Goal: Information Seeking & Learning: Learn about a topic

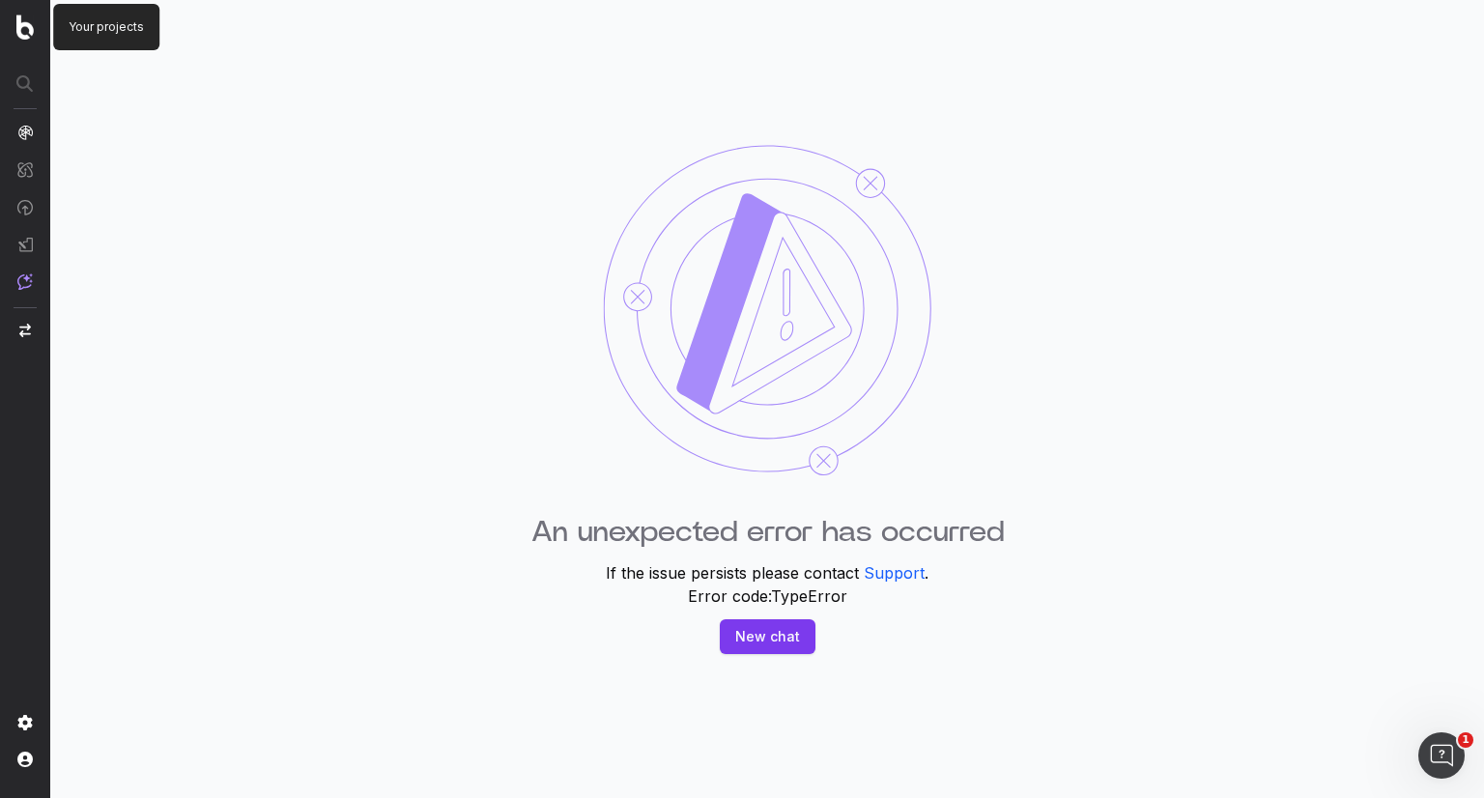
click at [19, 28] on img at bounding box center [24, 26] width 17 height 25
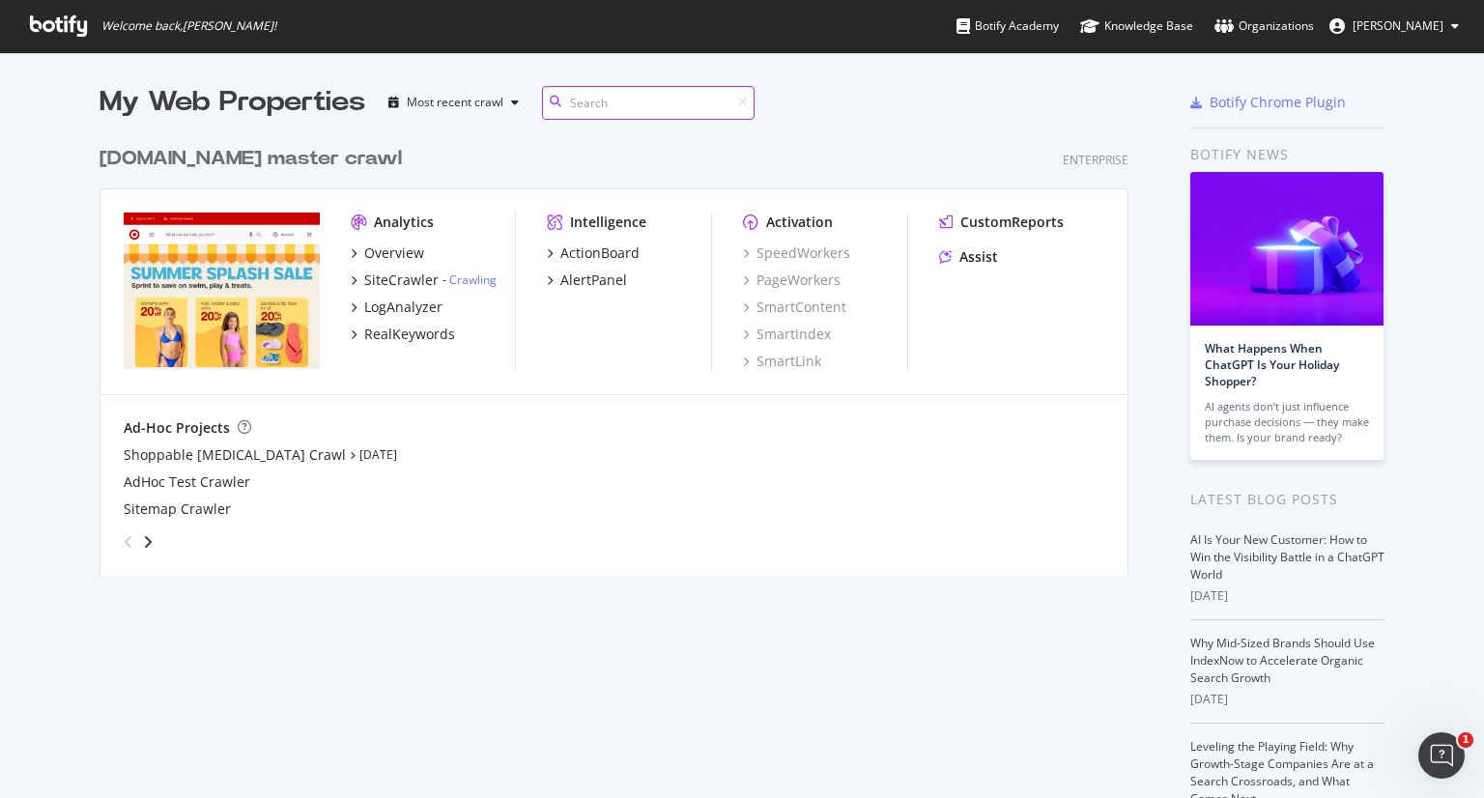
scroll to position [439, 1030]
click at [398, 272] on div "SiteCrawler" at bounding box center [401, 280] width 74 height 19
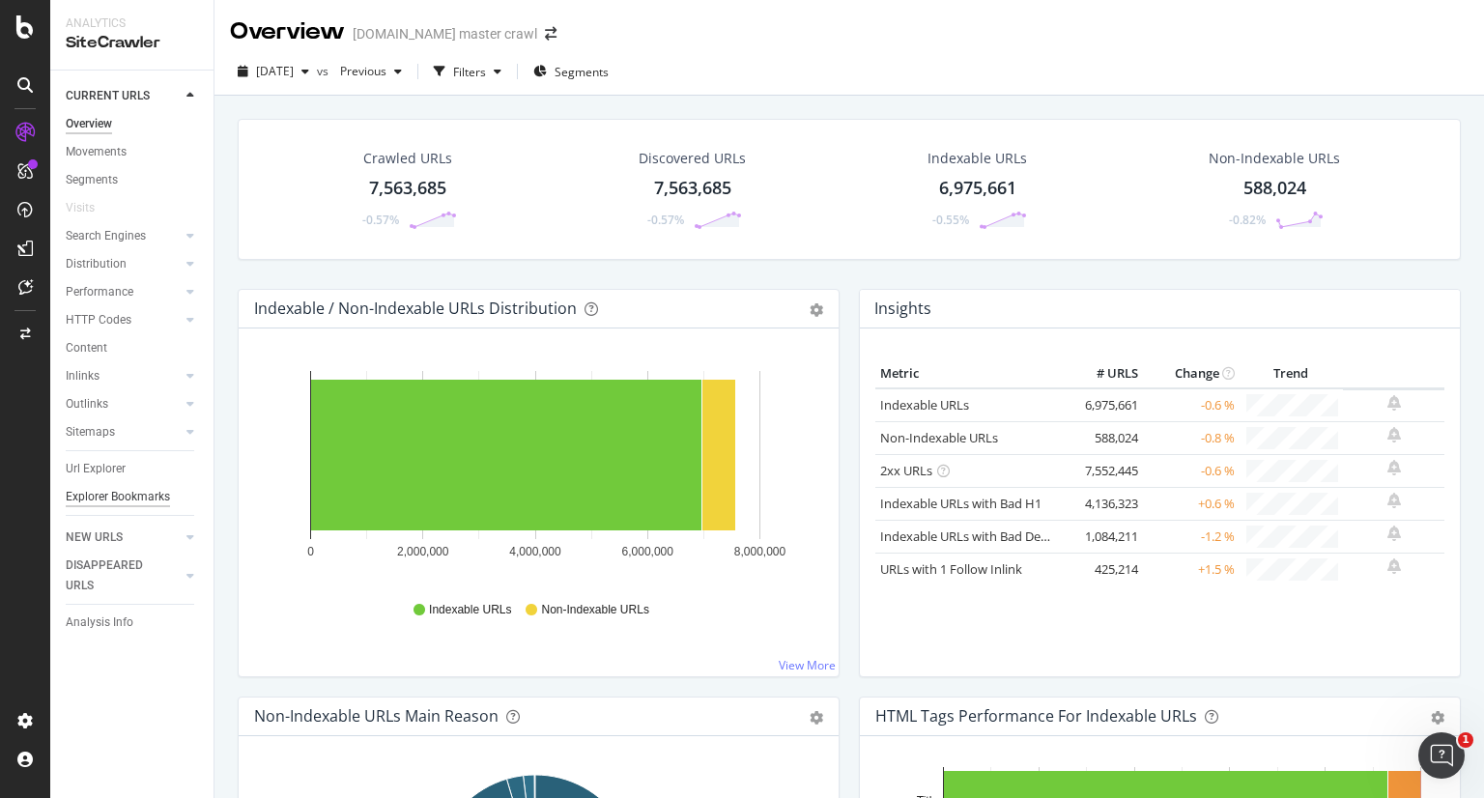
click at [123, 499] on div "Explorer Bookmarks" at bounding box center [118, 497] width 104 height 20
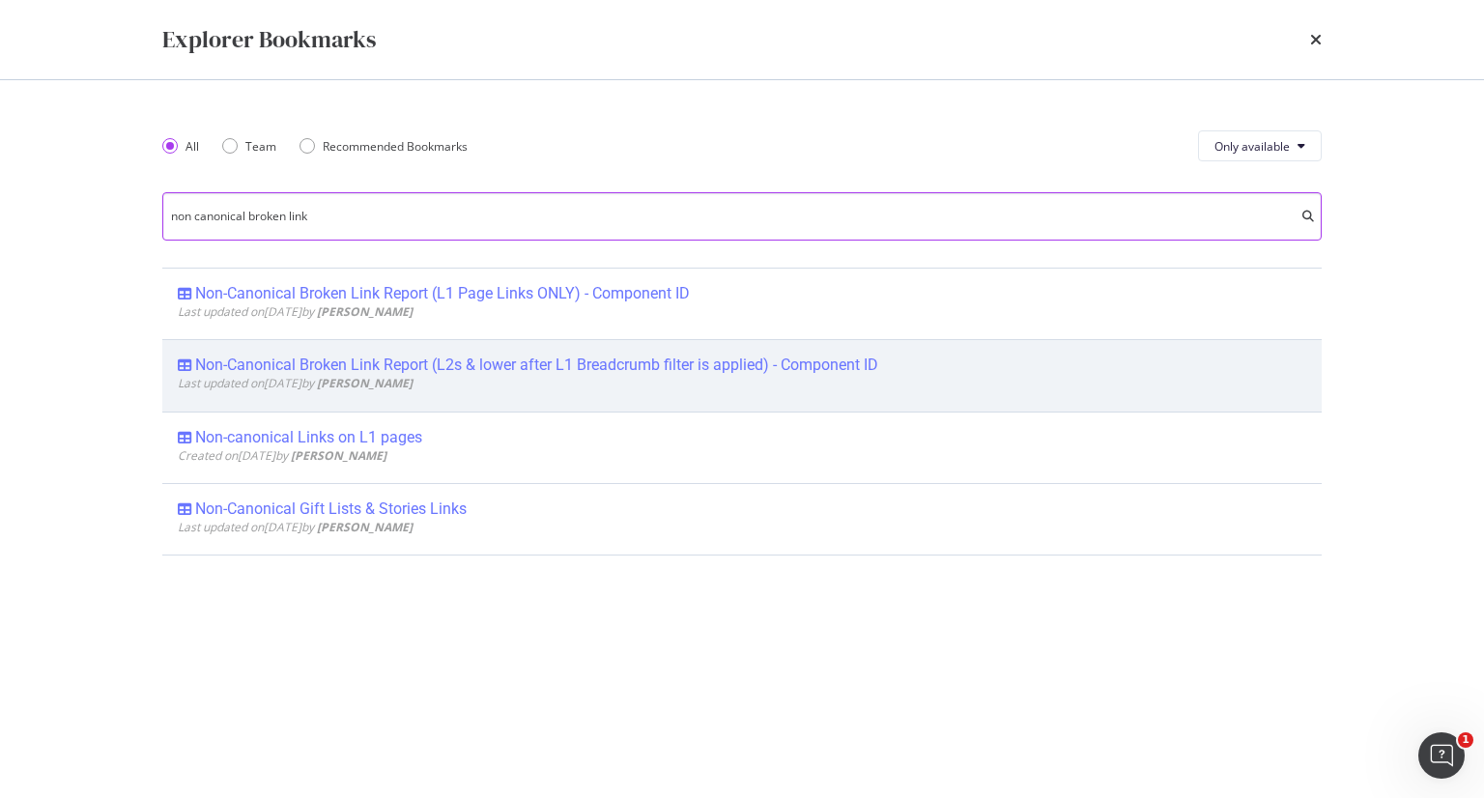
type input "non canonical broken link"
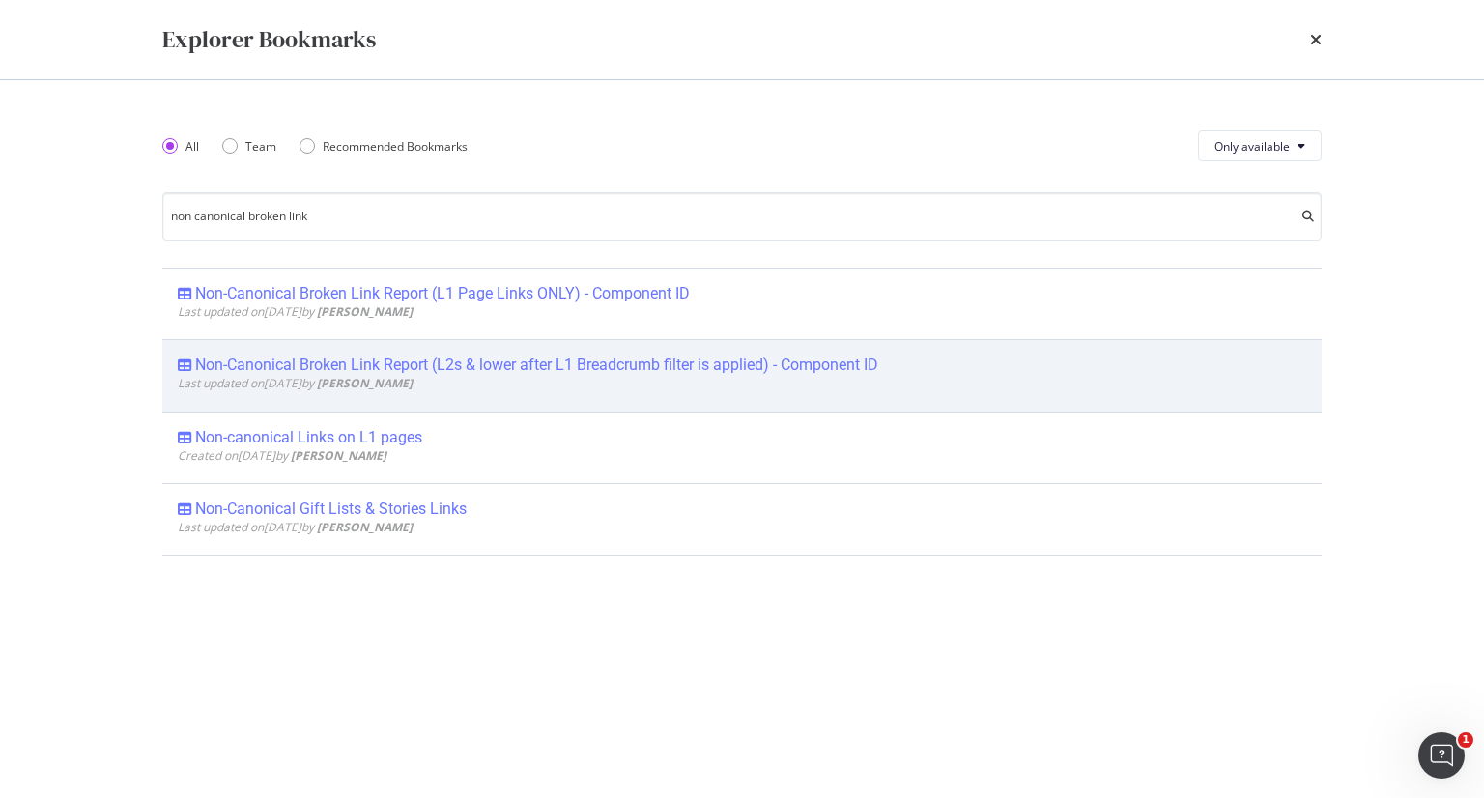
click at [727, 364] on div "Non-Canonical Broken Link Report (L2s & lower after L1 Breadcrumb filter is app…" at bounding box center [536, 365] width 683 height 19
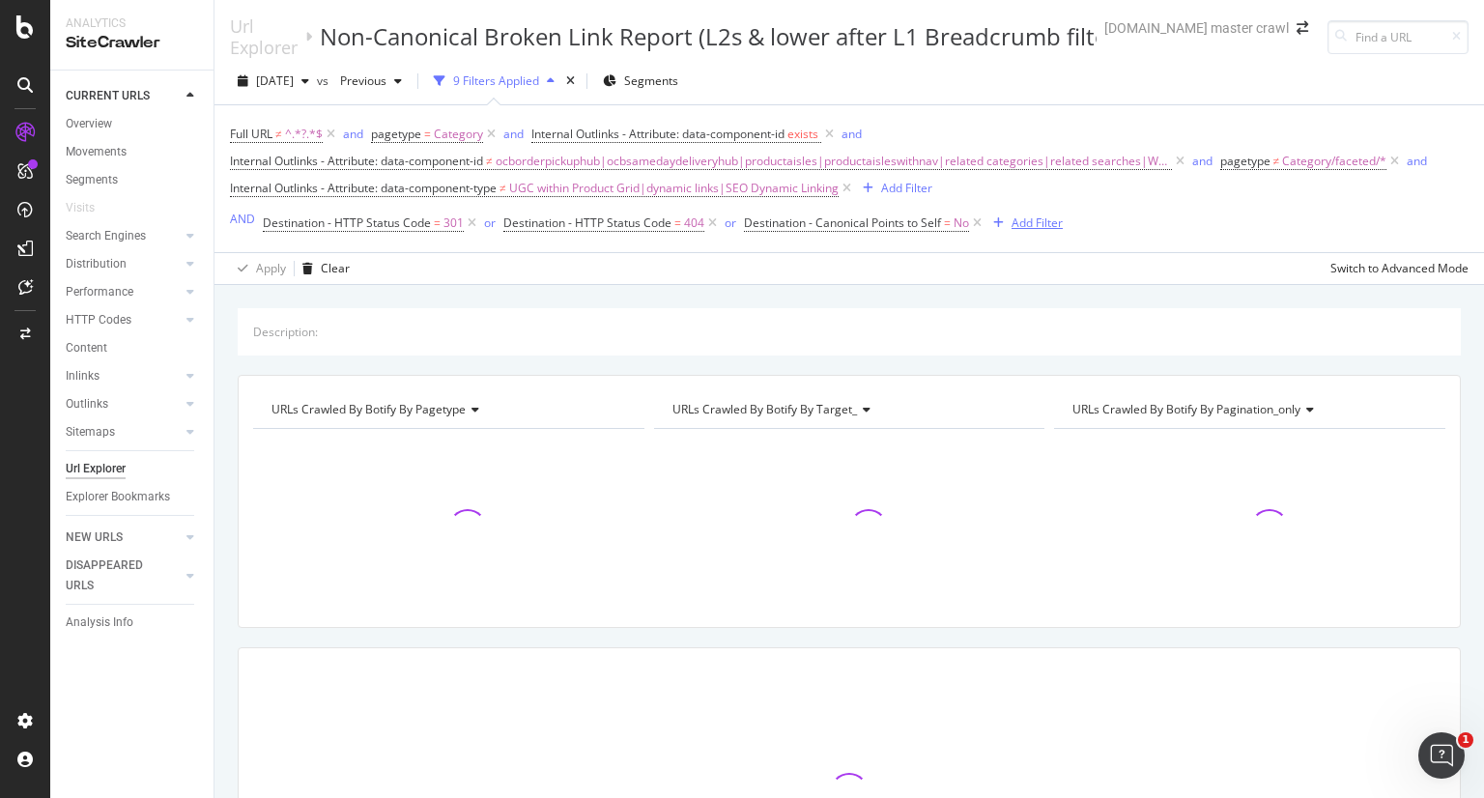
click at [1043, 215] on div "Add Filter" at bounding box center [1037, 223] width 51 height 16
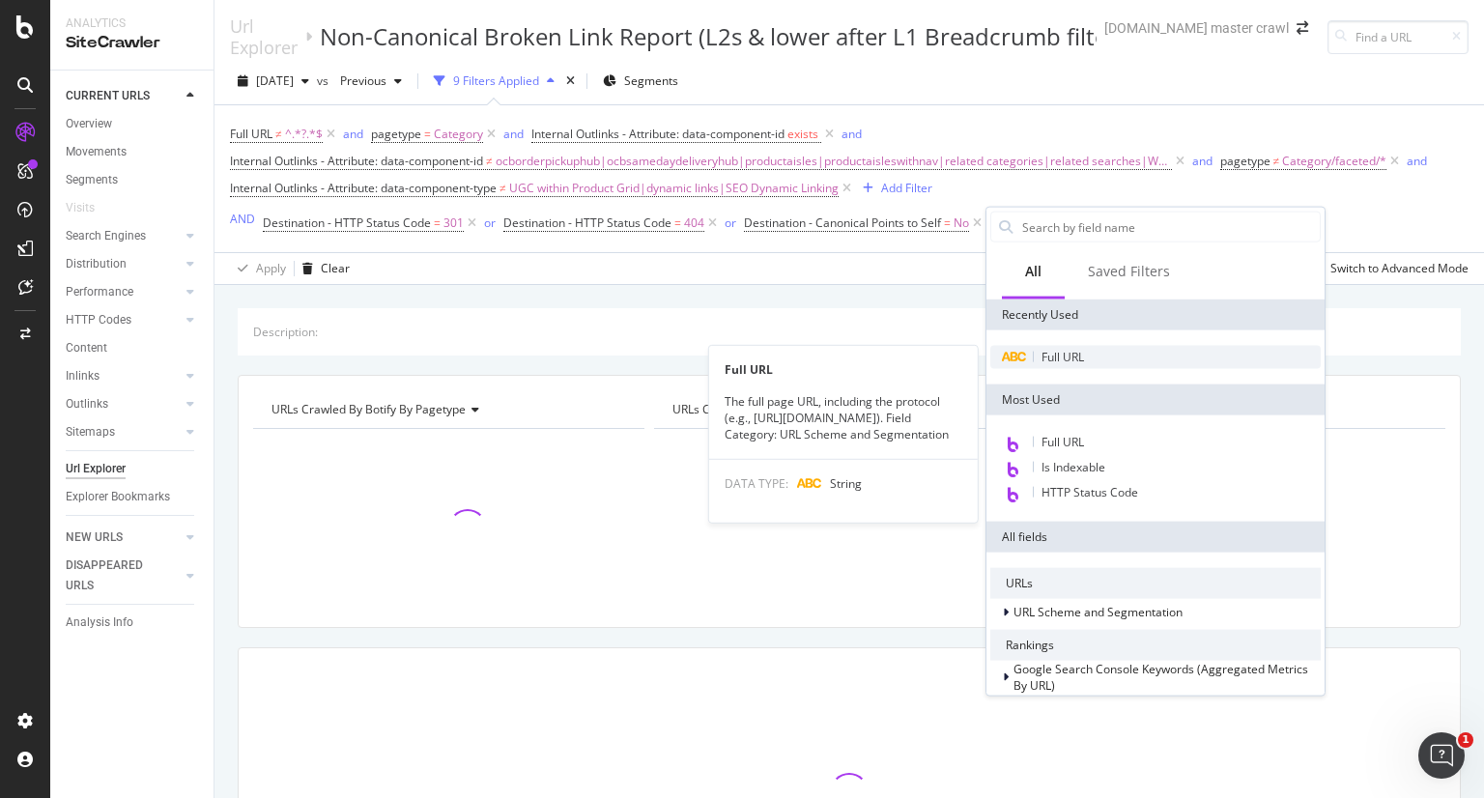
click at [1076, 355] on span "Full URL" at bounding box center [1063, 357] width 43 height 16
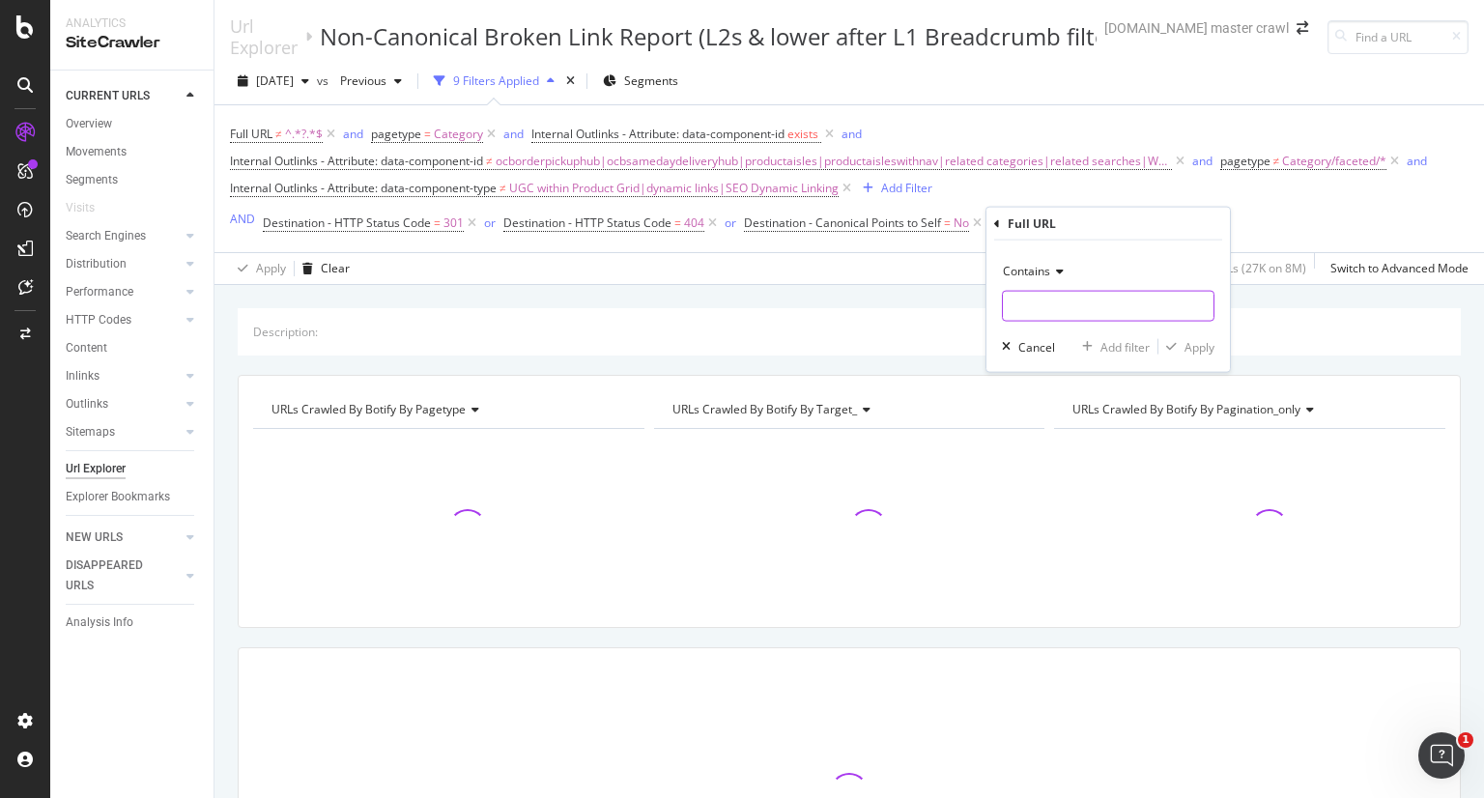
click at [1050, 314] on input "text" at bounding box center [1108, 306] width 211 height 31
paste input "N-5cofw"
type input "N-5cofw"
click at [1176, 342] on icon "button" at bounding box center [1171, 347] width 11 height 12
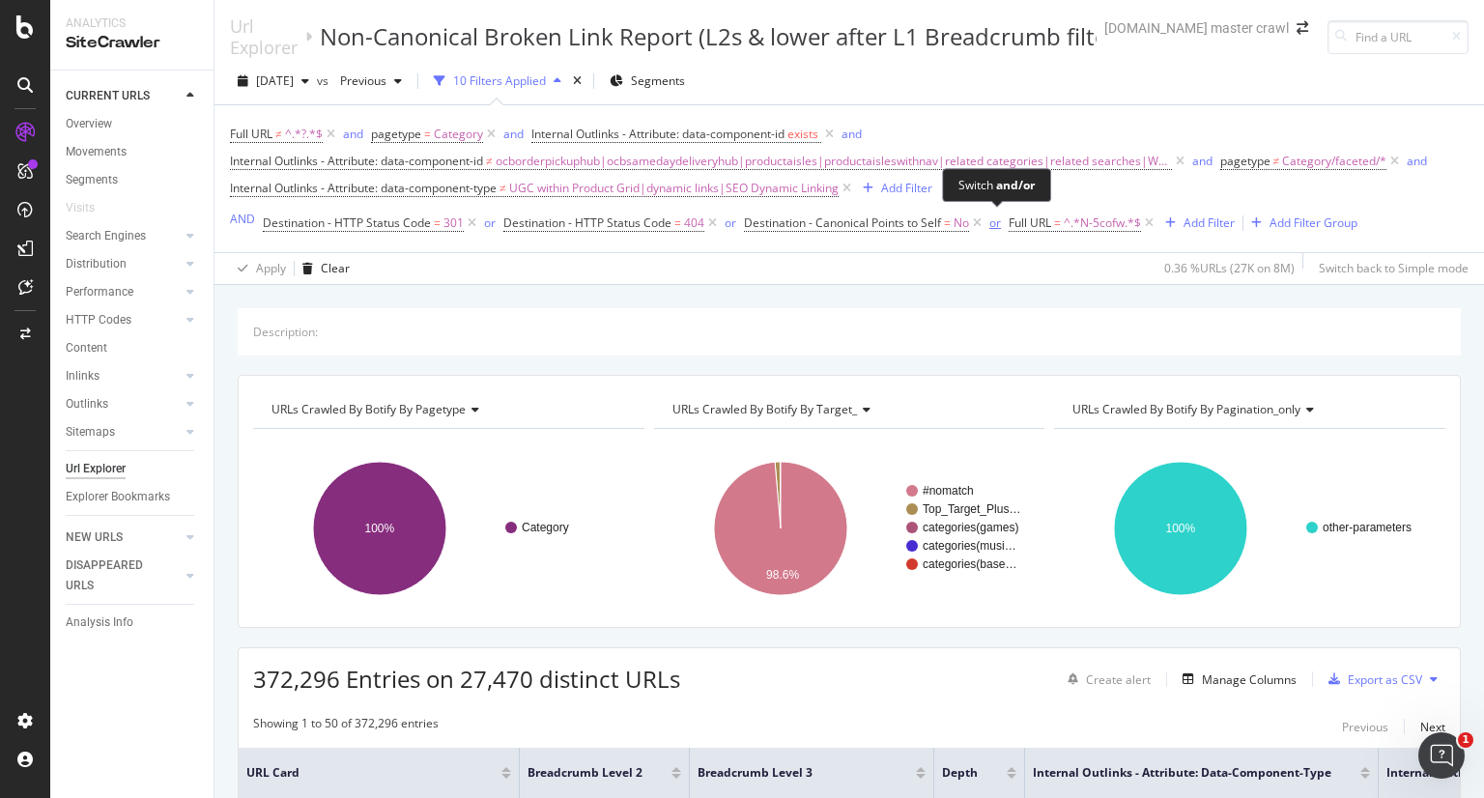
click at [993, 217] on div "or" at bounding box center [995, 223] width 12 height 16
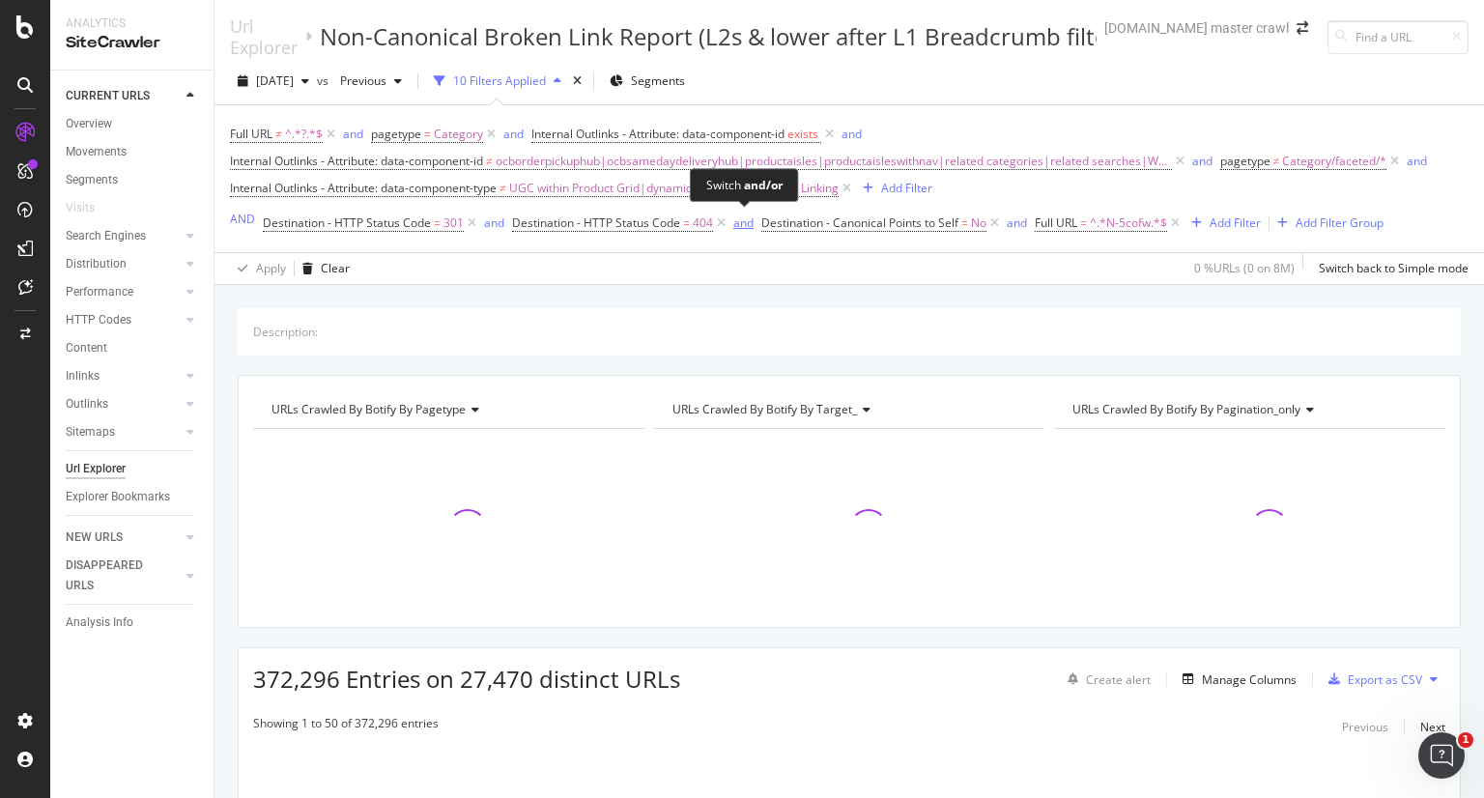
click at [745, 228] on div "and" at bounding box center [743, 223] width 20 height 16
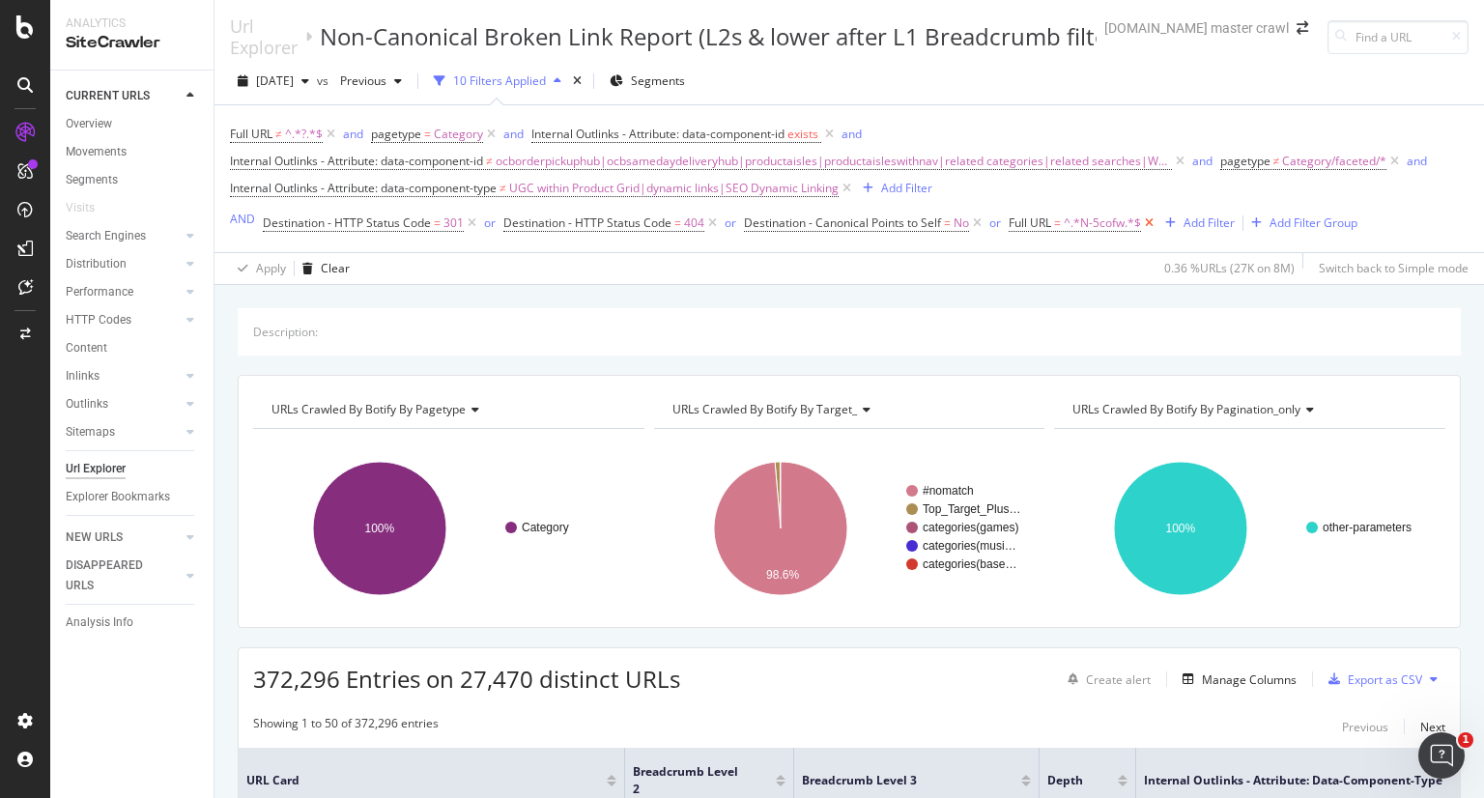
click at [1151, 221] on icon at bounding box center [1149, 223] width 16 height 19
click at [1131, 229] on div "Add Filter Group" at bounding box center [1142, 223] width 88 height 16
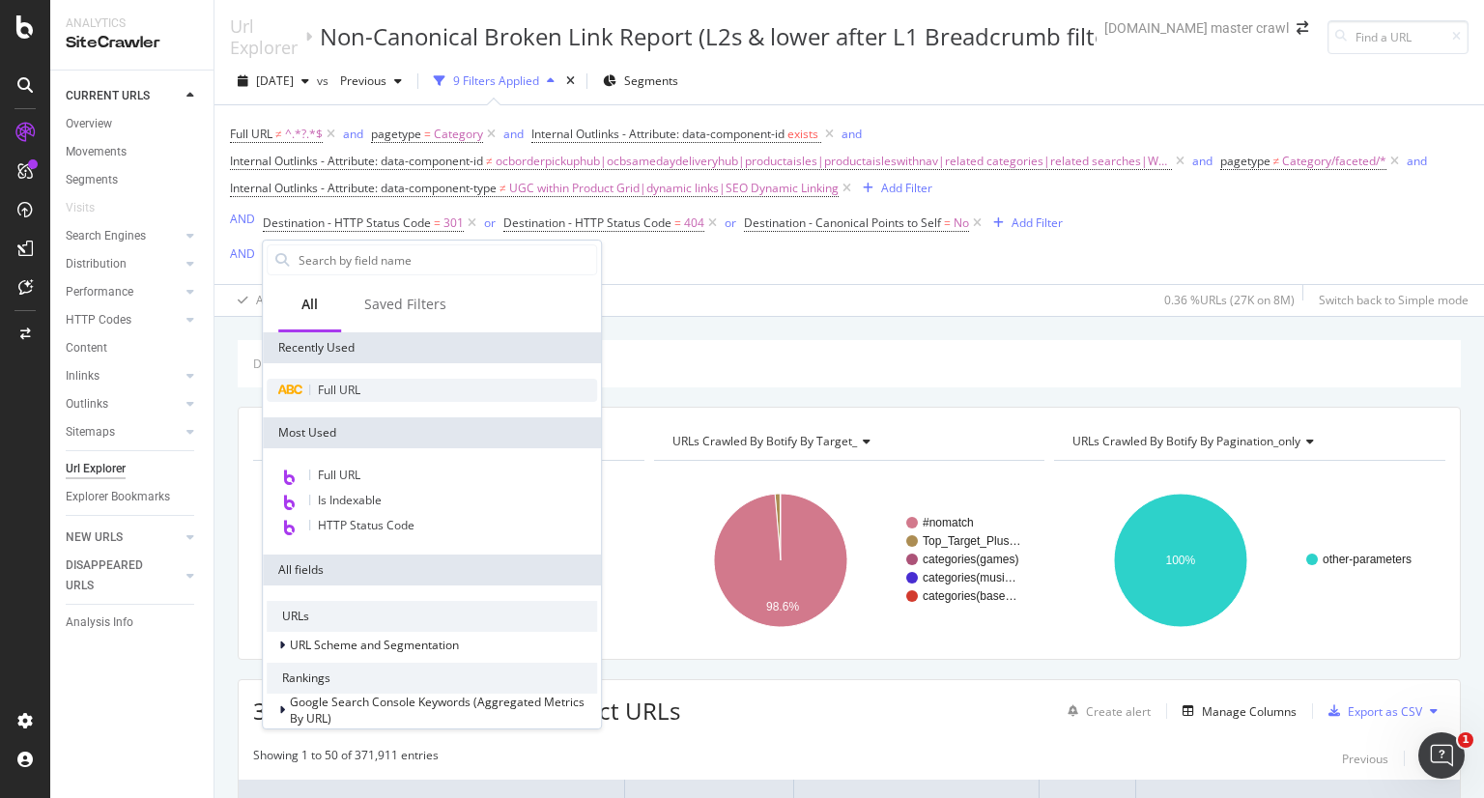
click at [362, 396] on div "Full URL" at bounding box center [432, 390] width 330 height 23
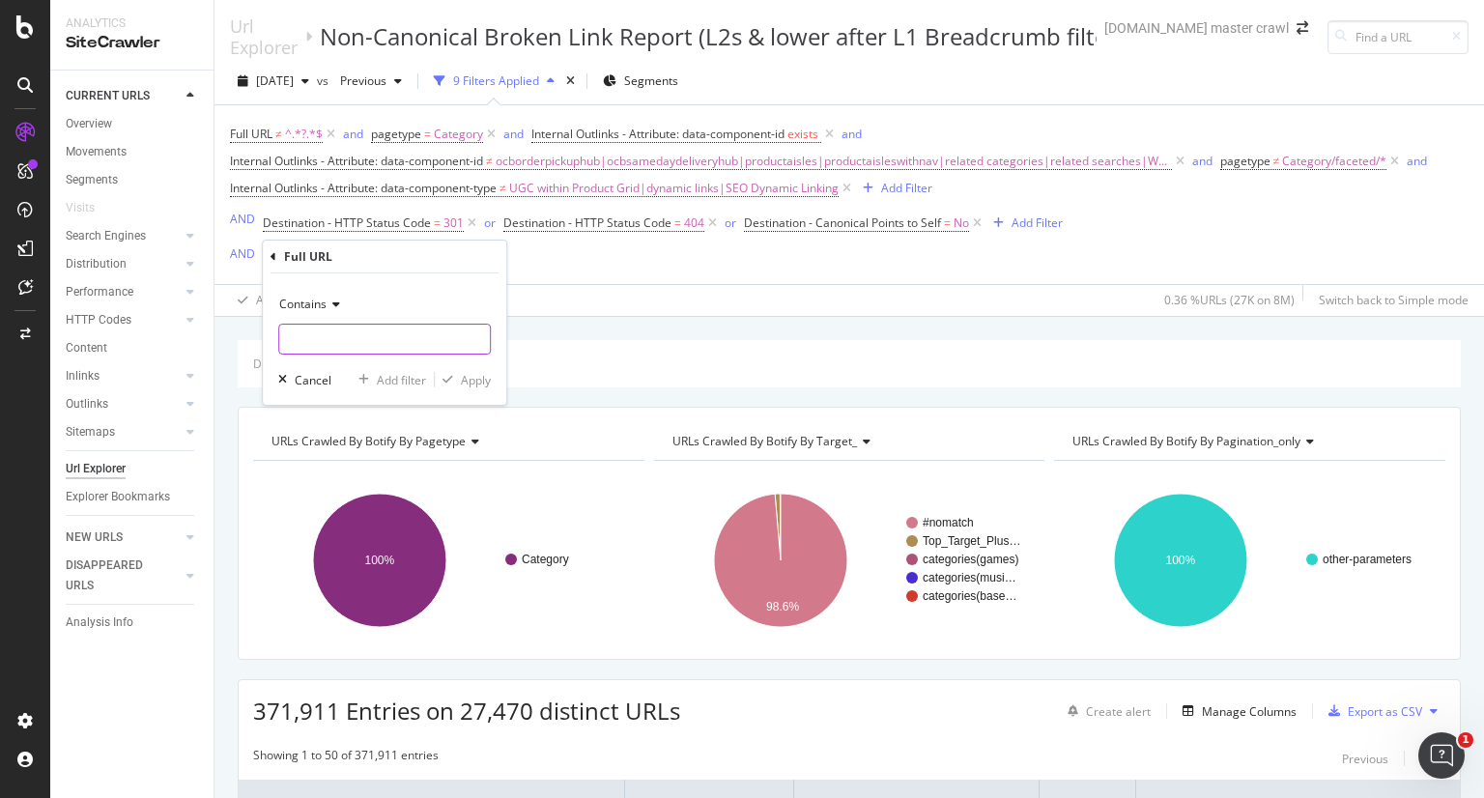
click at [327, 353] on input "text" at bounding box center [384, 339] width 211 height 31
paste input "N-5cofw"
type input "N-5cofw"
click at [485, 375] on div "Apply" at bounding box center [476, 380] width 30 height 16
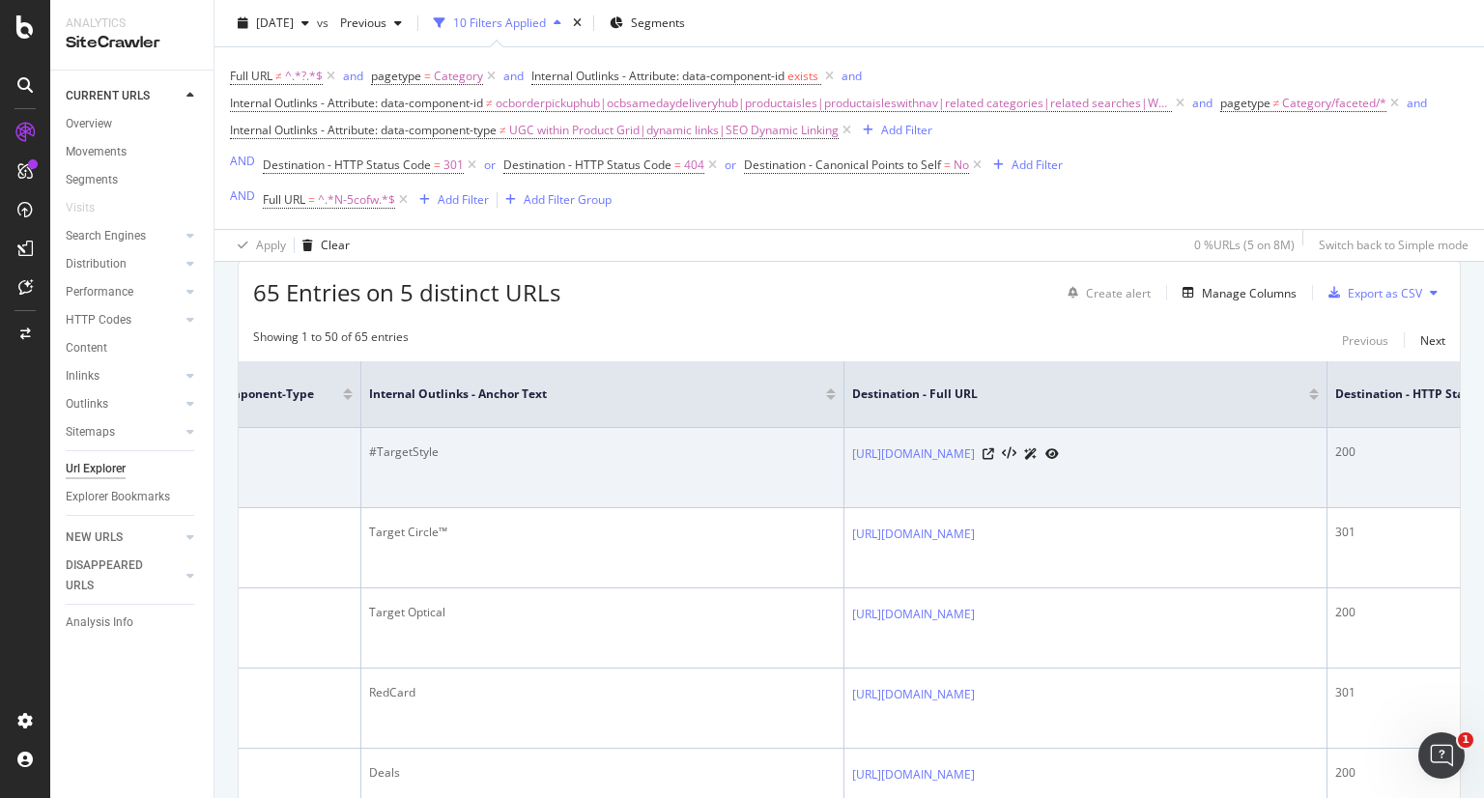
scroll to position [0, 1242]
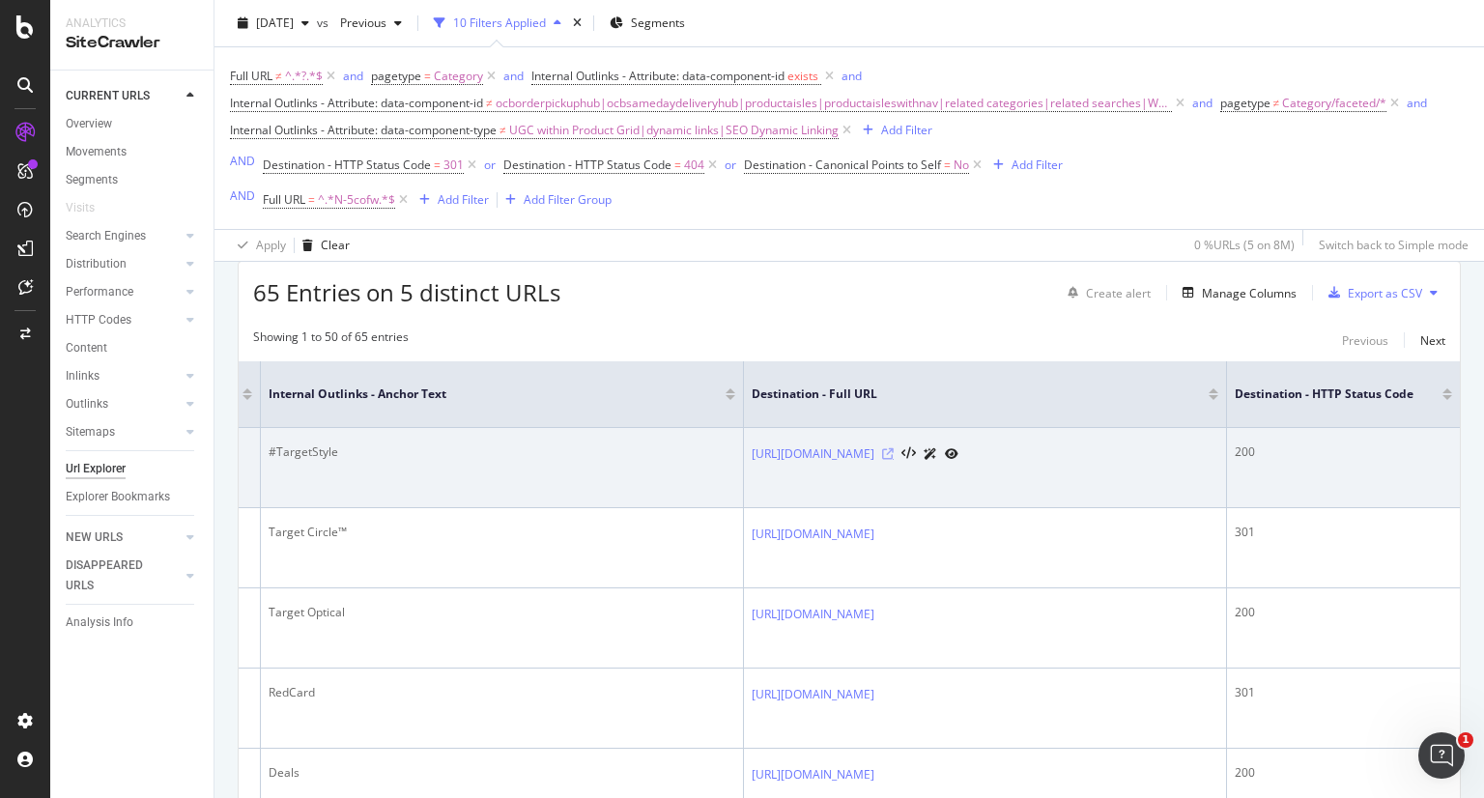
click at [894, 451] on icon at bounding box center [888, 454] width 12 height 12
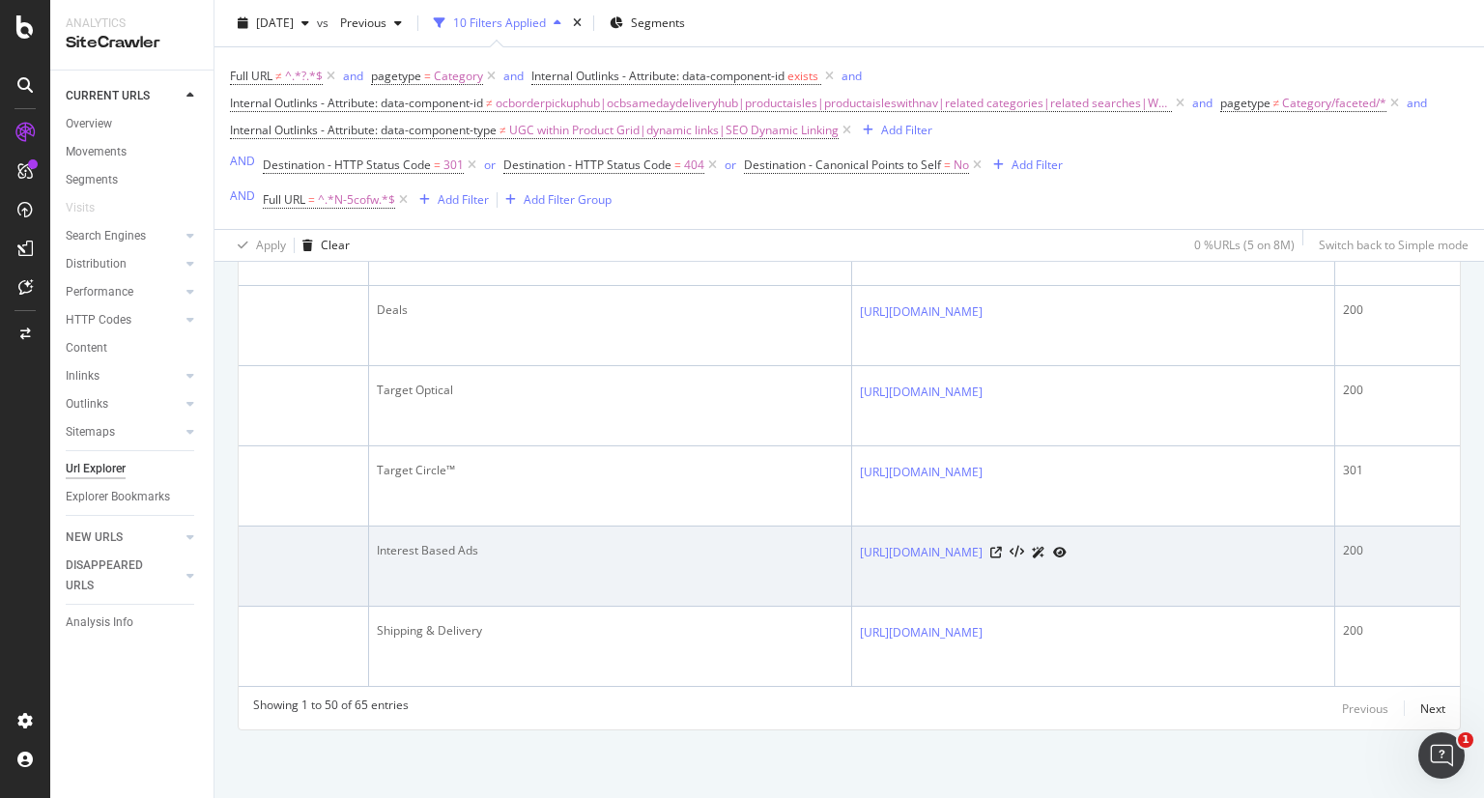
scroll to position [0, 1124]
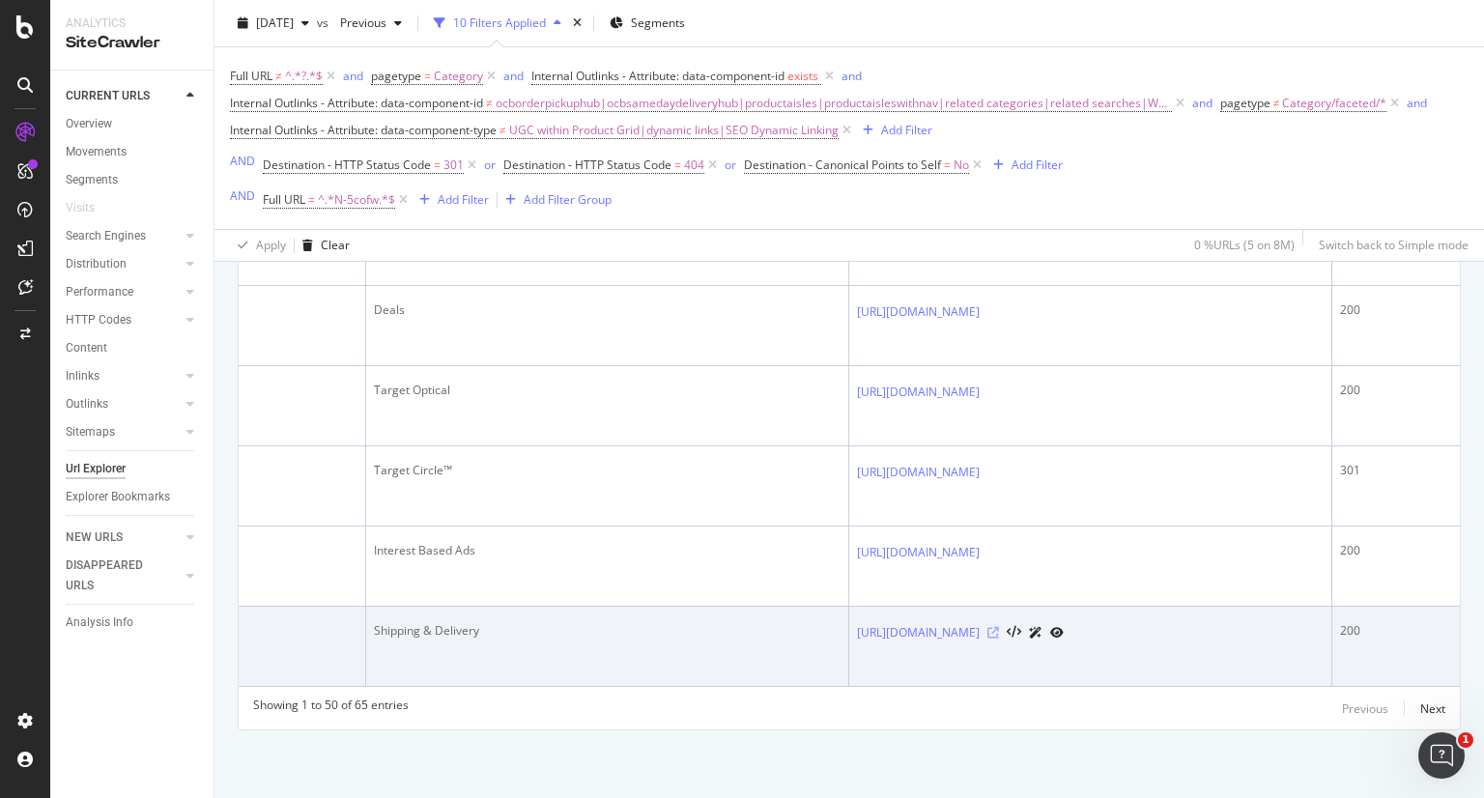
click at [999, 627] on icon at bounding box center [994, 633] width 12 height 12
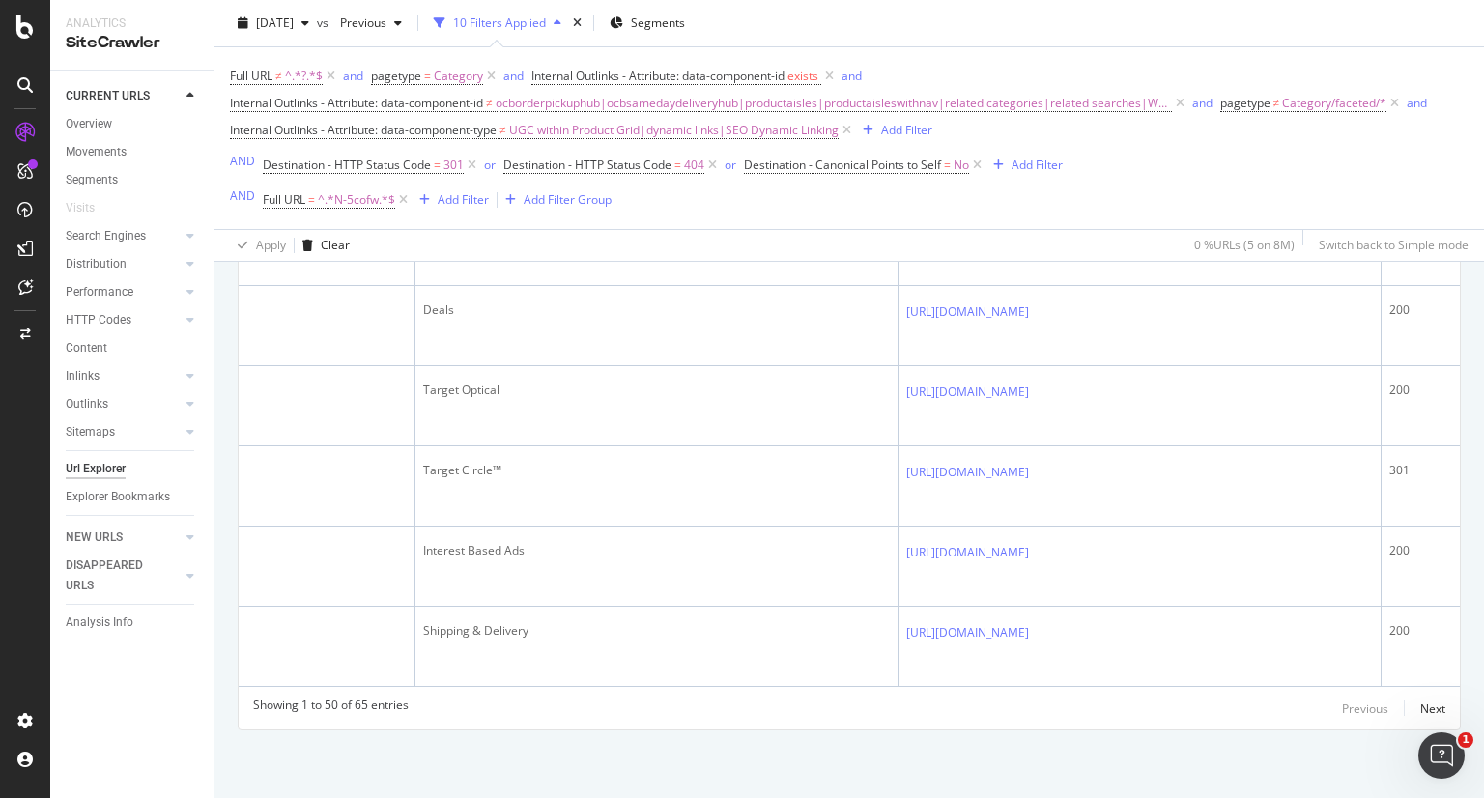
scroll to position [4427, 0]
click at [405, 199] on icon at bounding box center [403, 199] width 16 height 19
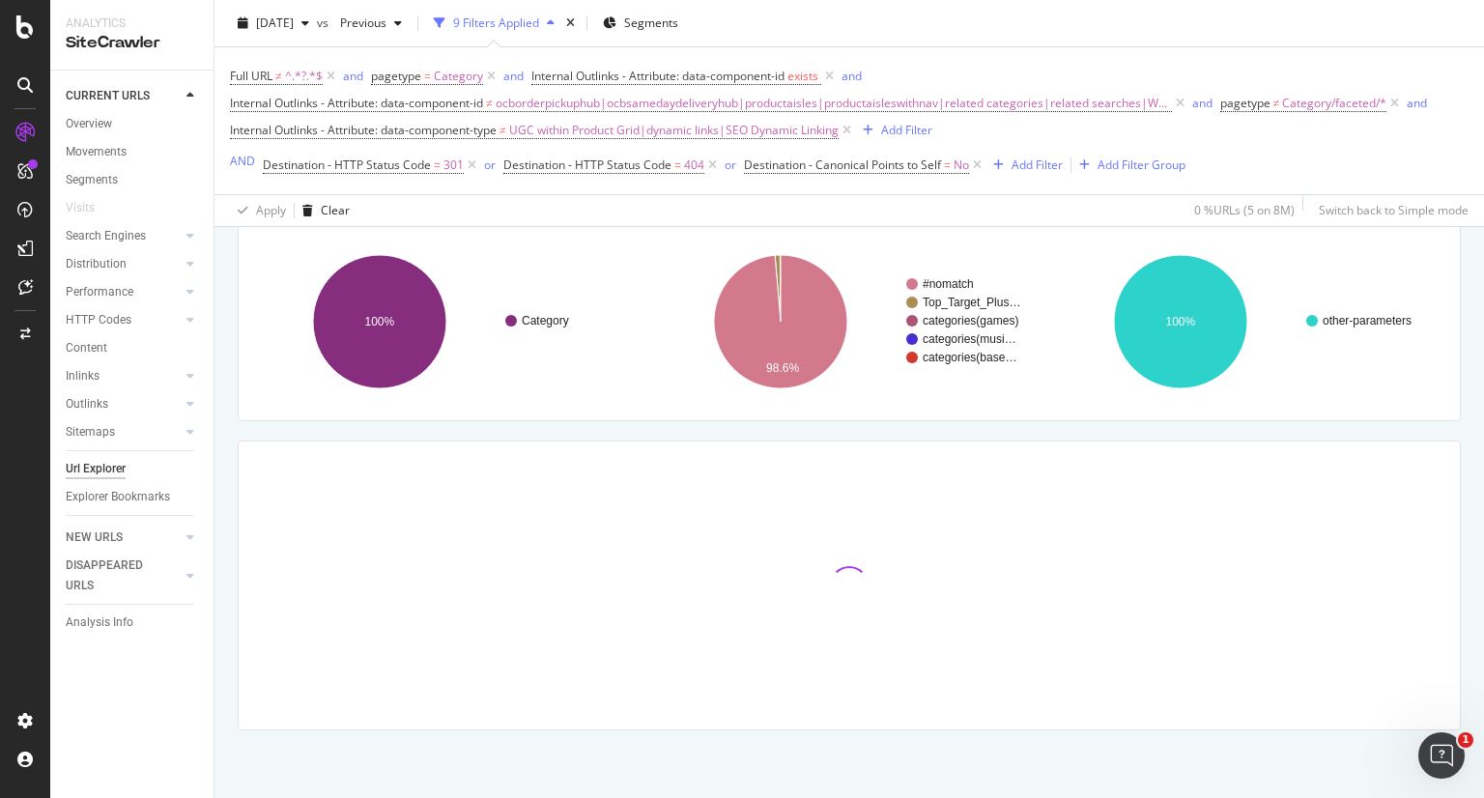
scroll to position [206, 0]
click at [678, 14] on span "Segments" at bounding box center [651, 22] width 54 height 16
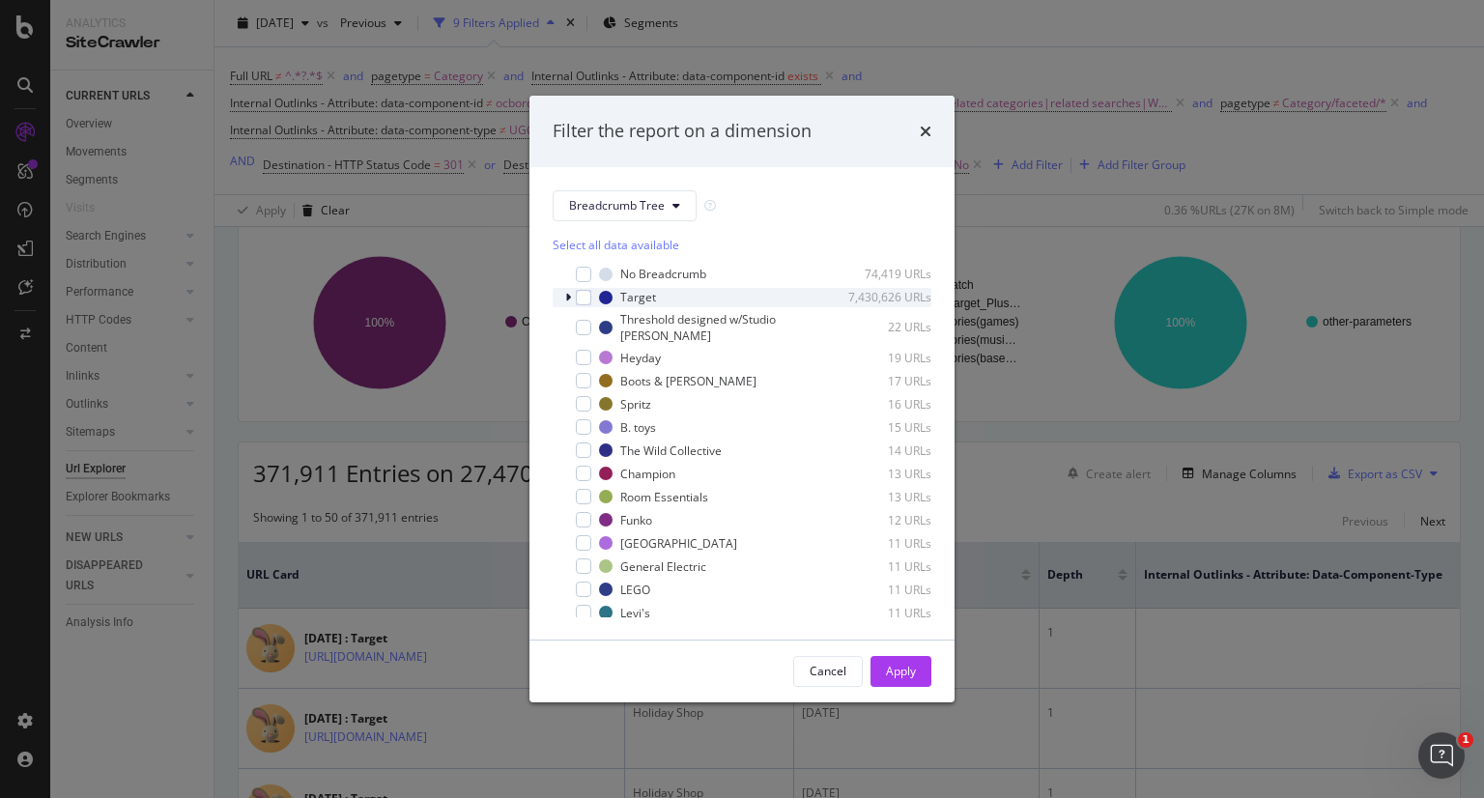
click at [564, 303] on div "modal" at bounding box center [570, 297] width 12 height 19
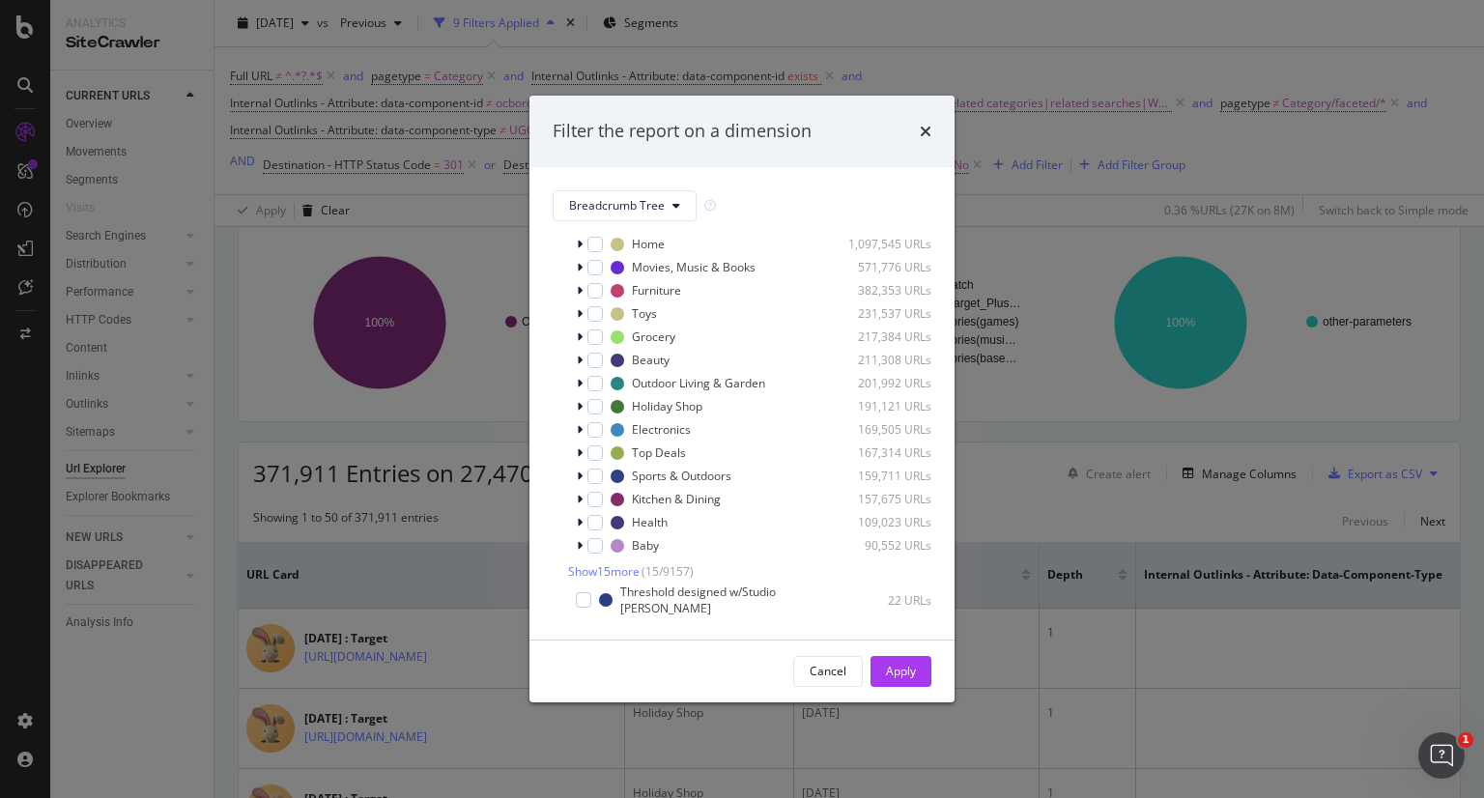
scroll to position [97, 0]
click at [589, 566] on span "Show 15 more" at bounding box center [604, 570] width 72 height 16
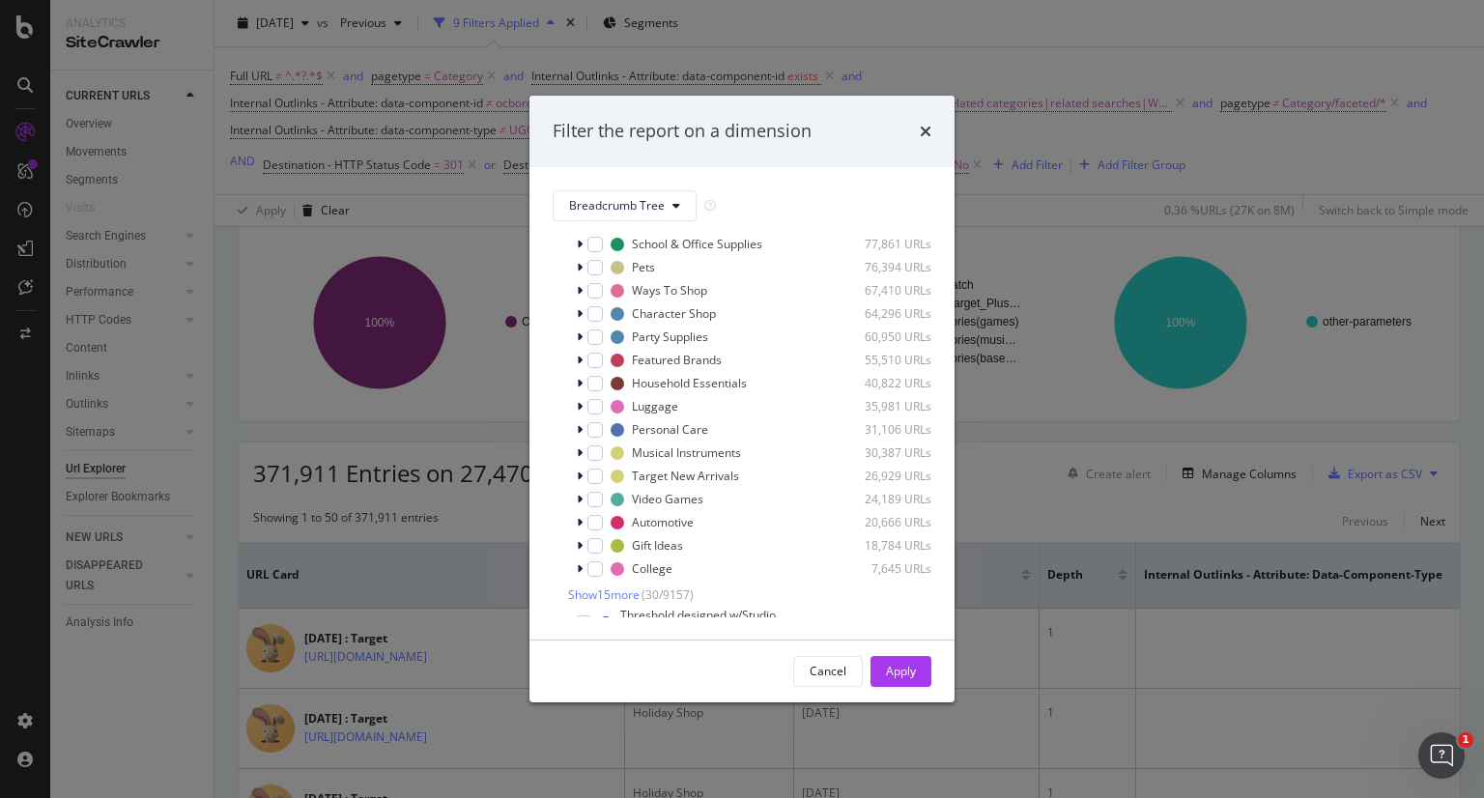
scroll to position [423, 0]
click at [595, 596] on span "Show 15 more" at bounding box center [604, 592] width 72 height 16
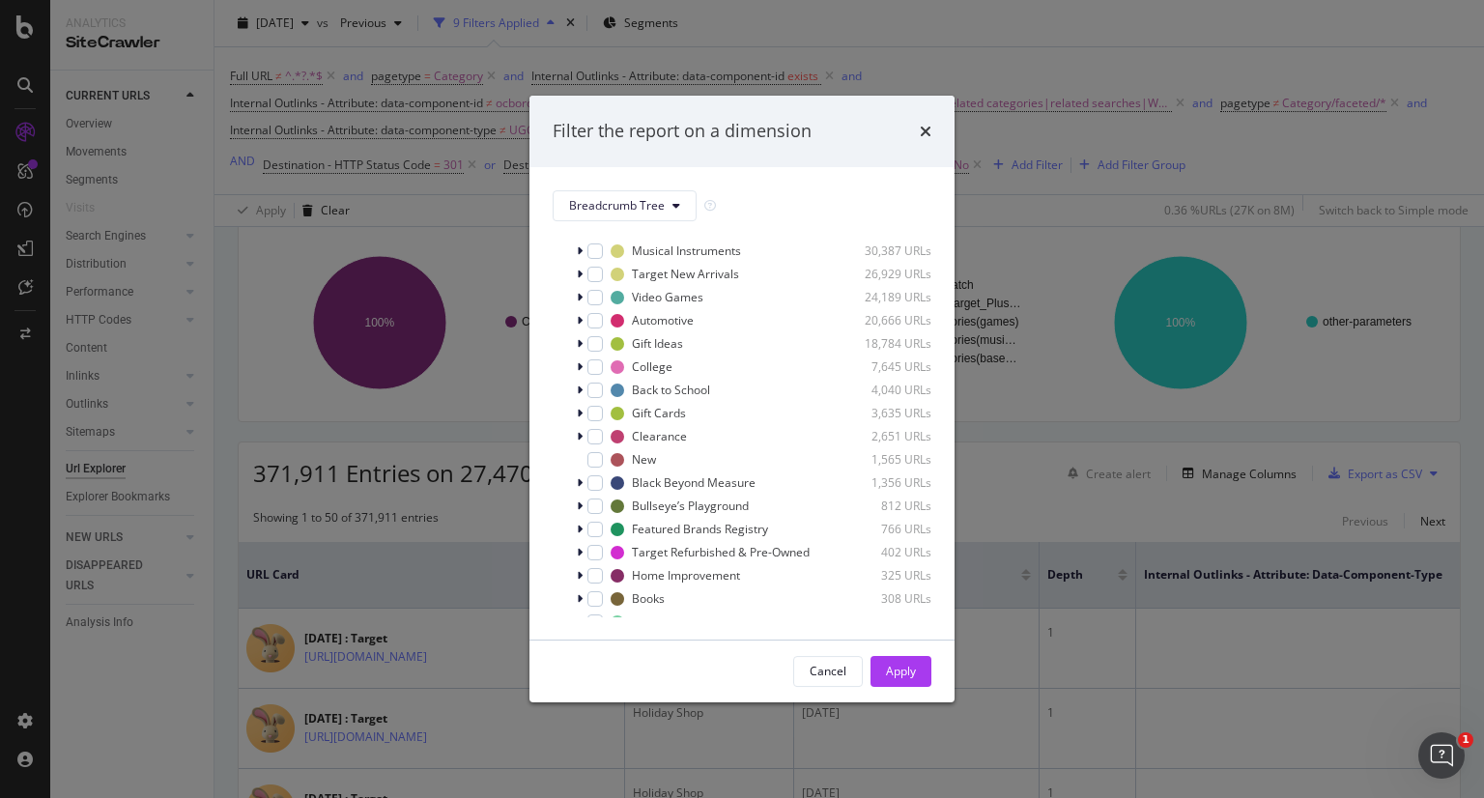
scroll to position [636, 0]
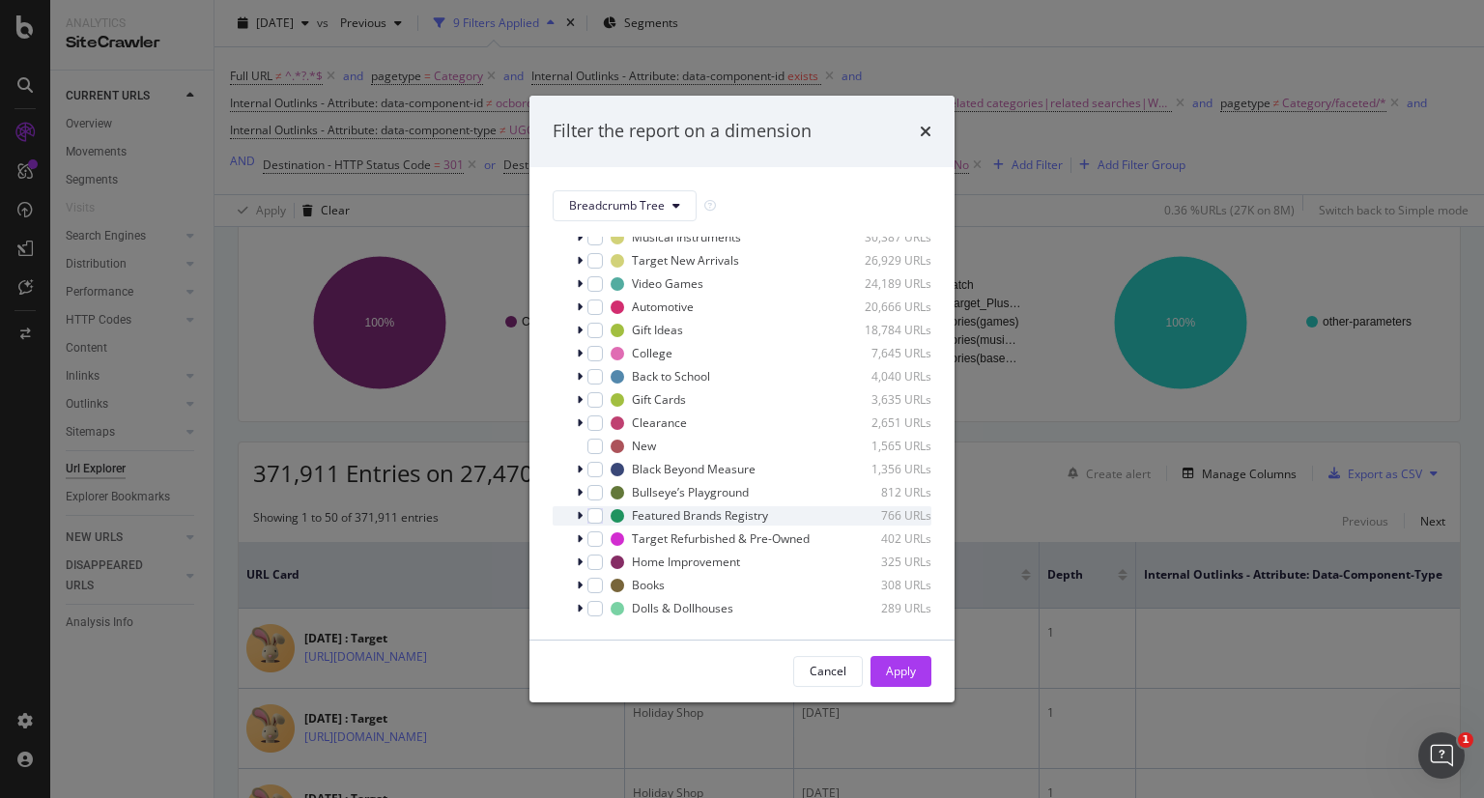
click at [579, 519] on icon "modal" at bounding box center [580, 516] width 6 height 12
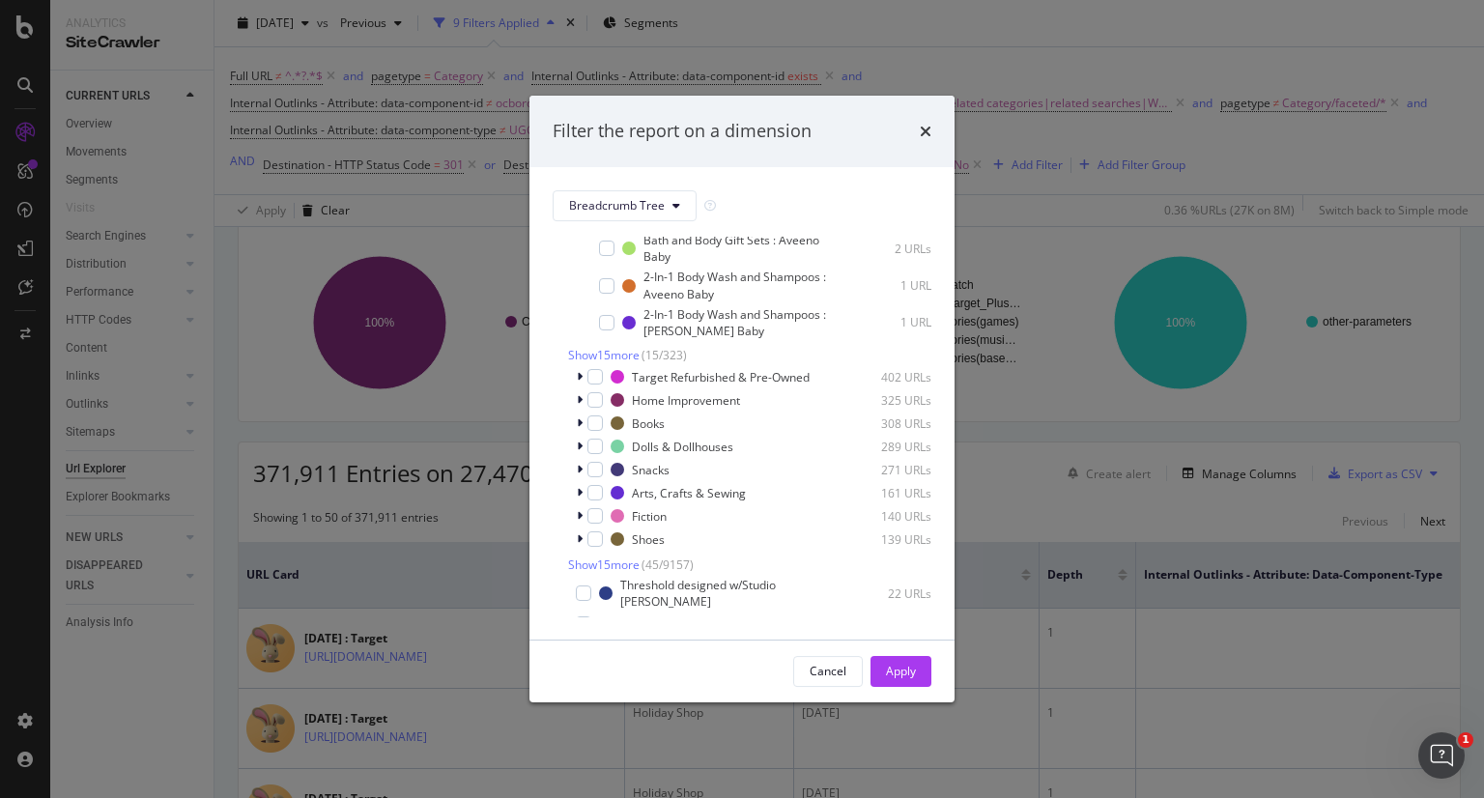
scroll to position [1260, 0]
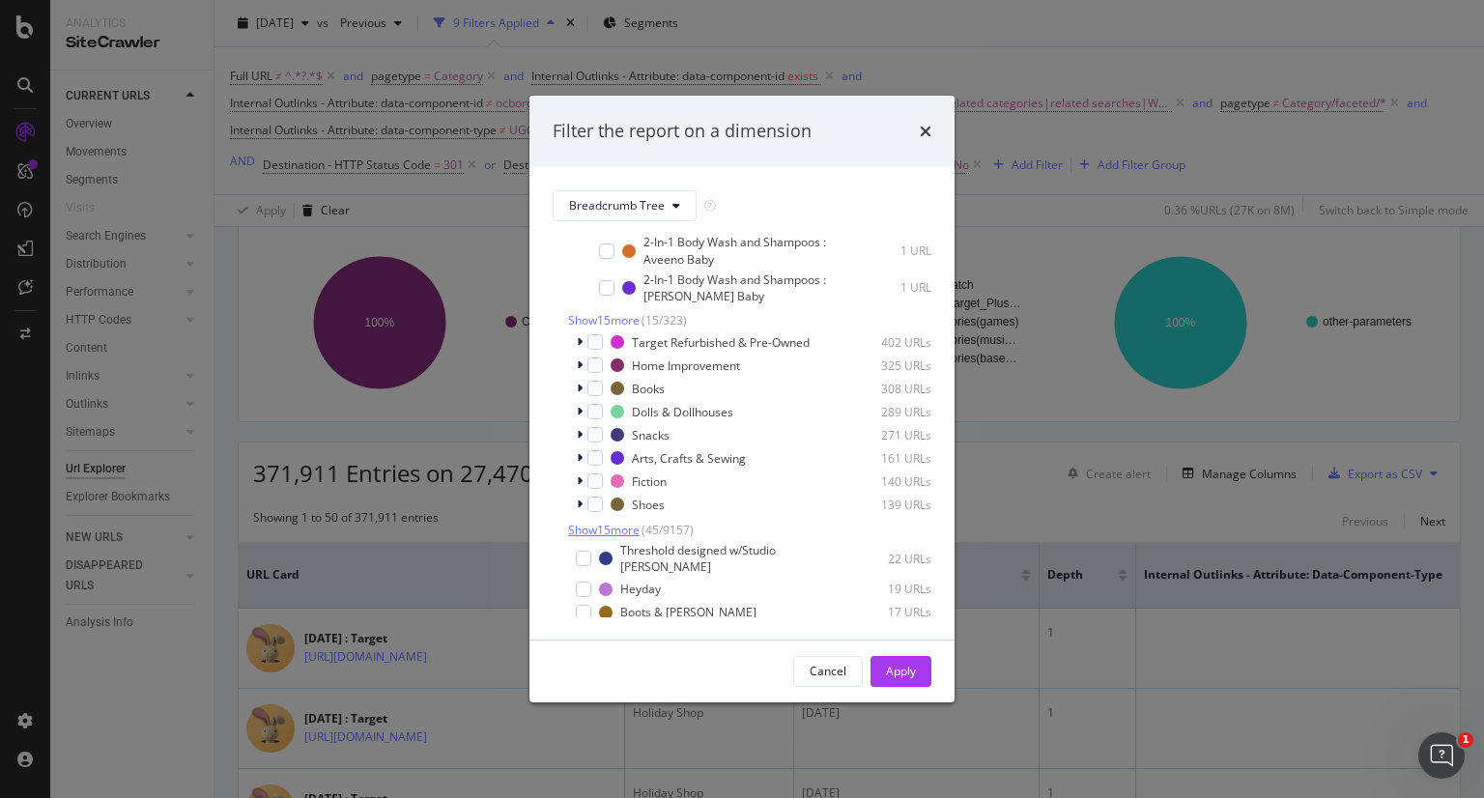
click at [587, 538] on span "Show 15 more" at bounding box center [604, 530] width 72 height 16
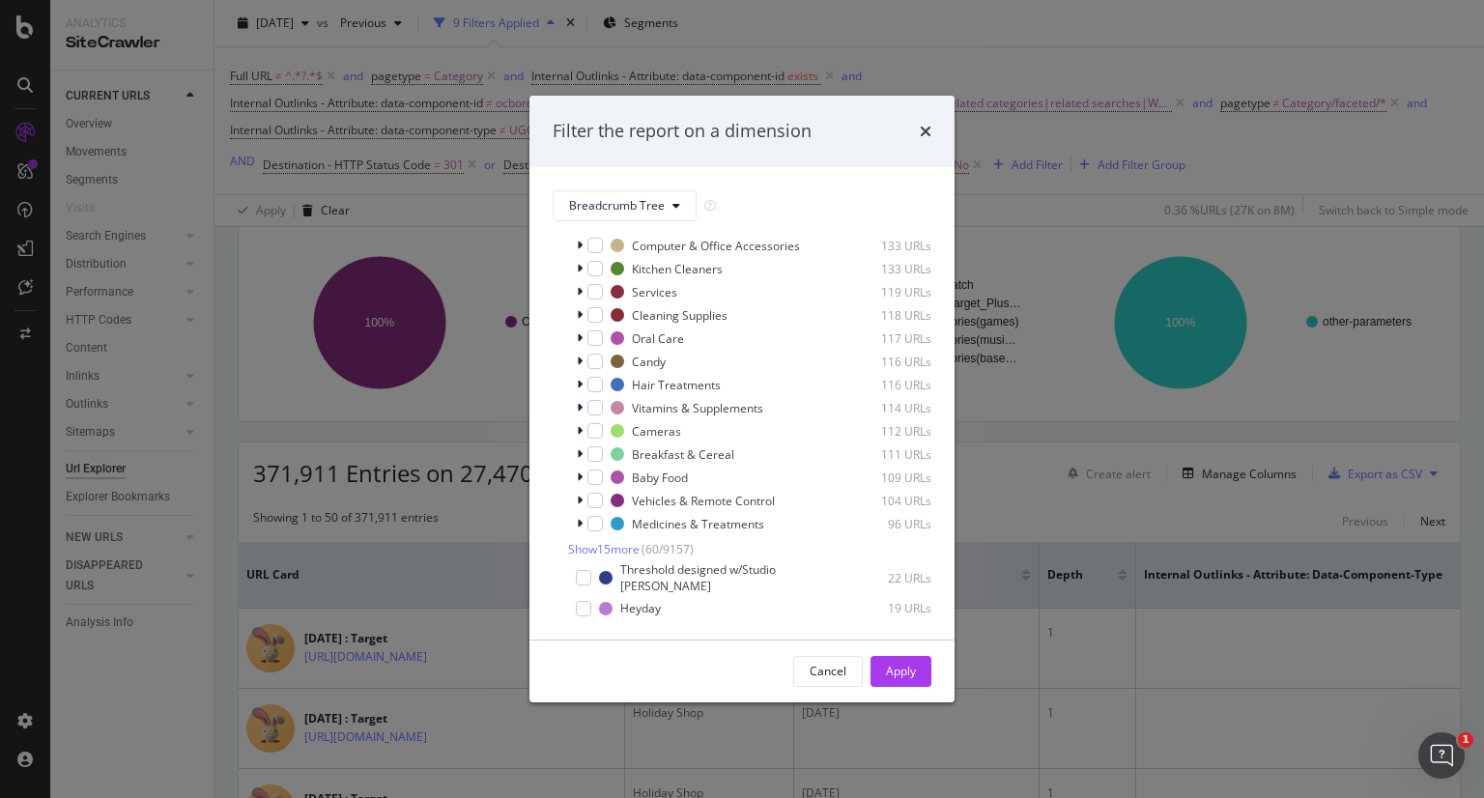
scroll to position [1589, 0]
click at [591, 558] on span "Show 15 more" at bounding box center [604, 549] width 72 height 16
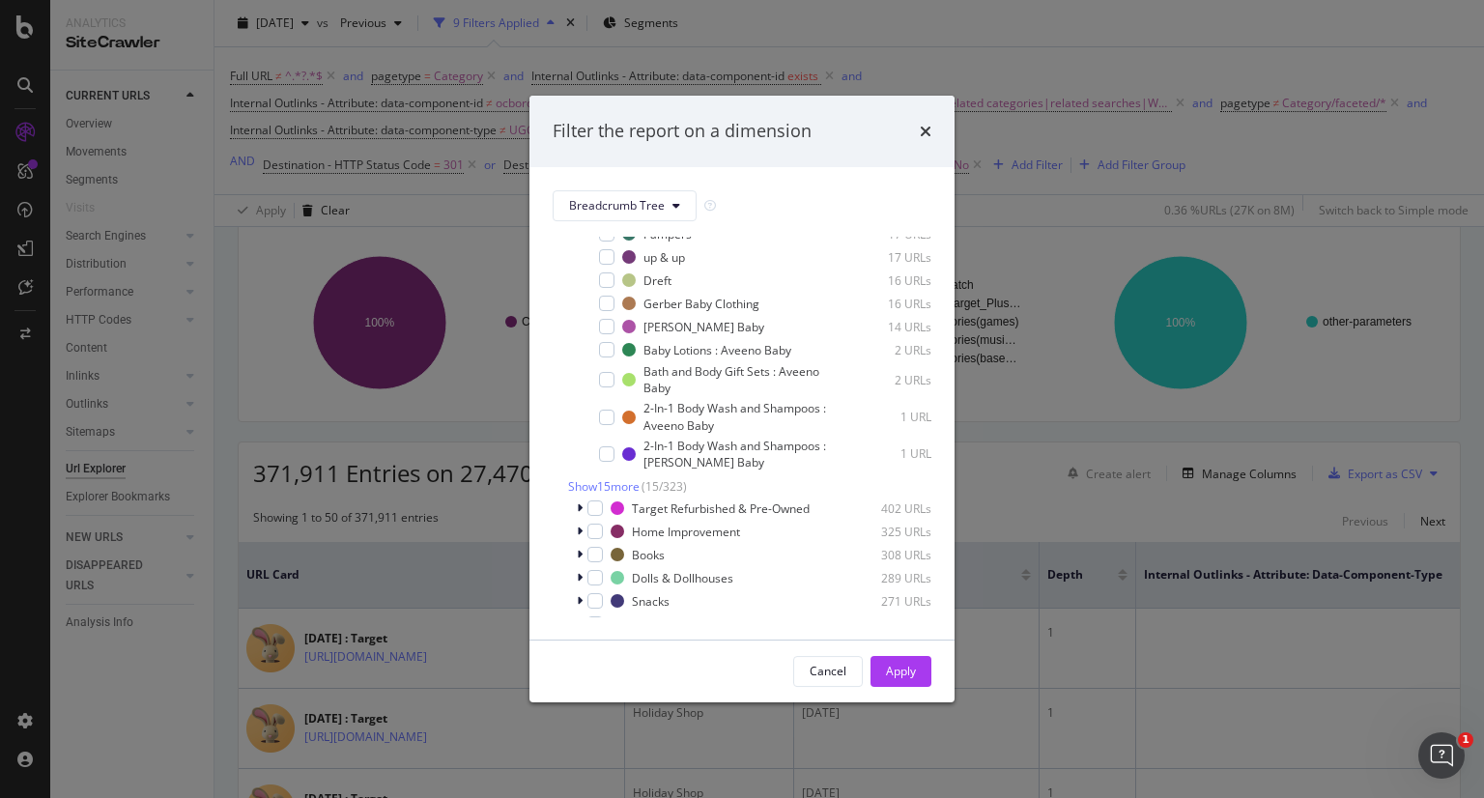
scroll to position [1092, 0]
click at [598, 488] on span "Show 15 more" at bounding box center [604, 488] width 72 height 16
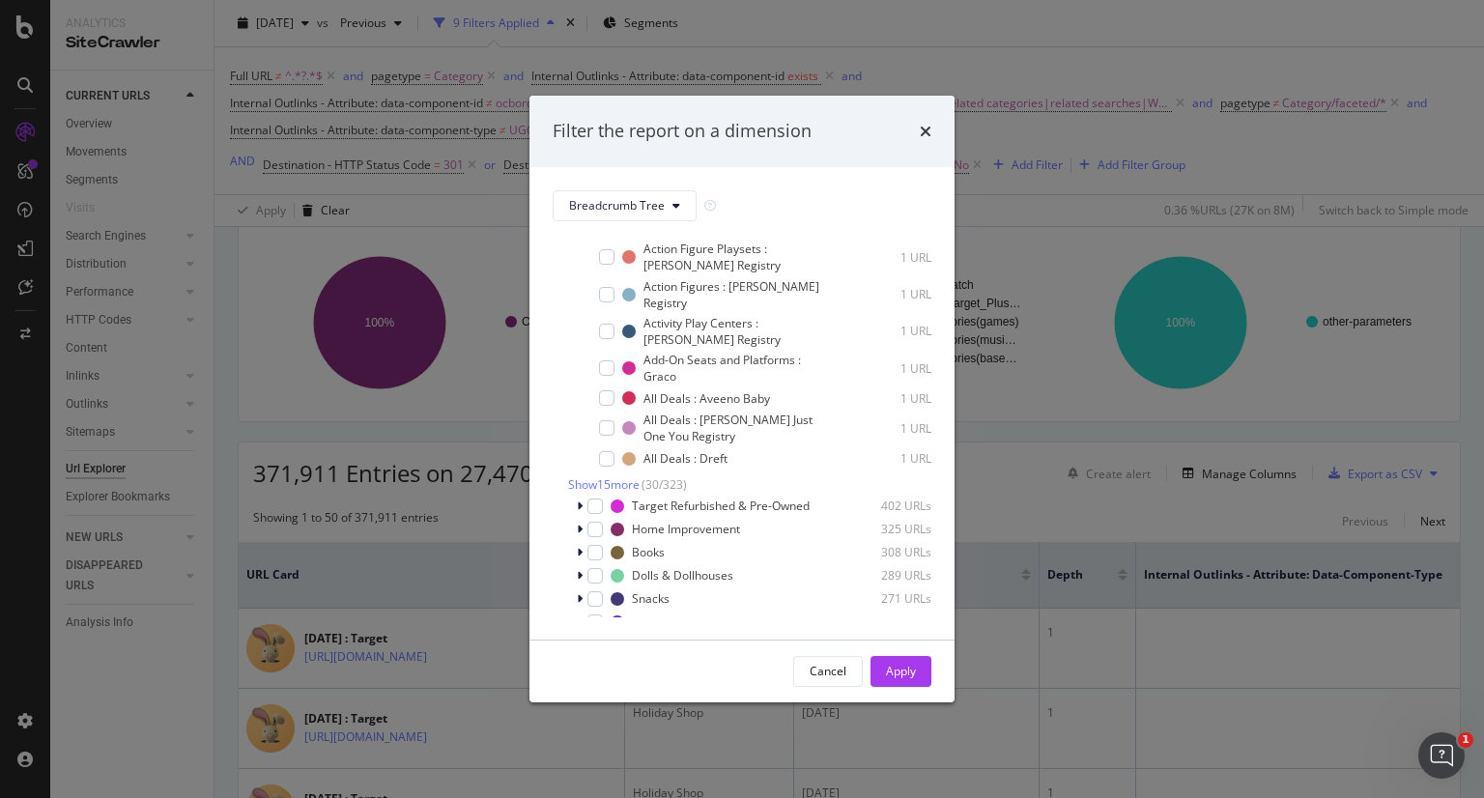
scroll to position [1625, 0]
click at [598, 488] on span "Show 15 more" at bounding box center [604, 482] width 72 height 16
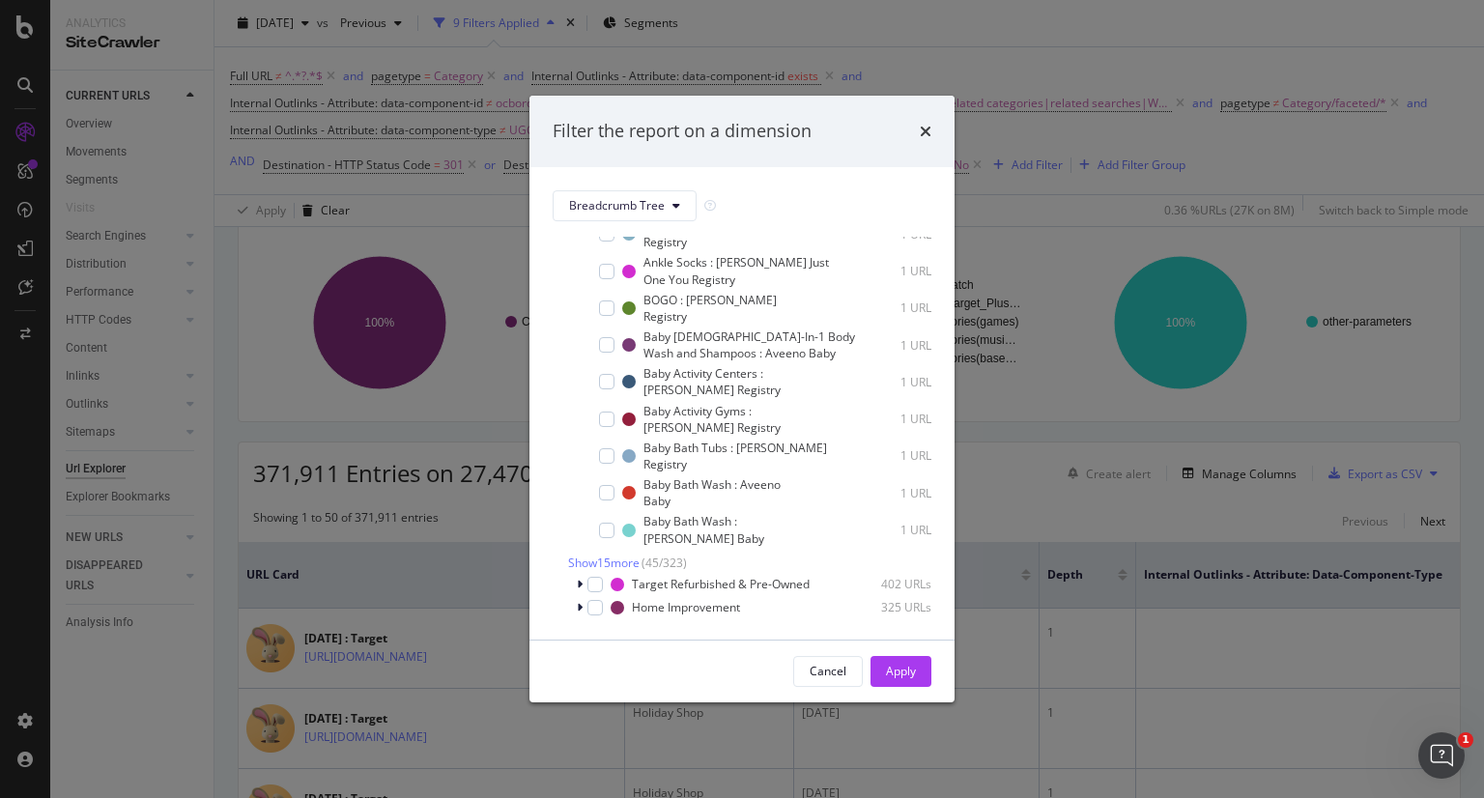
click at [598, 488] on div "modal" at bounding box center [593, 492] width 12 height 19
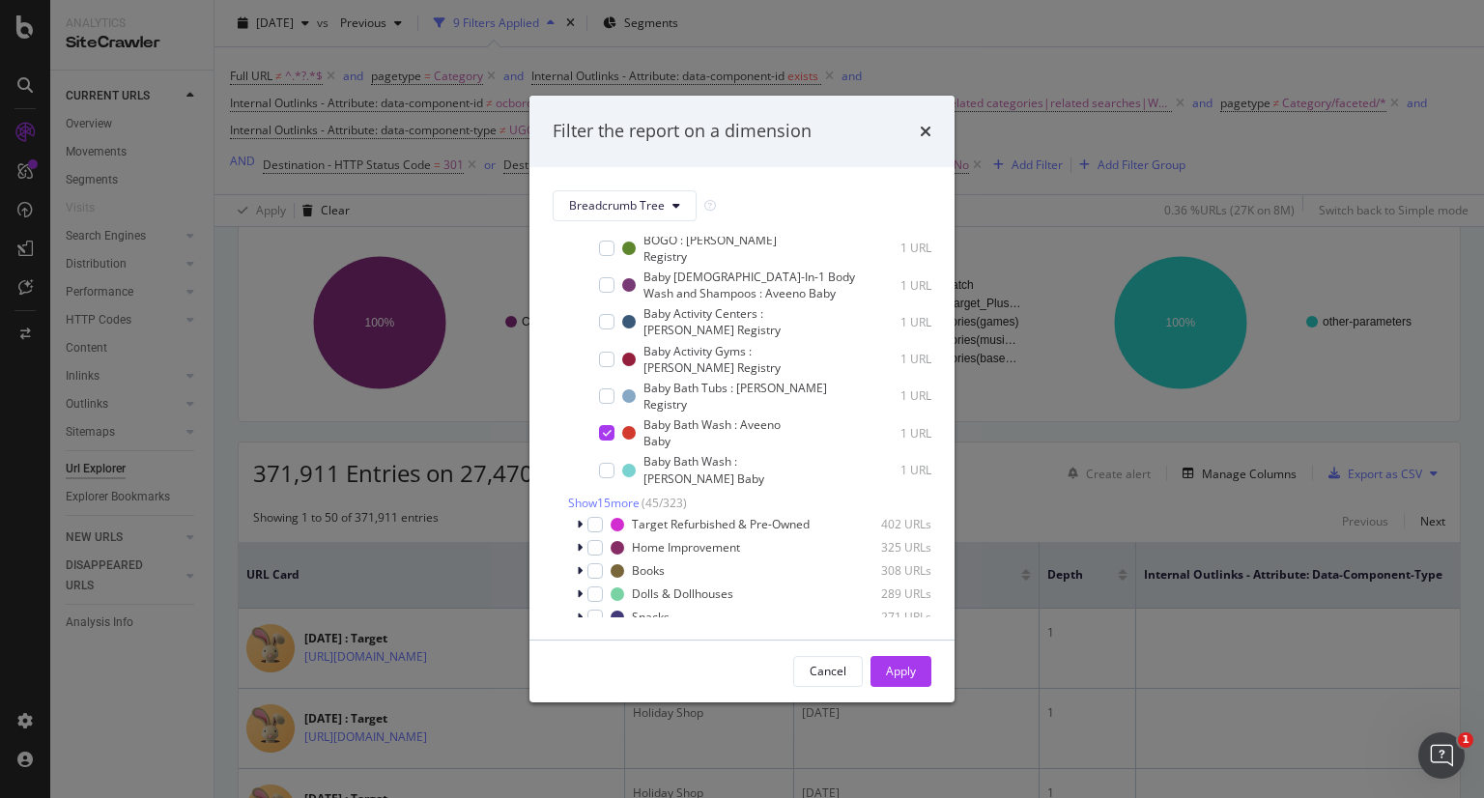
scroll to position [2106, 0]
click at [599, 506] on span "Show 15 more" at bounding box center [604, 501] width 72 height 16
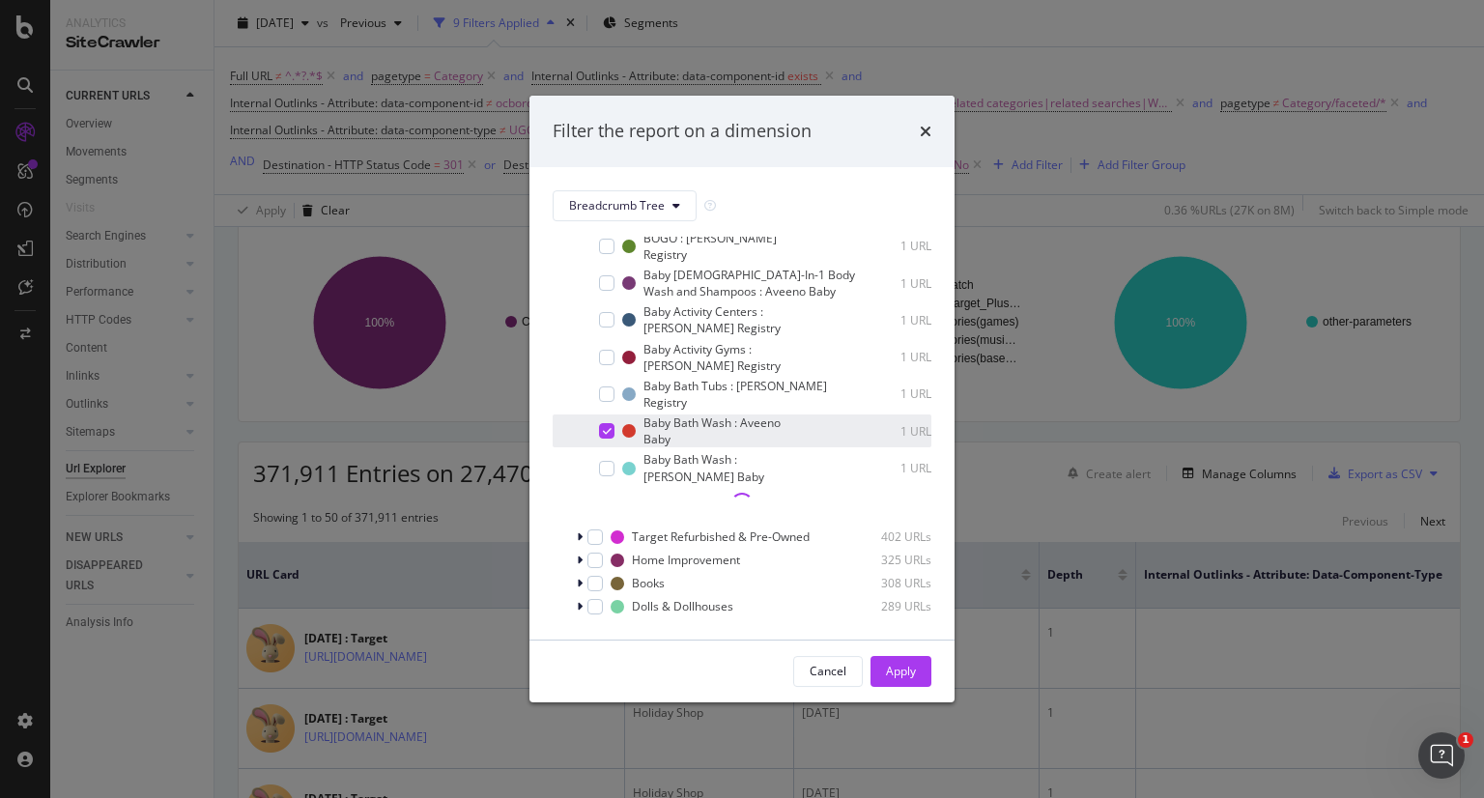
click at [599, 441] on div "Baby Bath Wash : Aveeno Baby [DEMOGRAPHIC_DATA] URL" at bounding box center [742, 431] width 379 height 33
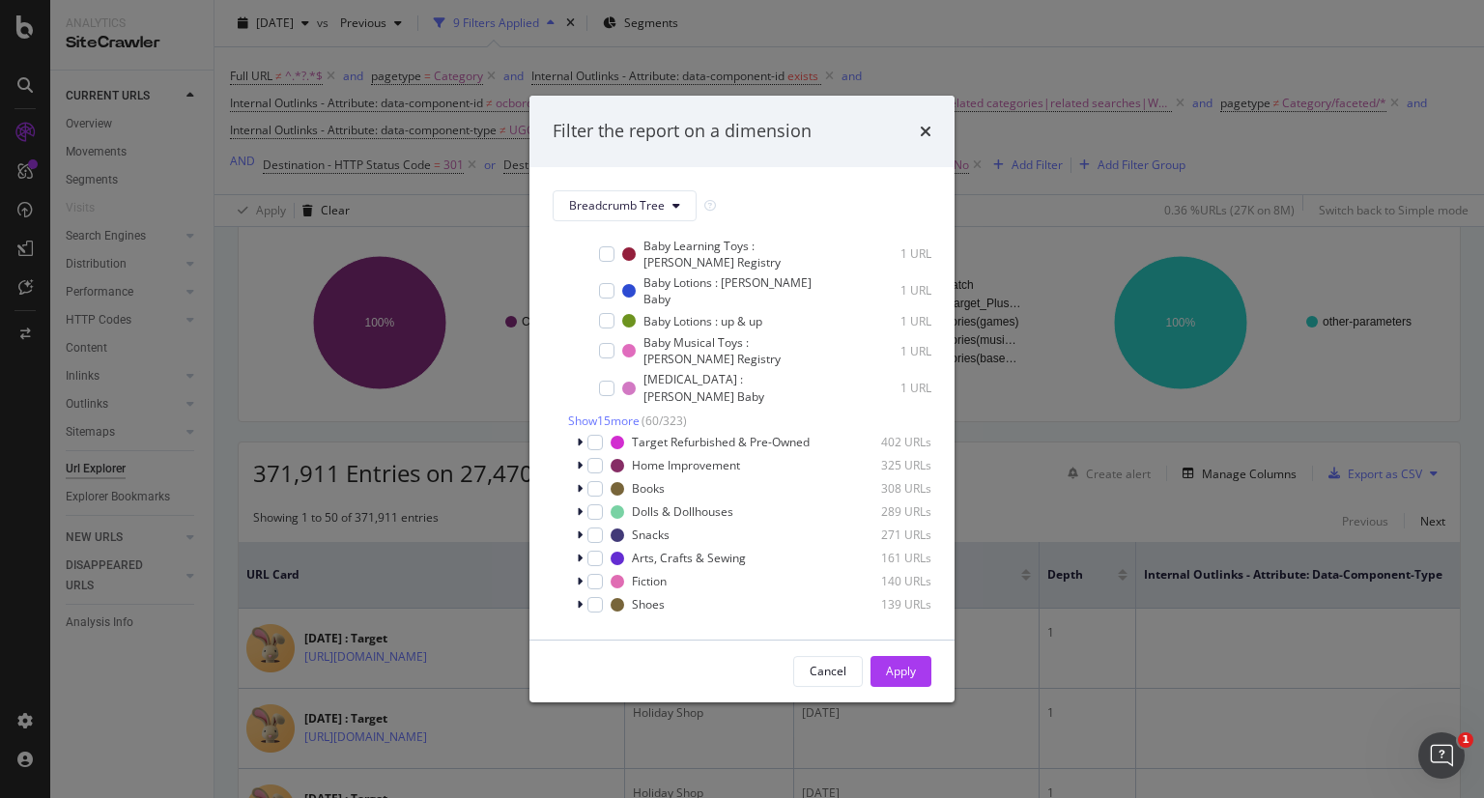
scroll to position [2690, 0]
click at [611, 412] on span "Show 15 more" at bounding box center [604, 420] width 72 height 16
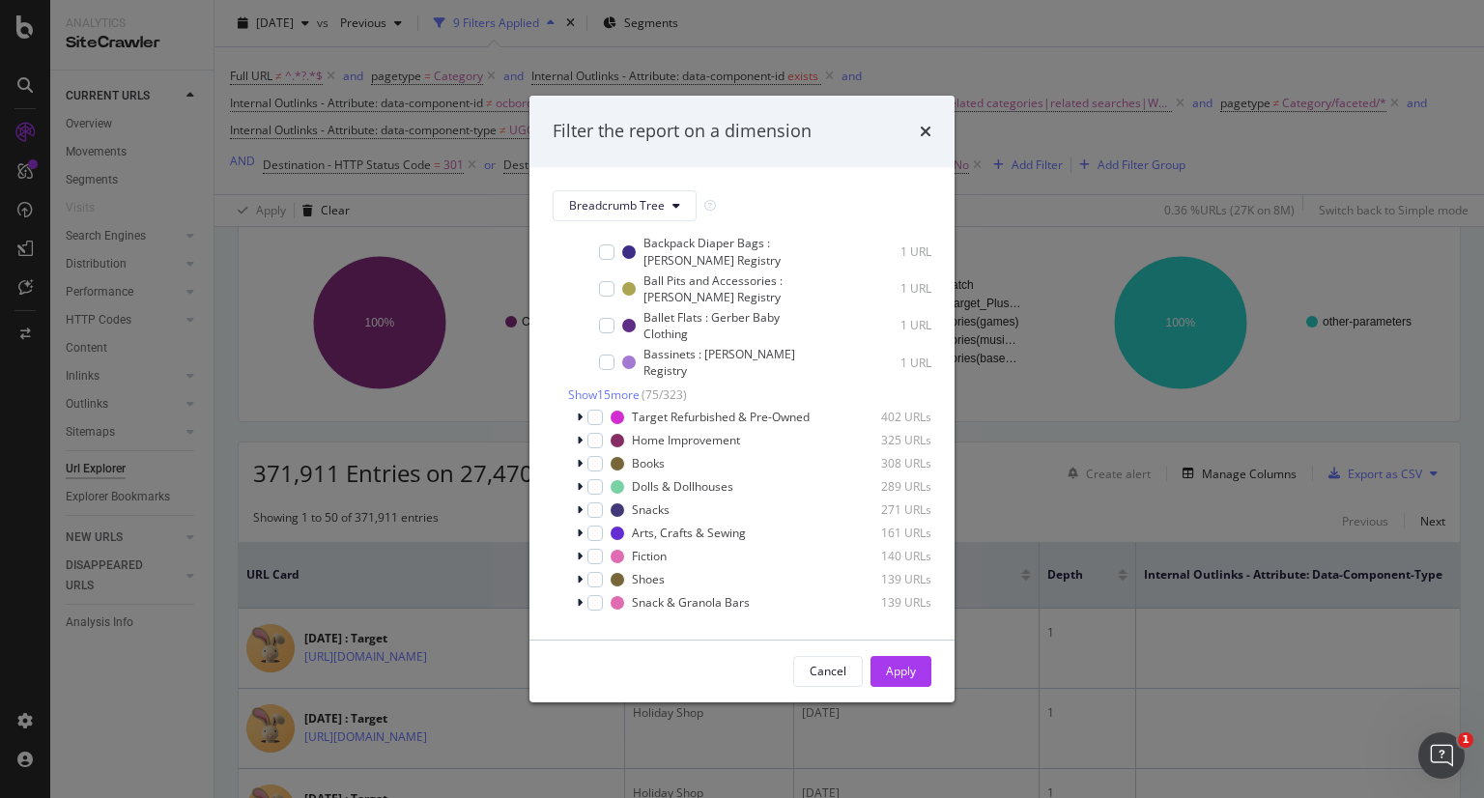
scroll to position [3203, 0]
click at [600, 385] on span "Show 15 more" at bounding box center [604, 393] width 72 height 16
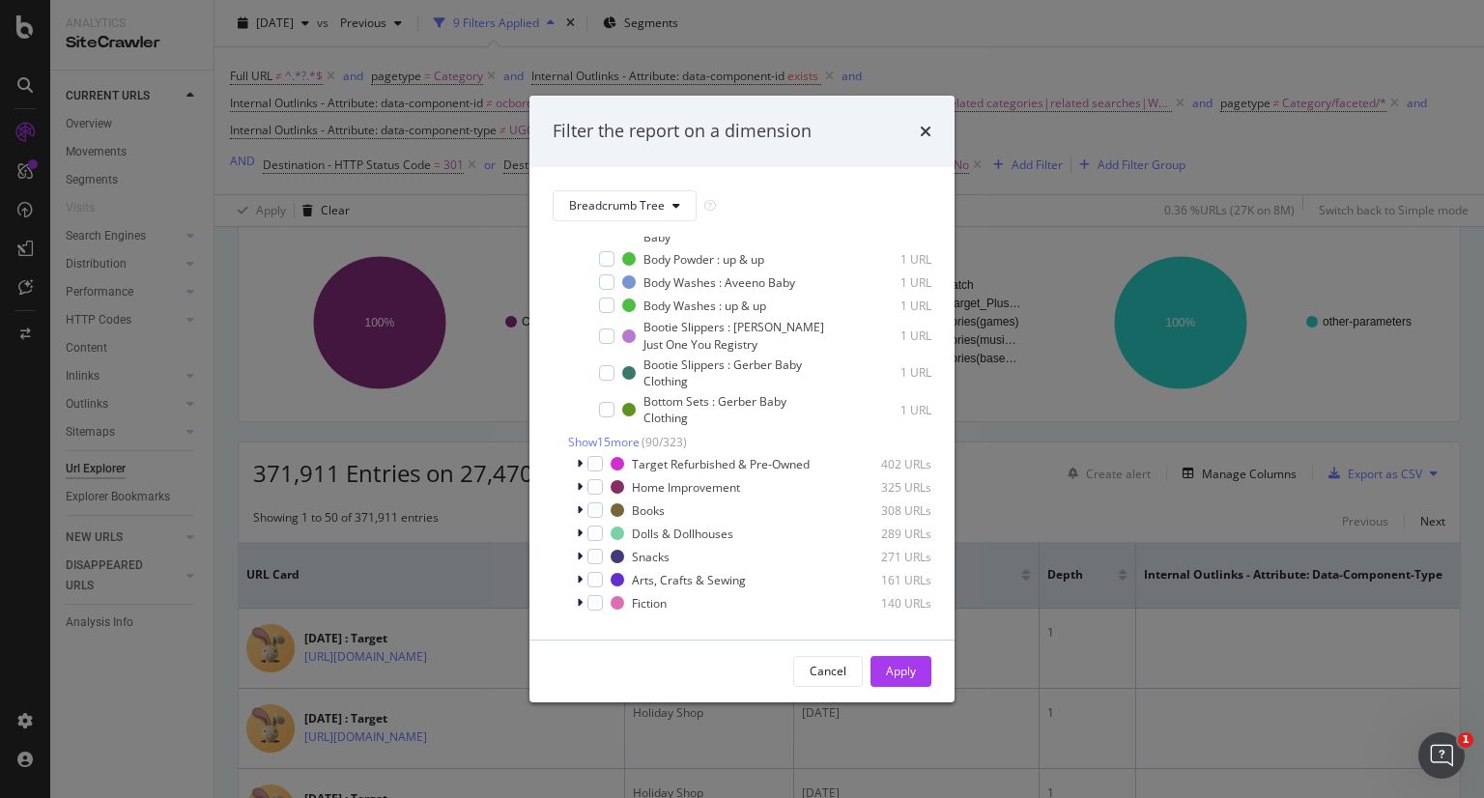
scroll to position [3645, 0]
click at [608, 428] on span "Show 15 more" at bounding box center [604, 436] width 72 height 16
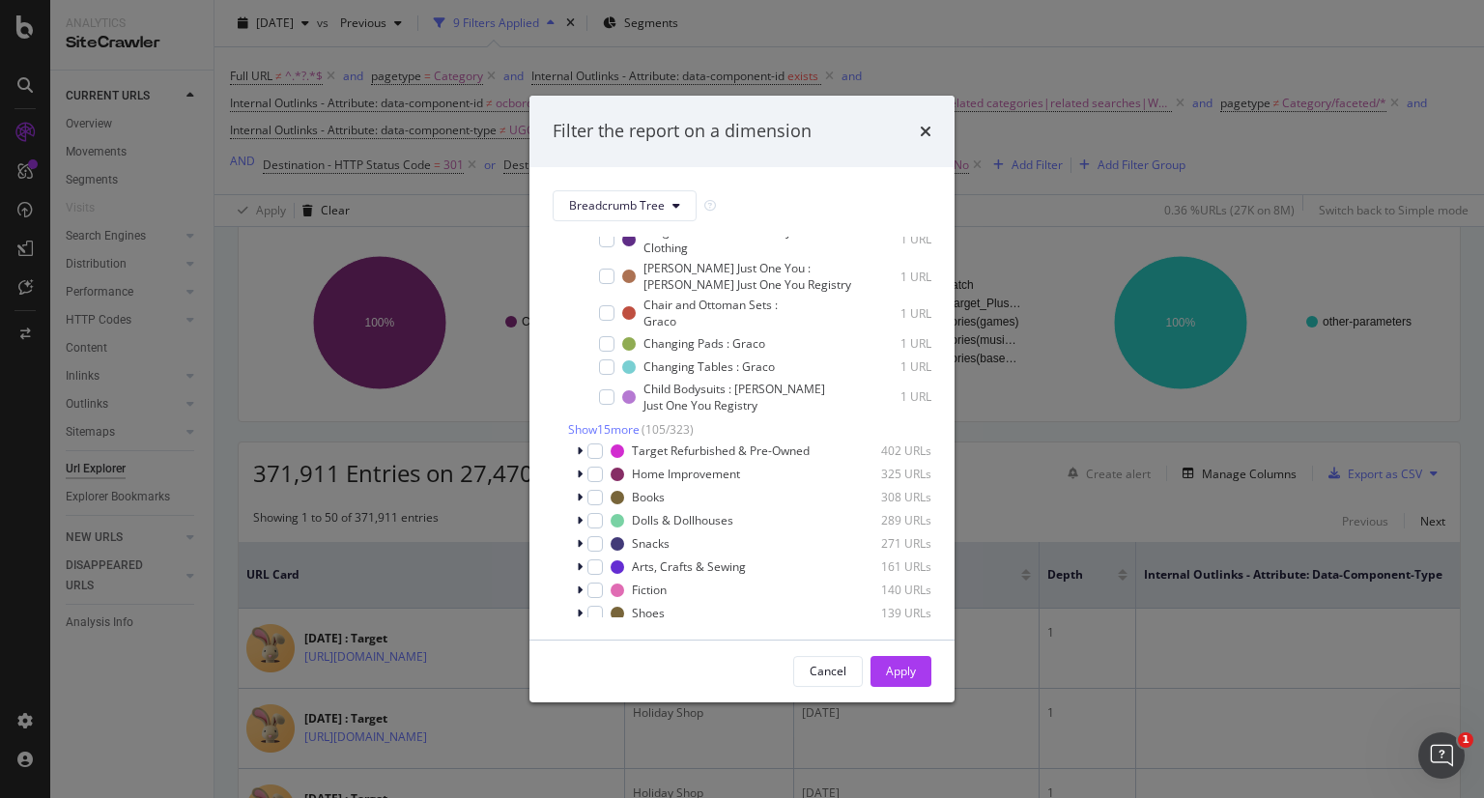
scroll to position [4124, 0]
click at [608, 421] on span "Show 15 more" at bounding box center [604, 429] width 72 height 16
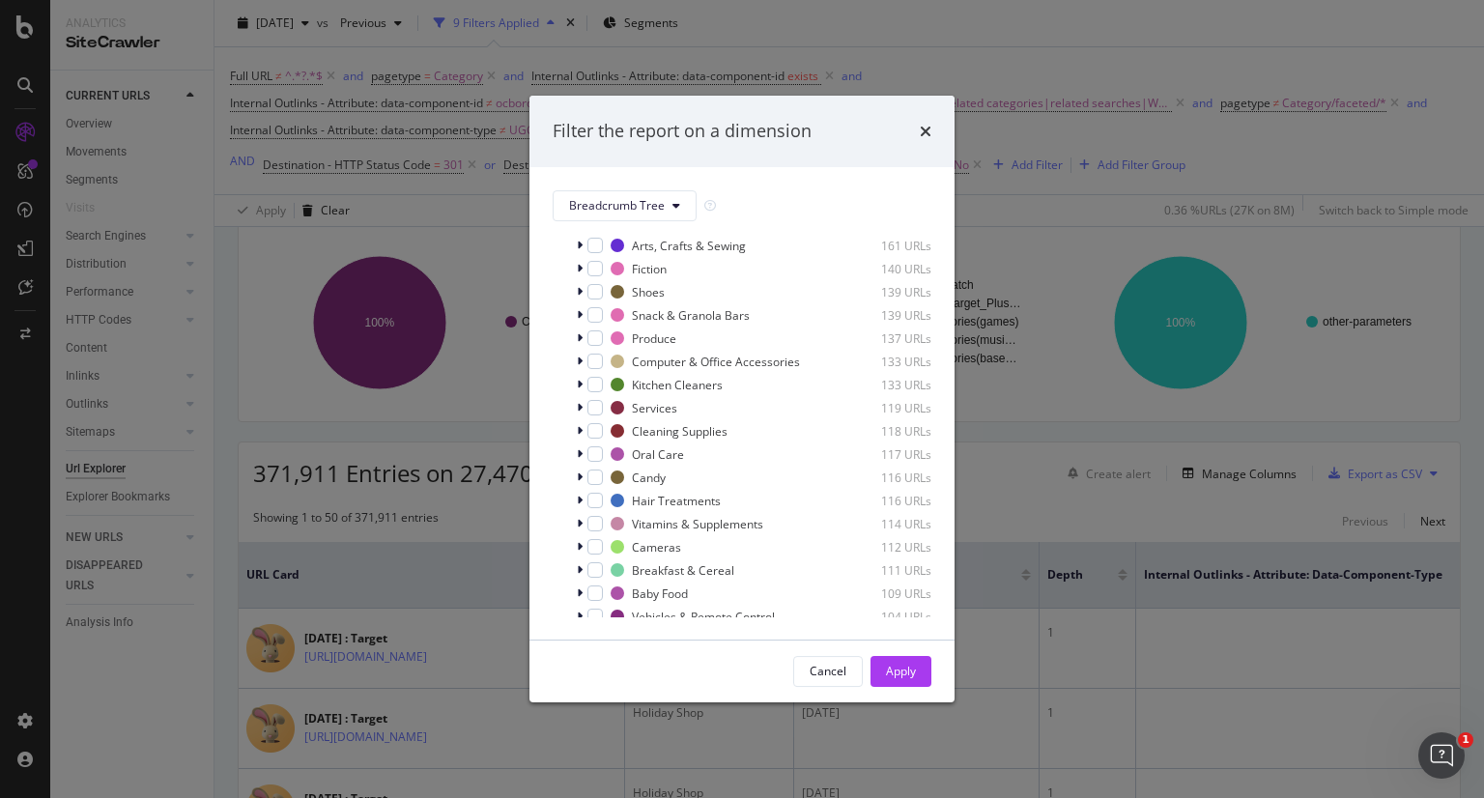
scroll to position [4984, 0]
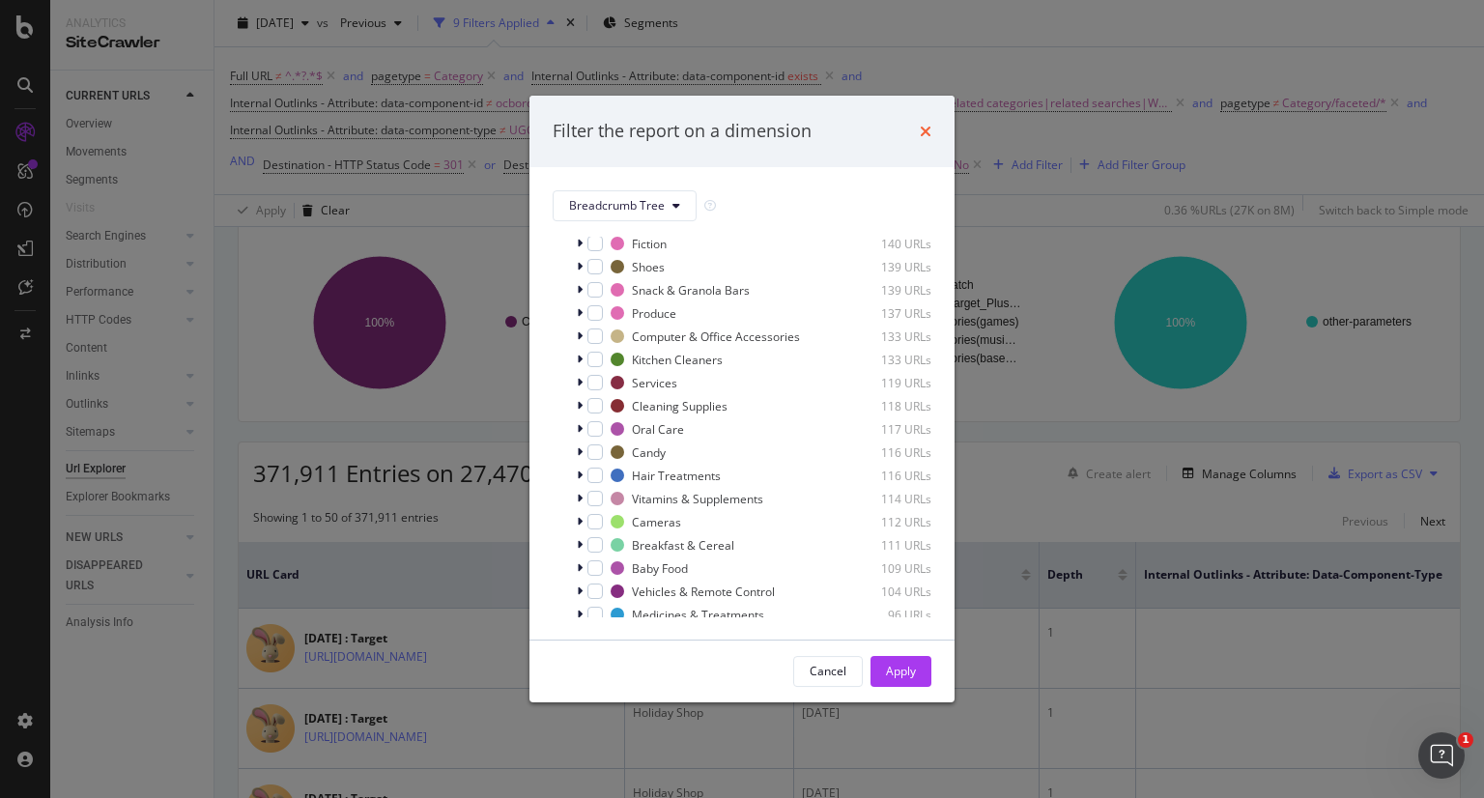
click at [923, 128] on icon "times" at bounding box center [926, 131] width 12 height 15
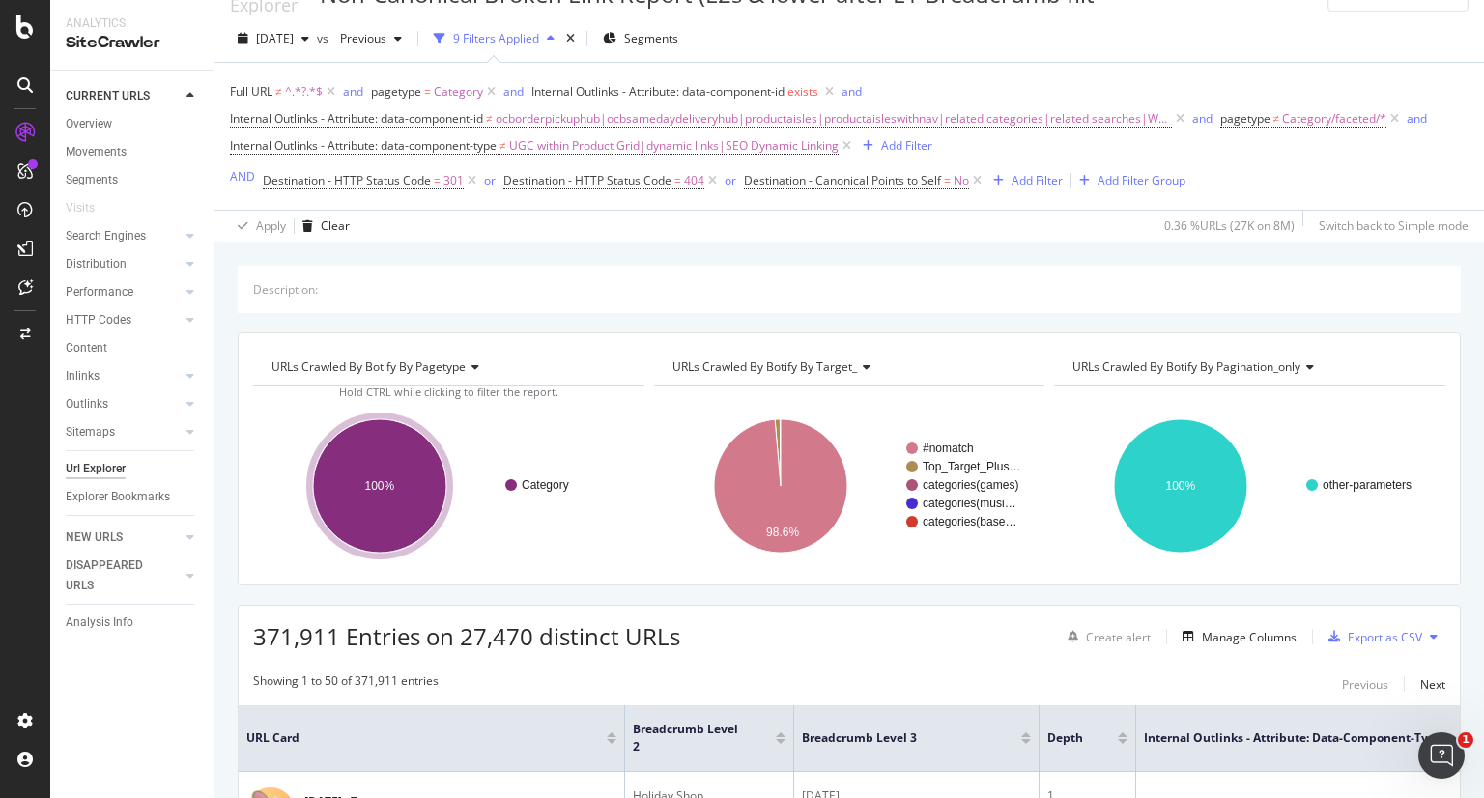
scroll to position [0, 0]
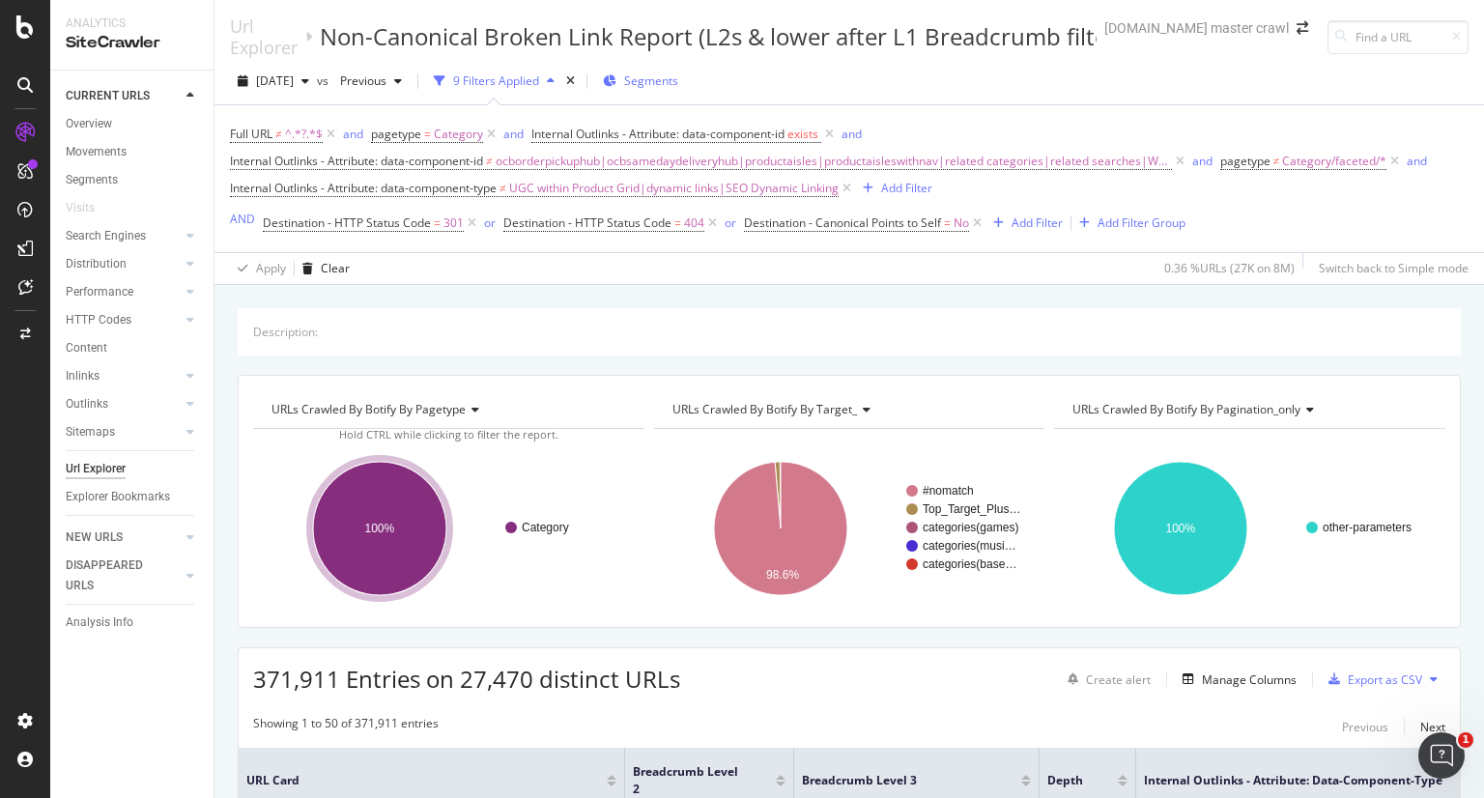
click at [668, 90] on div "Segments" at bounding box center [640, 81] width 75 height 29
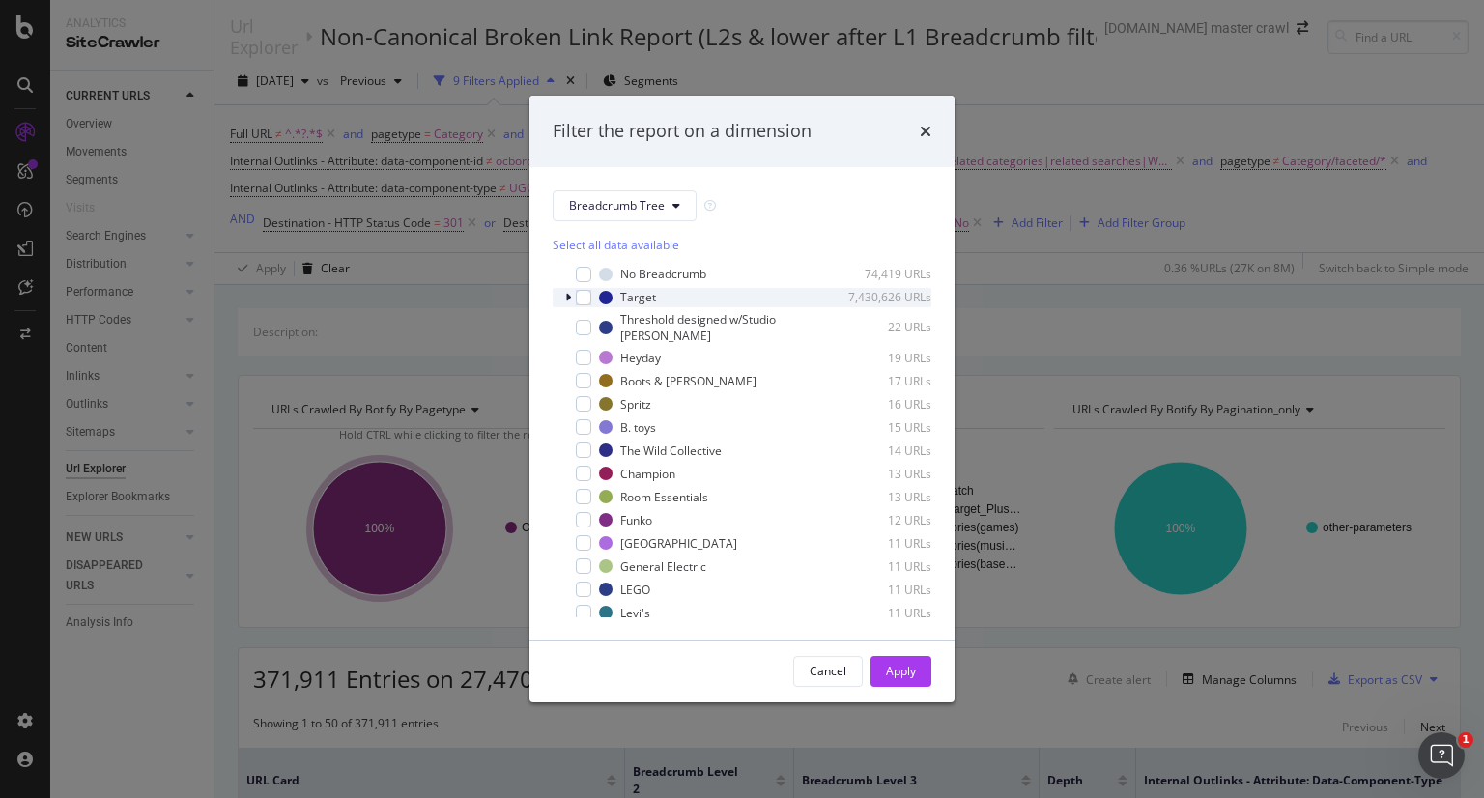
click at [567, 301] on icon "modal" at bounding box center [568, 298] width 6 height 12
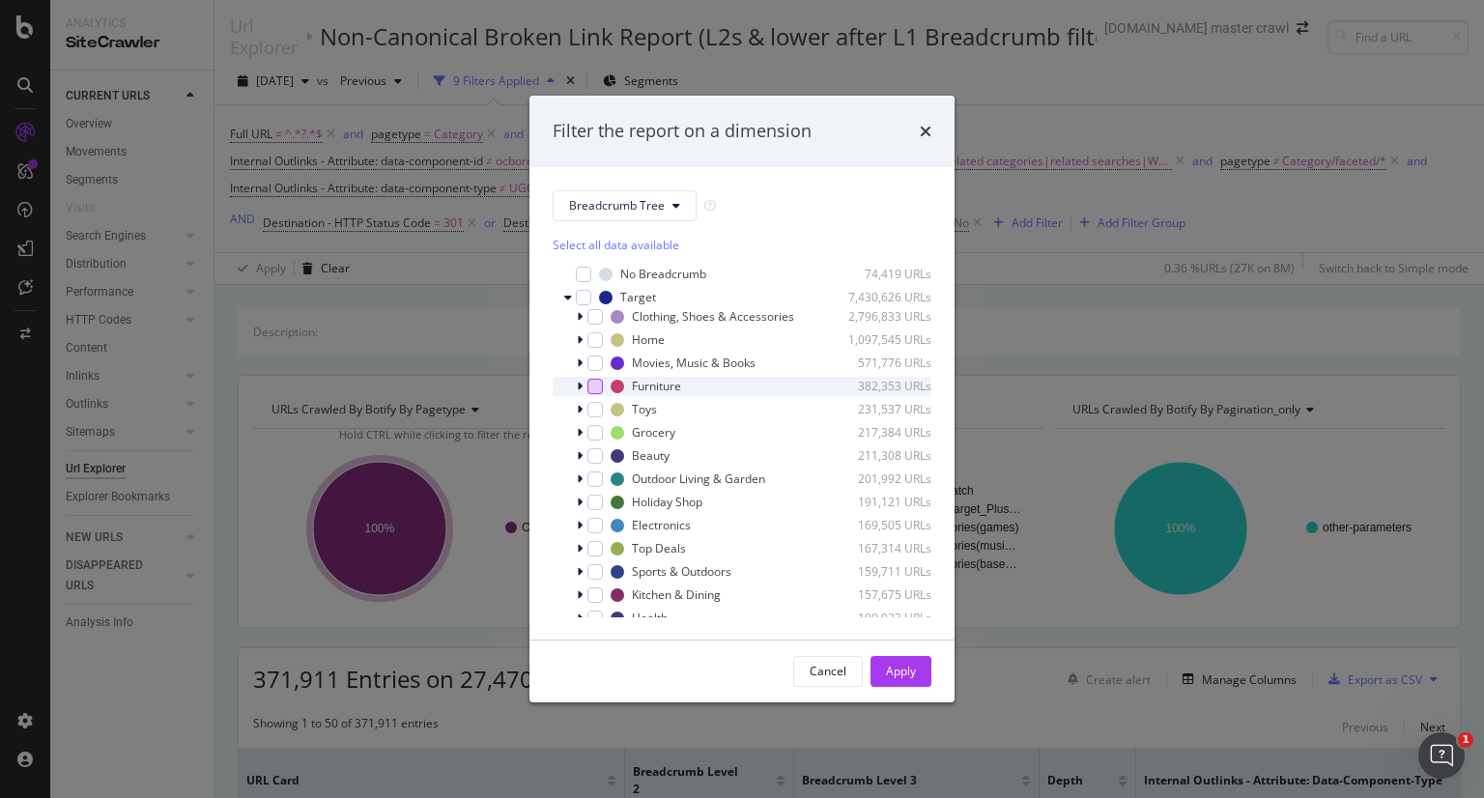
click at [592, 387] on div "modal" at bounding box center [594, 386] width 15 height 15
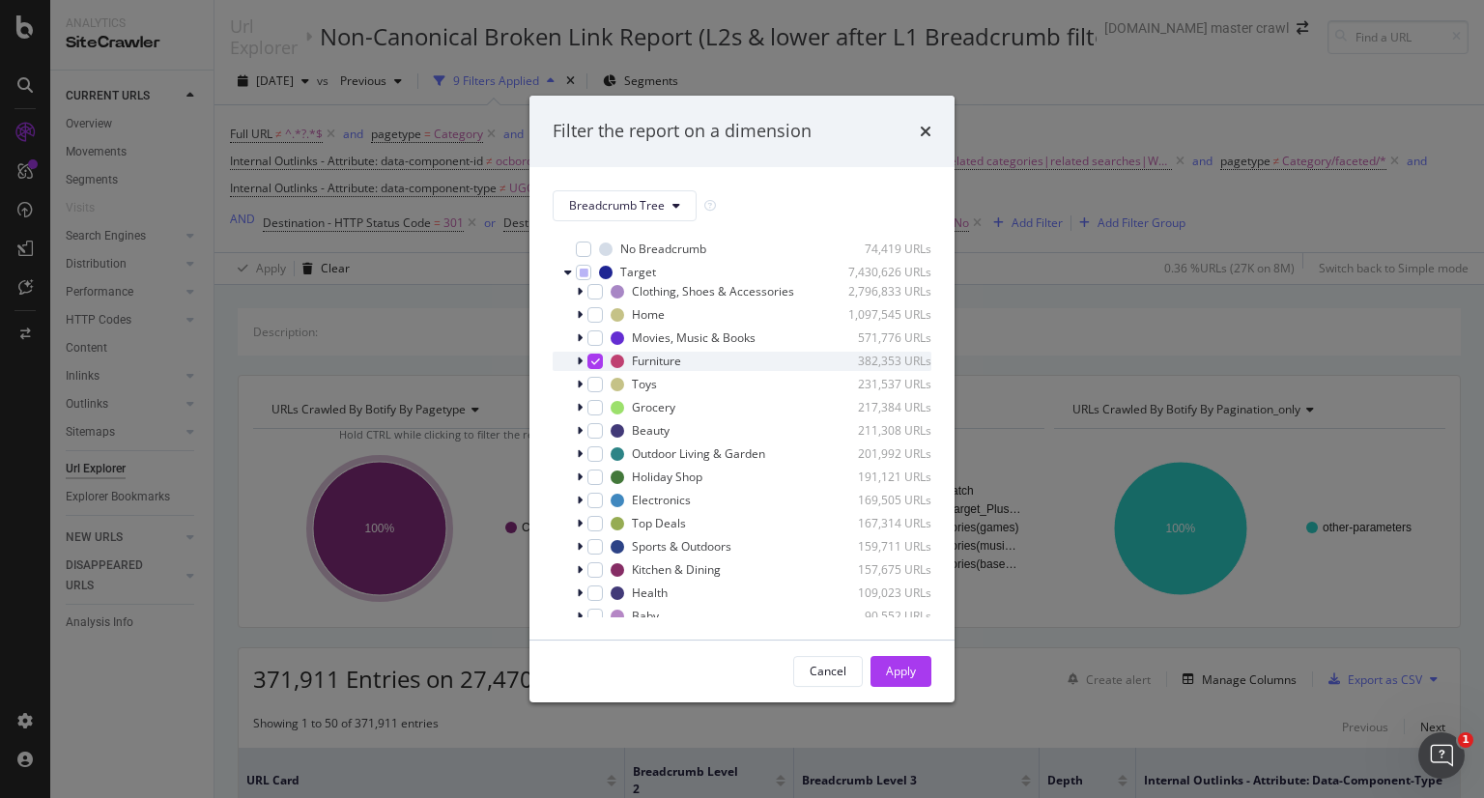
scroll to position [37, 0]
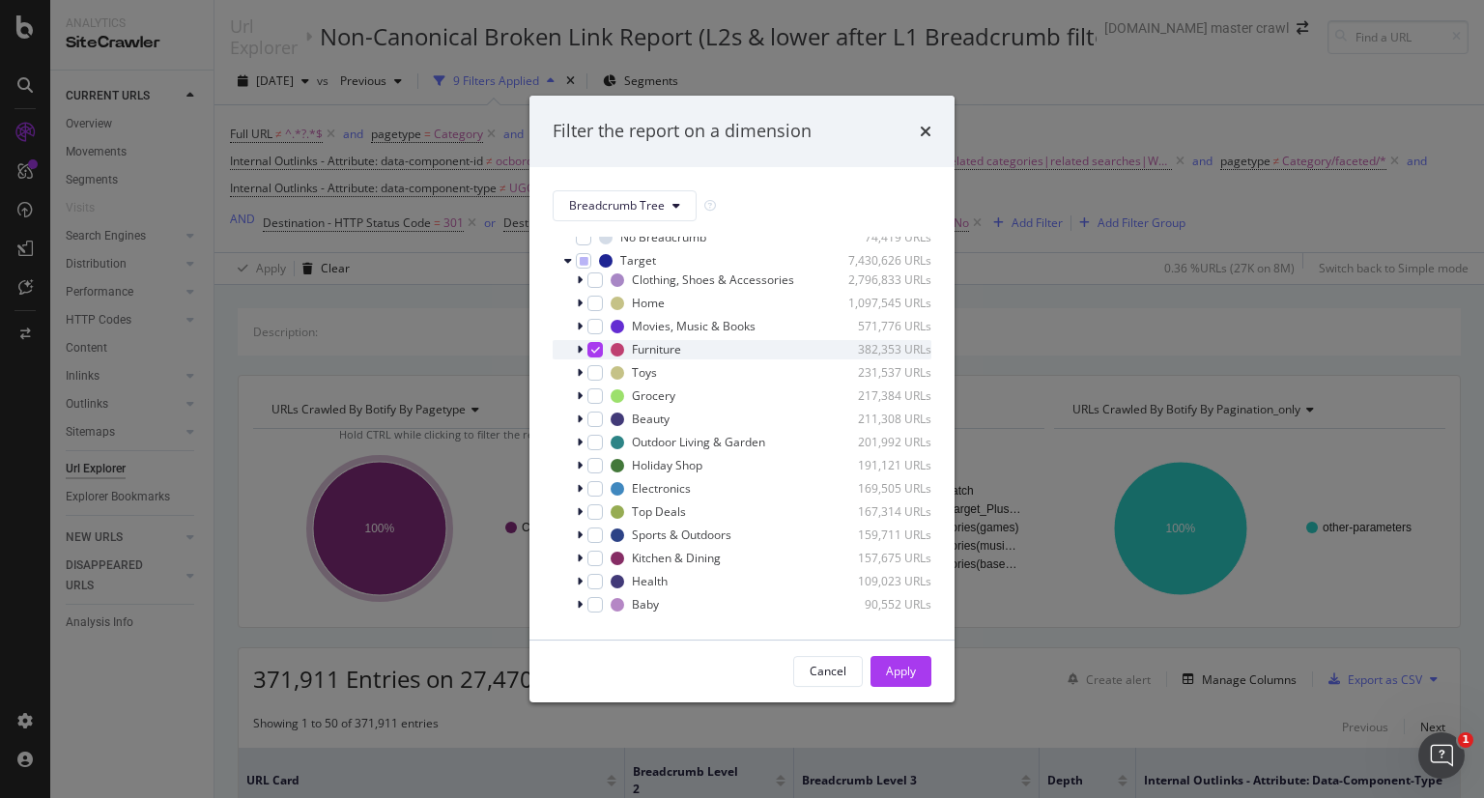
click at [592, 342] on div "modal" at bounding box center [594, 349] width 15 height 15
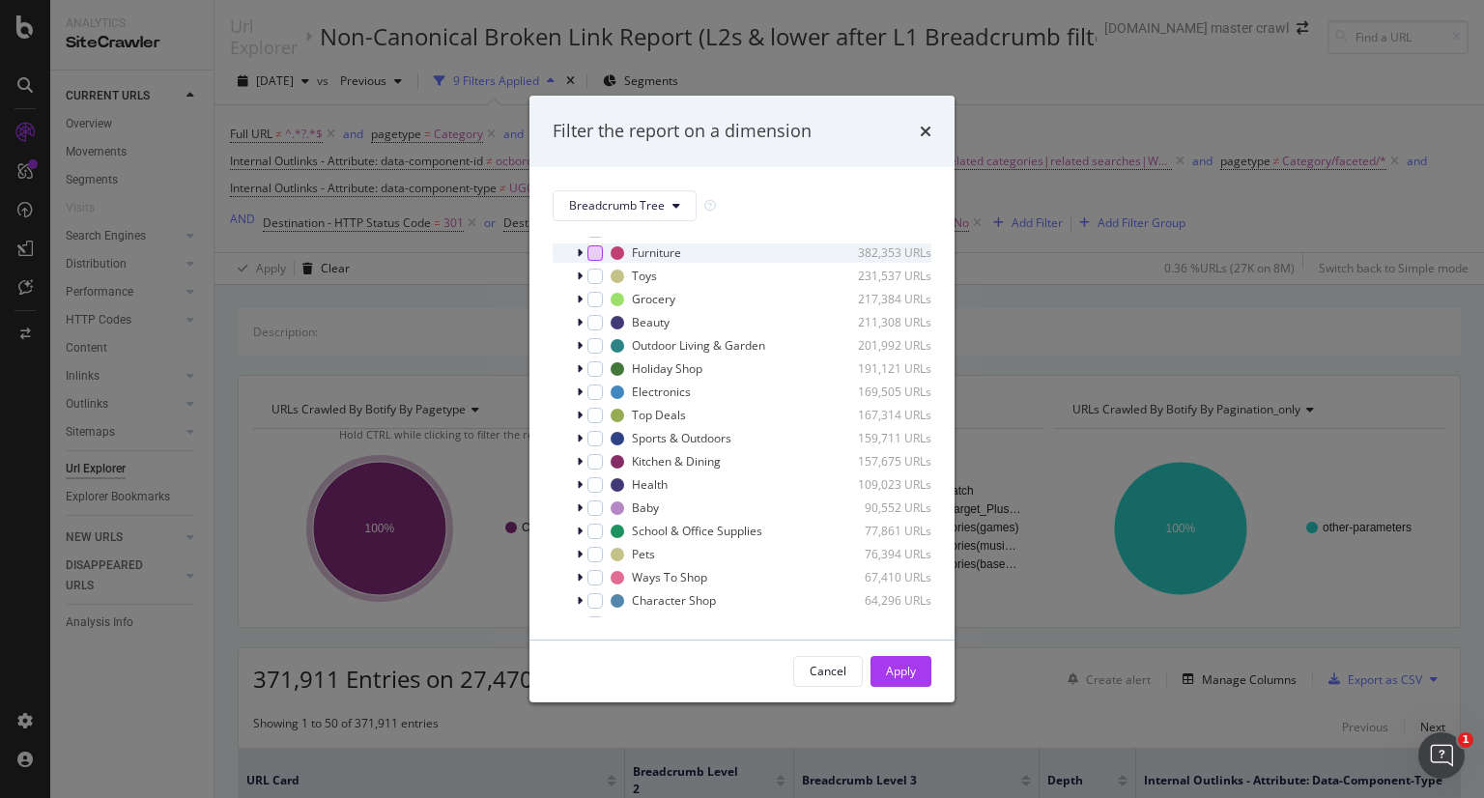
scroll to position [133, 0]
drag, startPoint x: 592, startPoint y: 341, endPoint x: 582, endPoint y: 298, distance: 44.8
click at [582, 298] on icon "modal" at bounding box center [580, 300] width 6 height 12
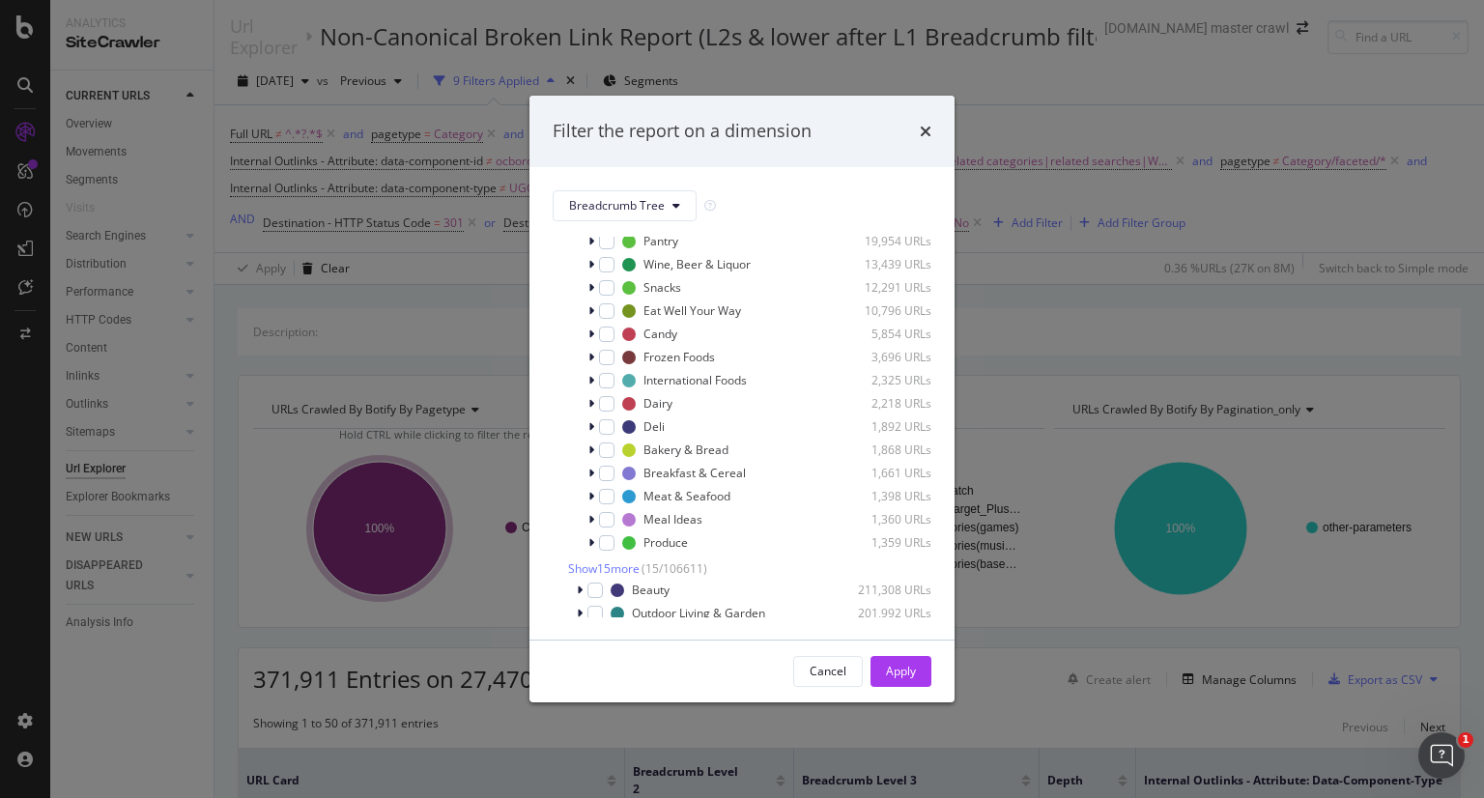
scroll to position [235, 0]
click at [598, 572] on span "Show 15 more" at bounding box center [604, 567] width 72 height 16
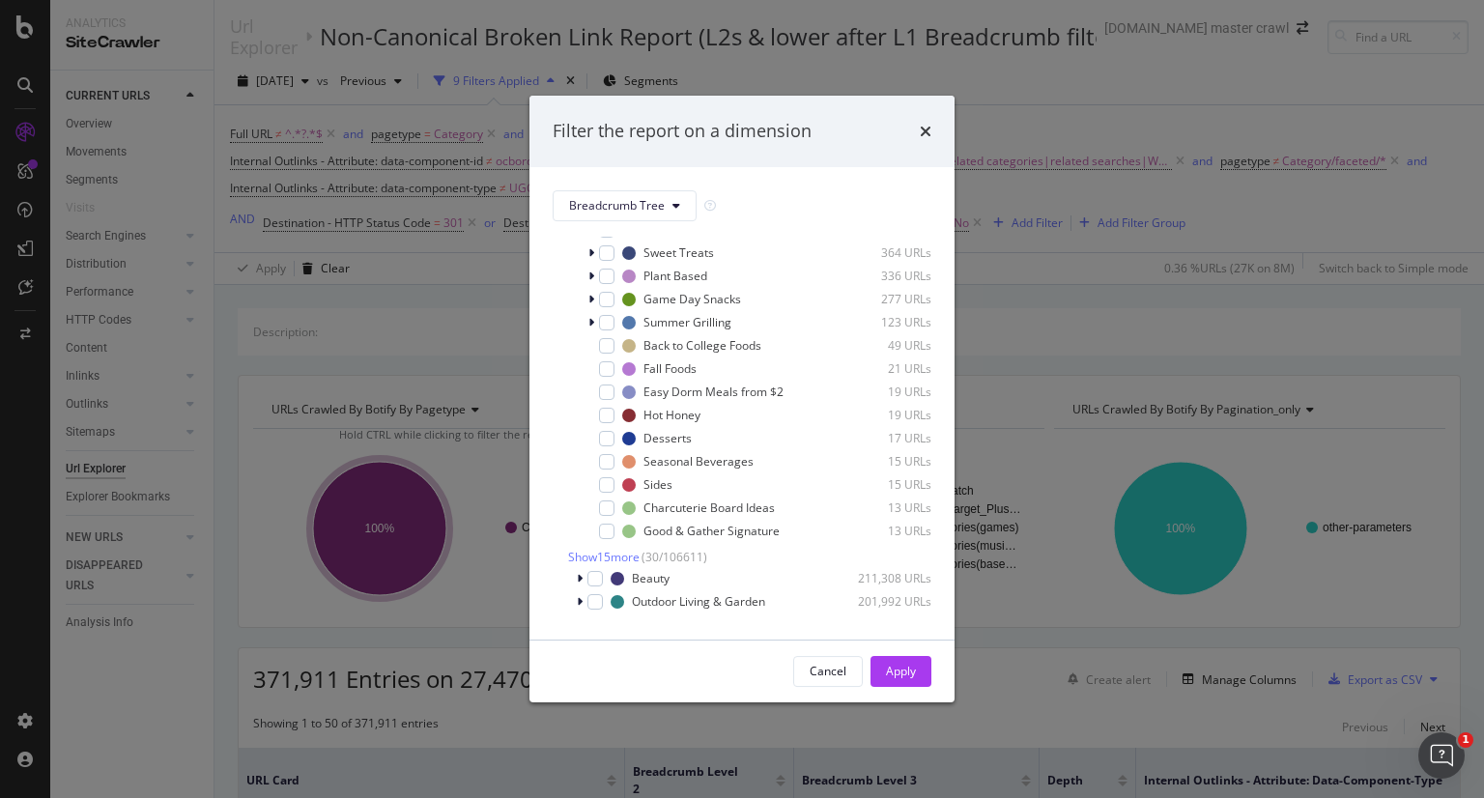
scroll to position [602, 0]
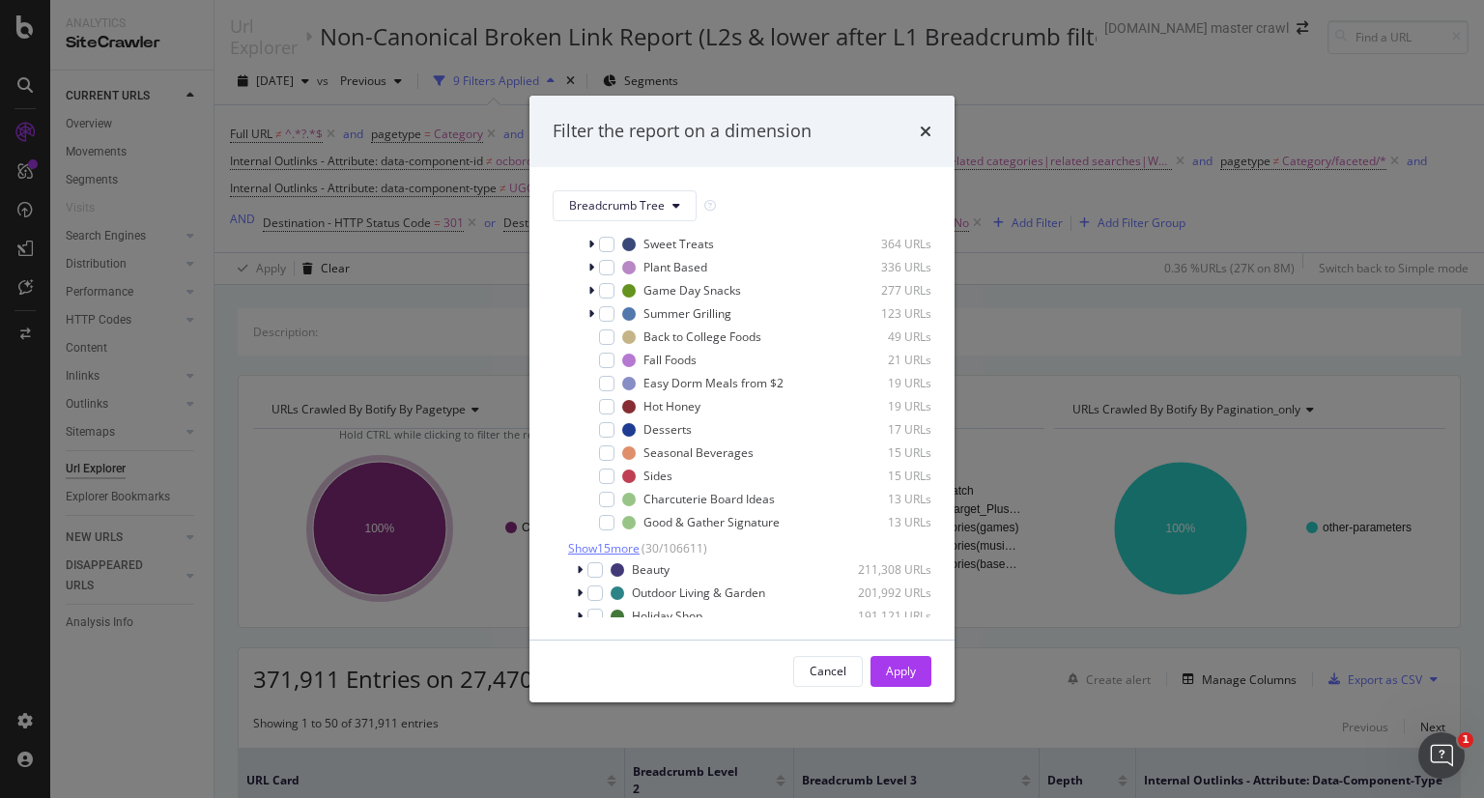
click at [619, 543] on span "Show 15 more" at bounding box center [604, 548] width 72 height 16
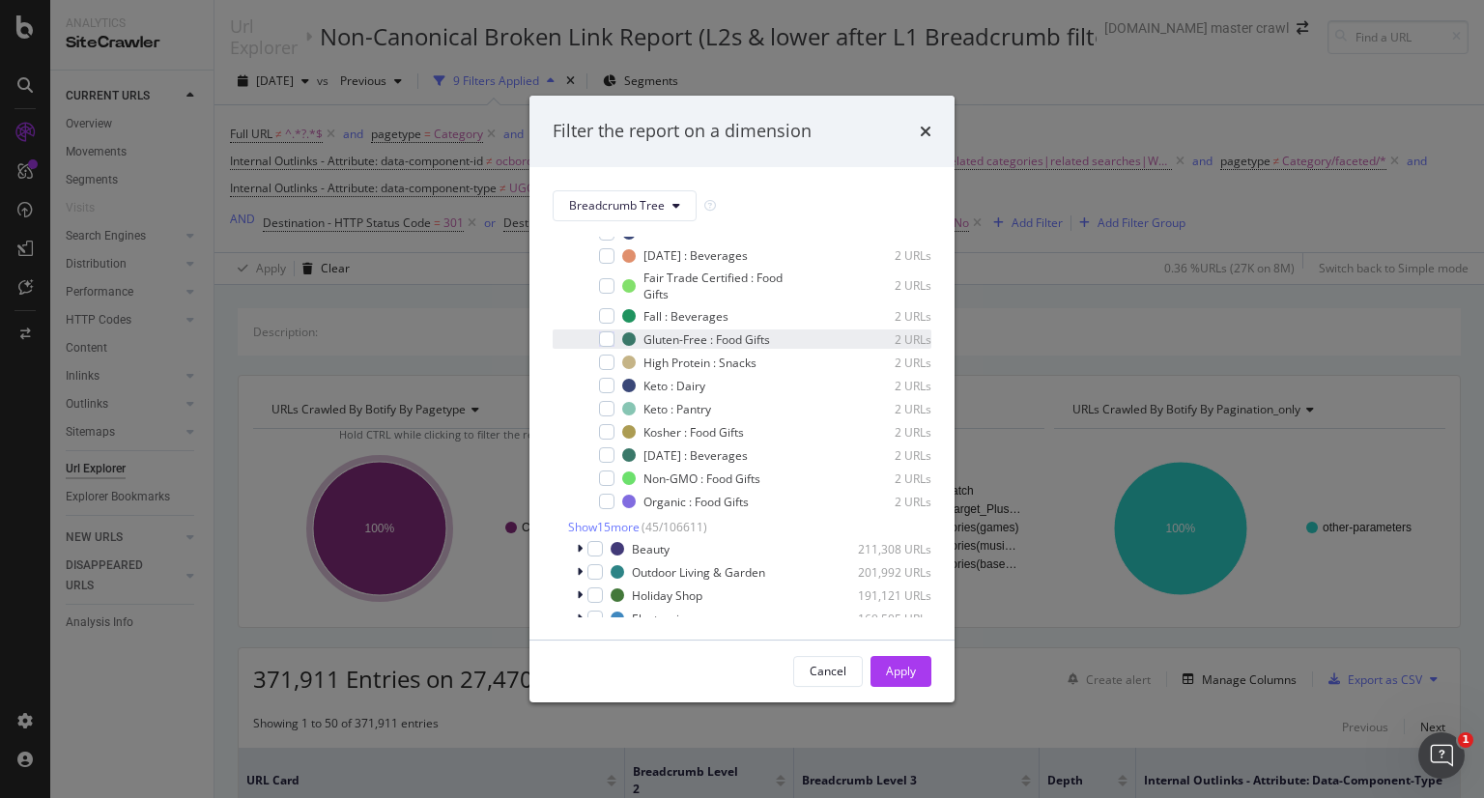
scroll to position [997, 0]
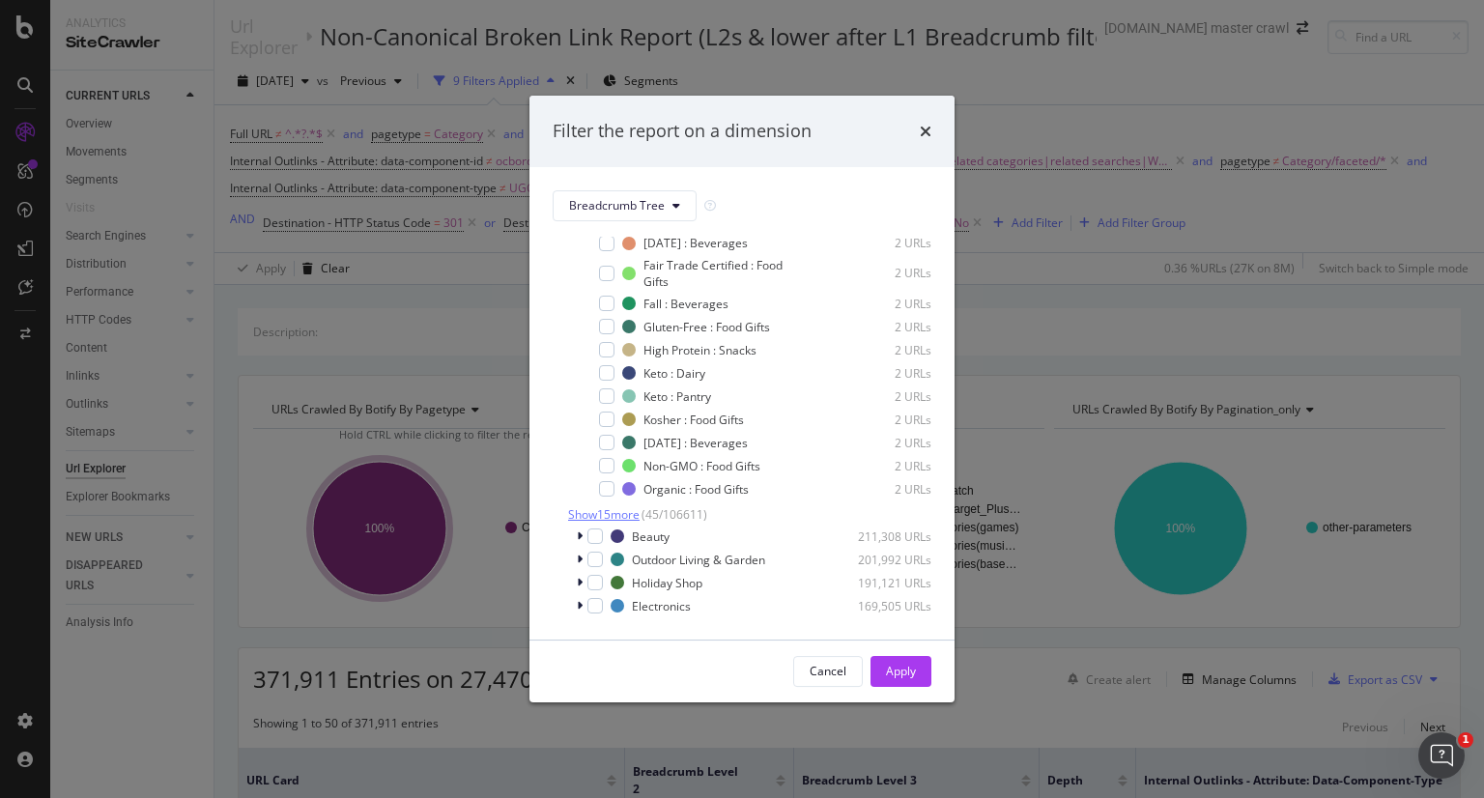
click at [634, 511] on span "Show 15 more" at bounding box center [604, 514] width 72 height 16
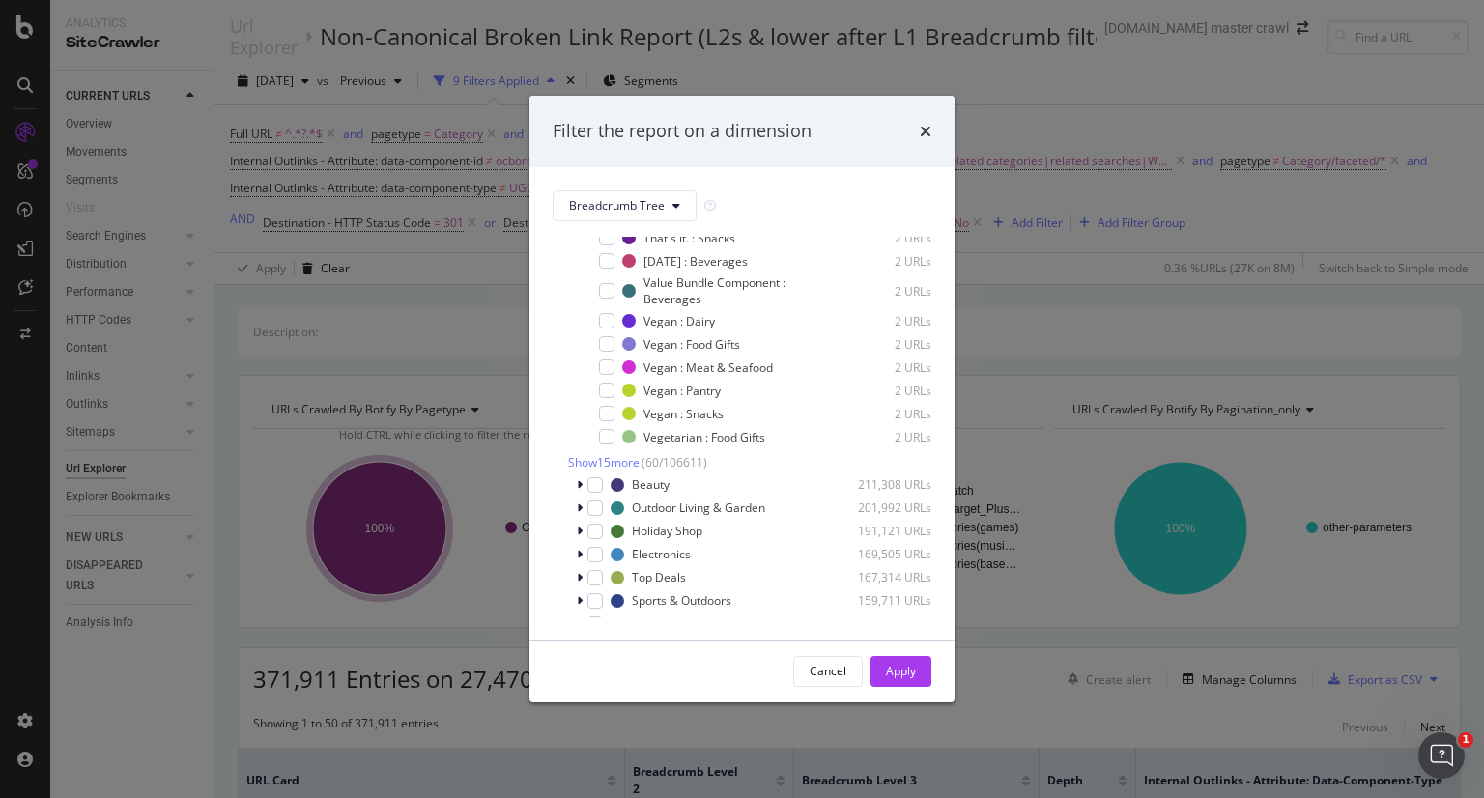
scroll to position [1411, 0]
click at [616, 457] on span "Show 15 more" at bounding box center [604, 462] width 72 height 16
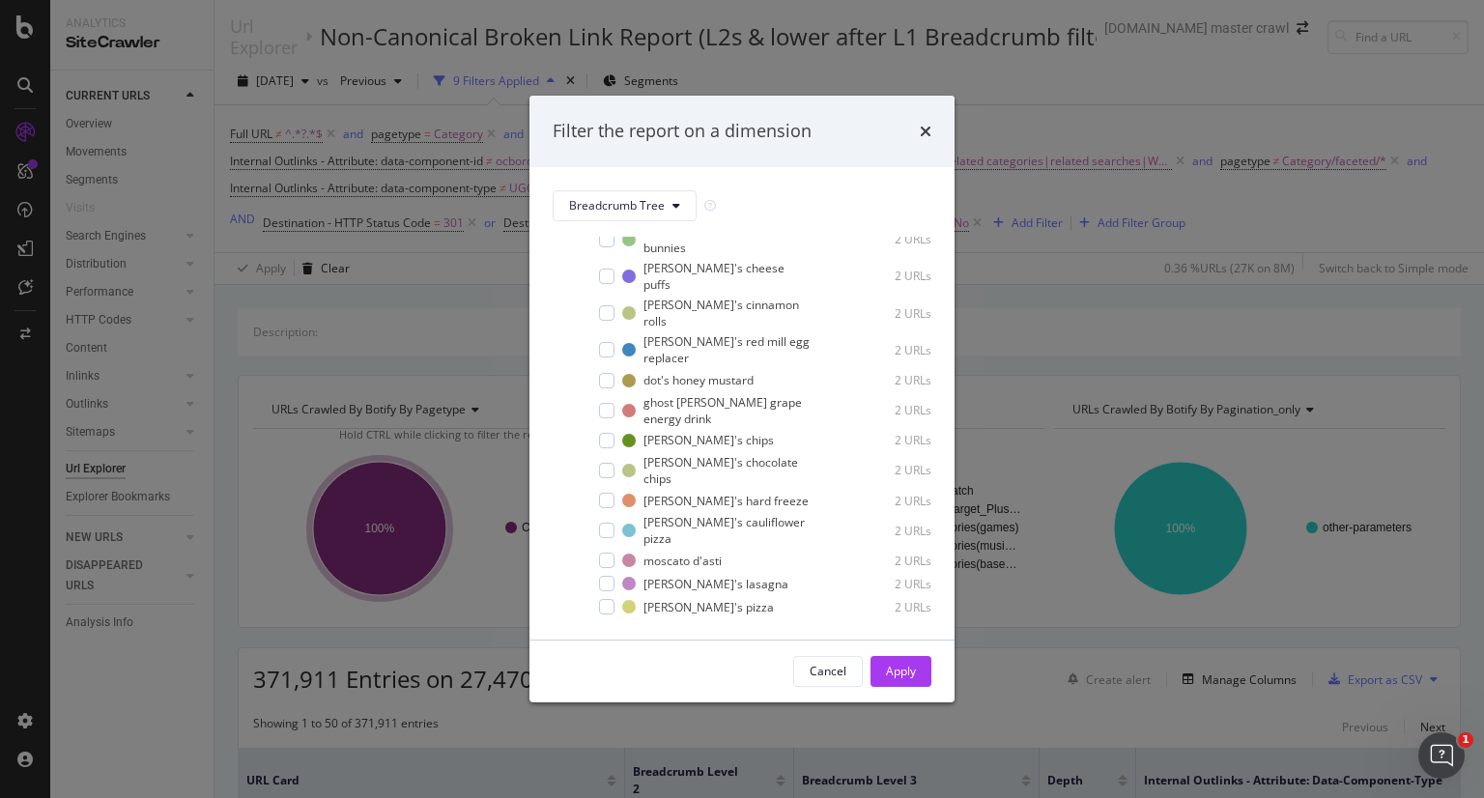
scroll to position [1710, 0]
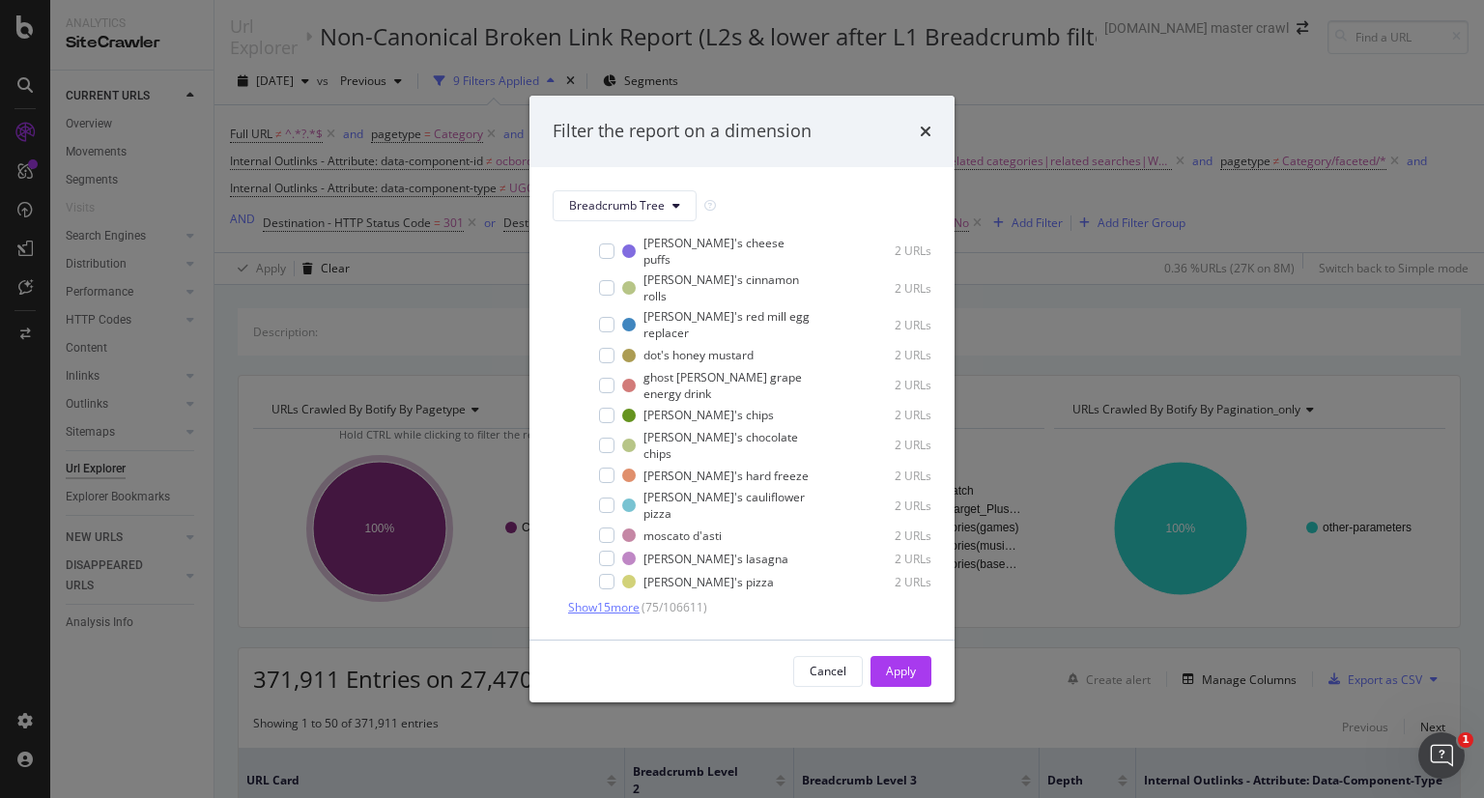
click at [622, 599] on span "Show 15 more" at bounding box center [604, 607] width 72 height 16
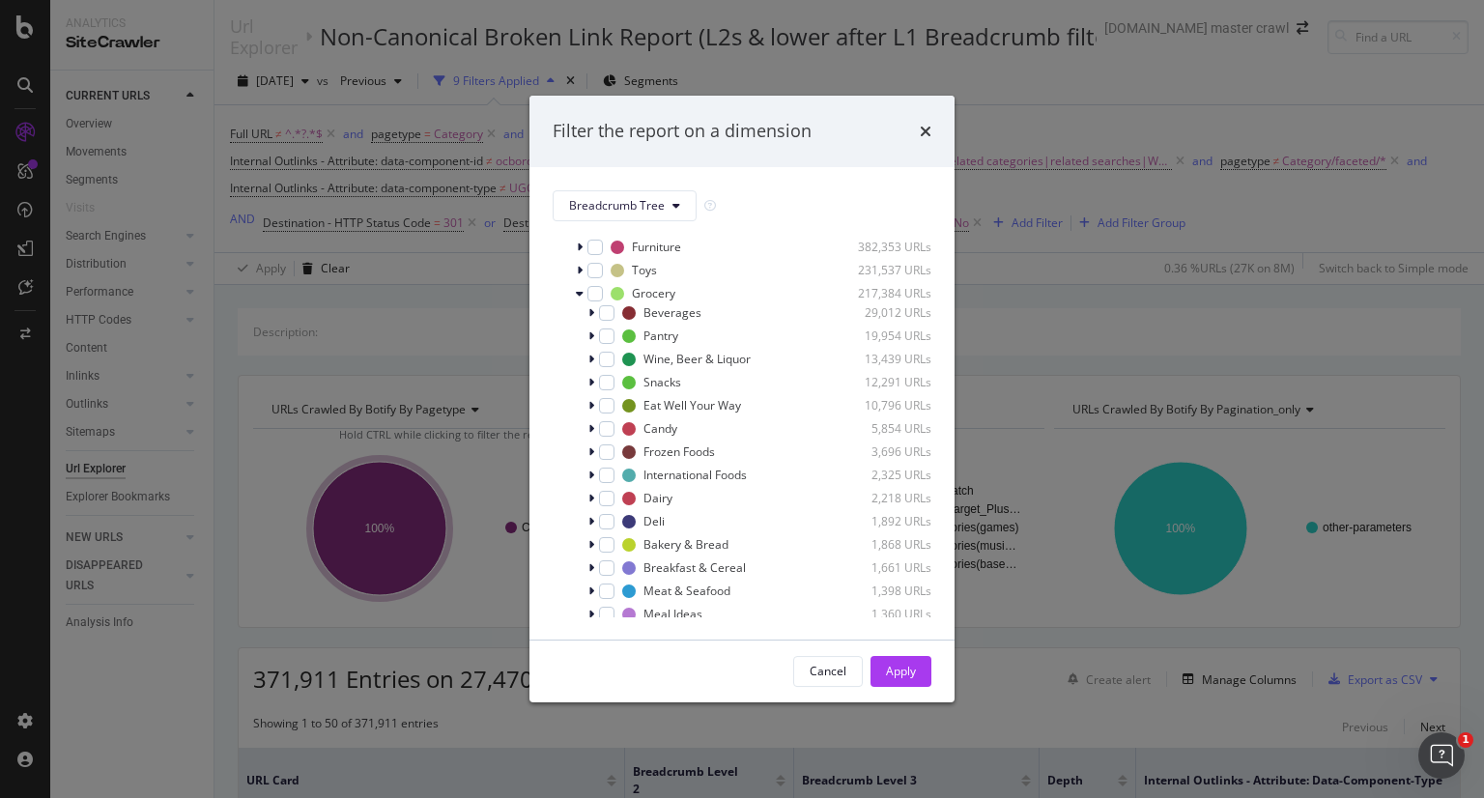
scroll to position [0, 0]
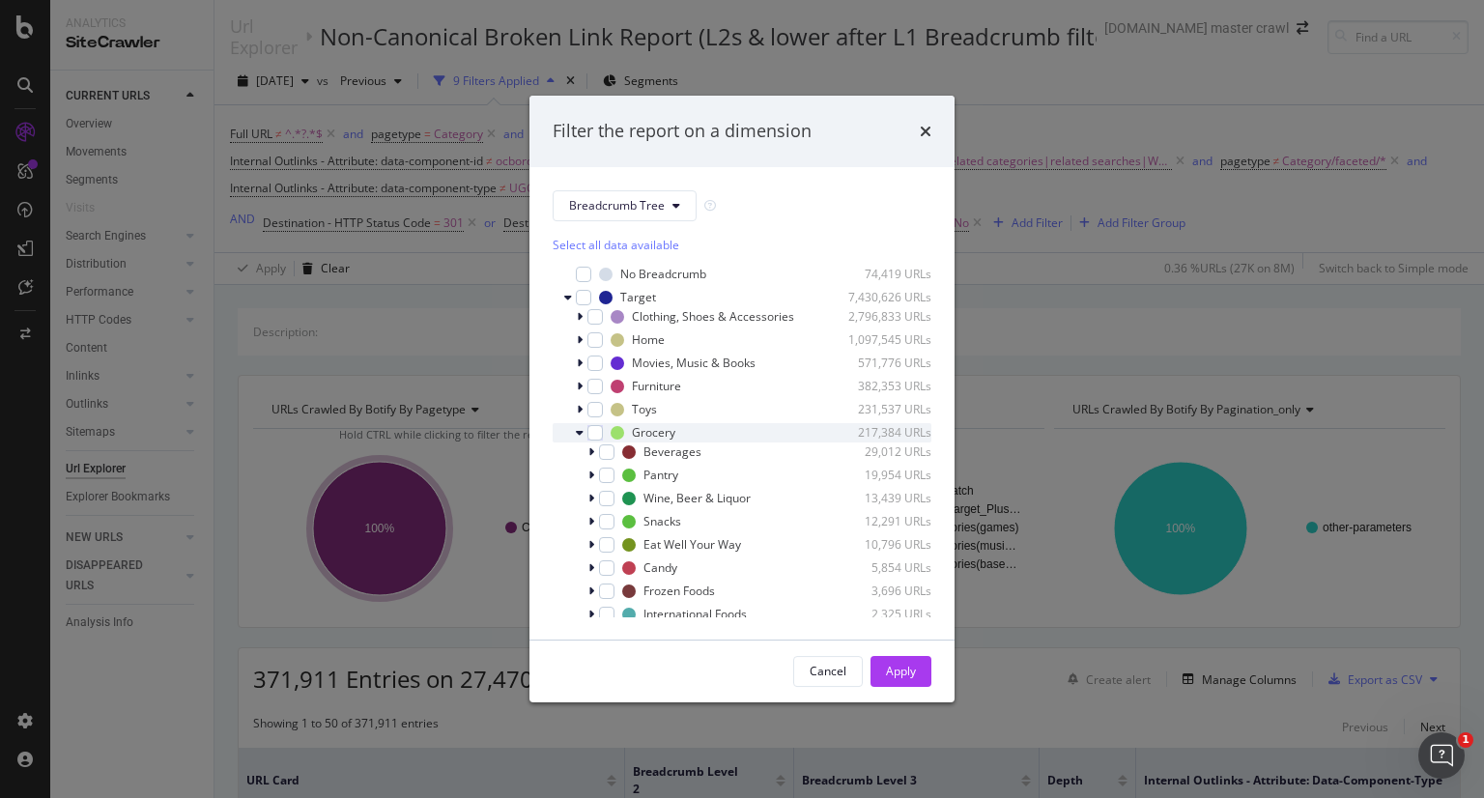
click at [582, 430] on icon "modal" at bounding box center [580, 433] width 8 height 12
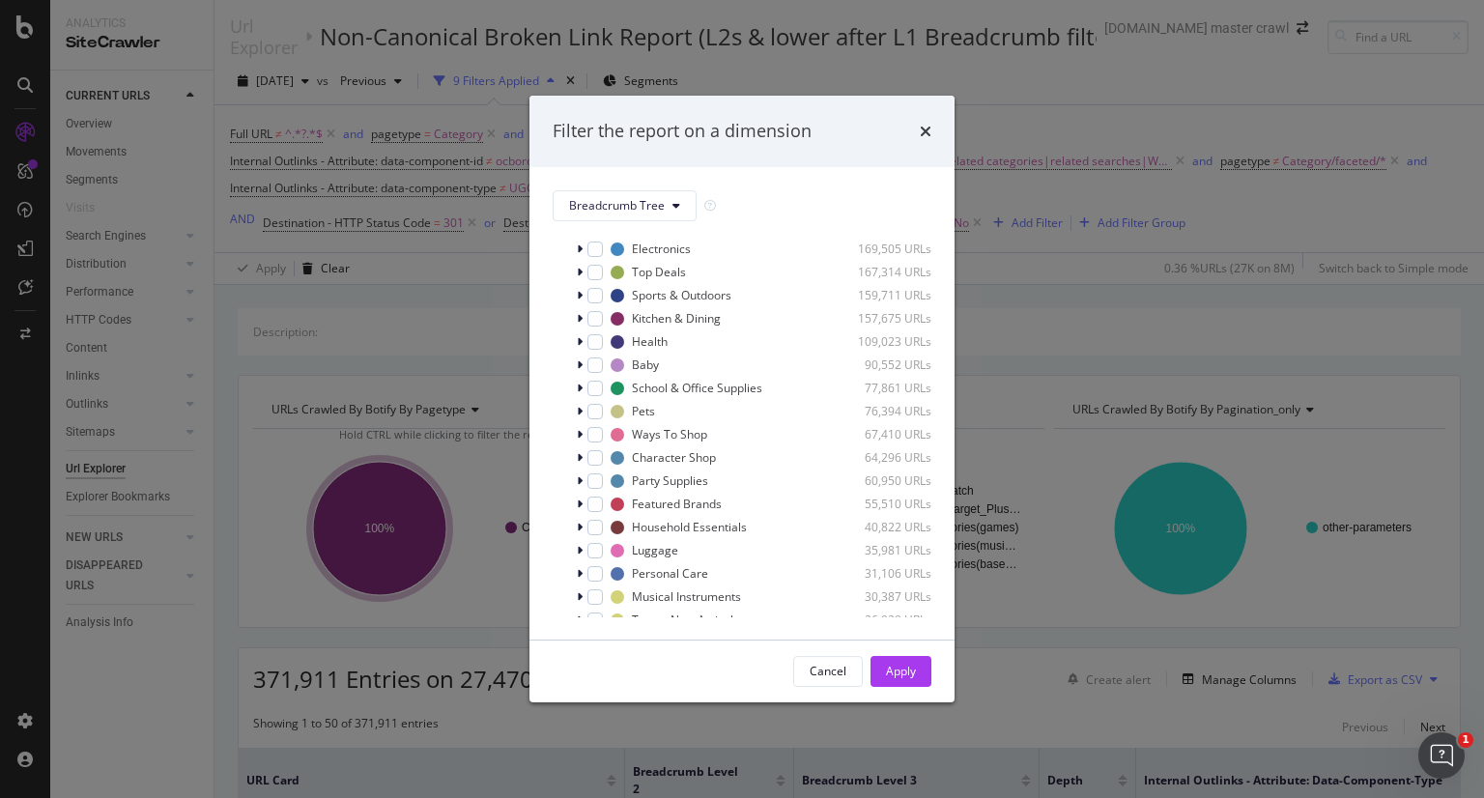
scroll to position [277, 0]
click at [578, 495] on div "modal" at bounding box center [582, 503] width 12 height 19
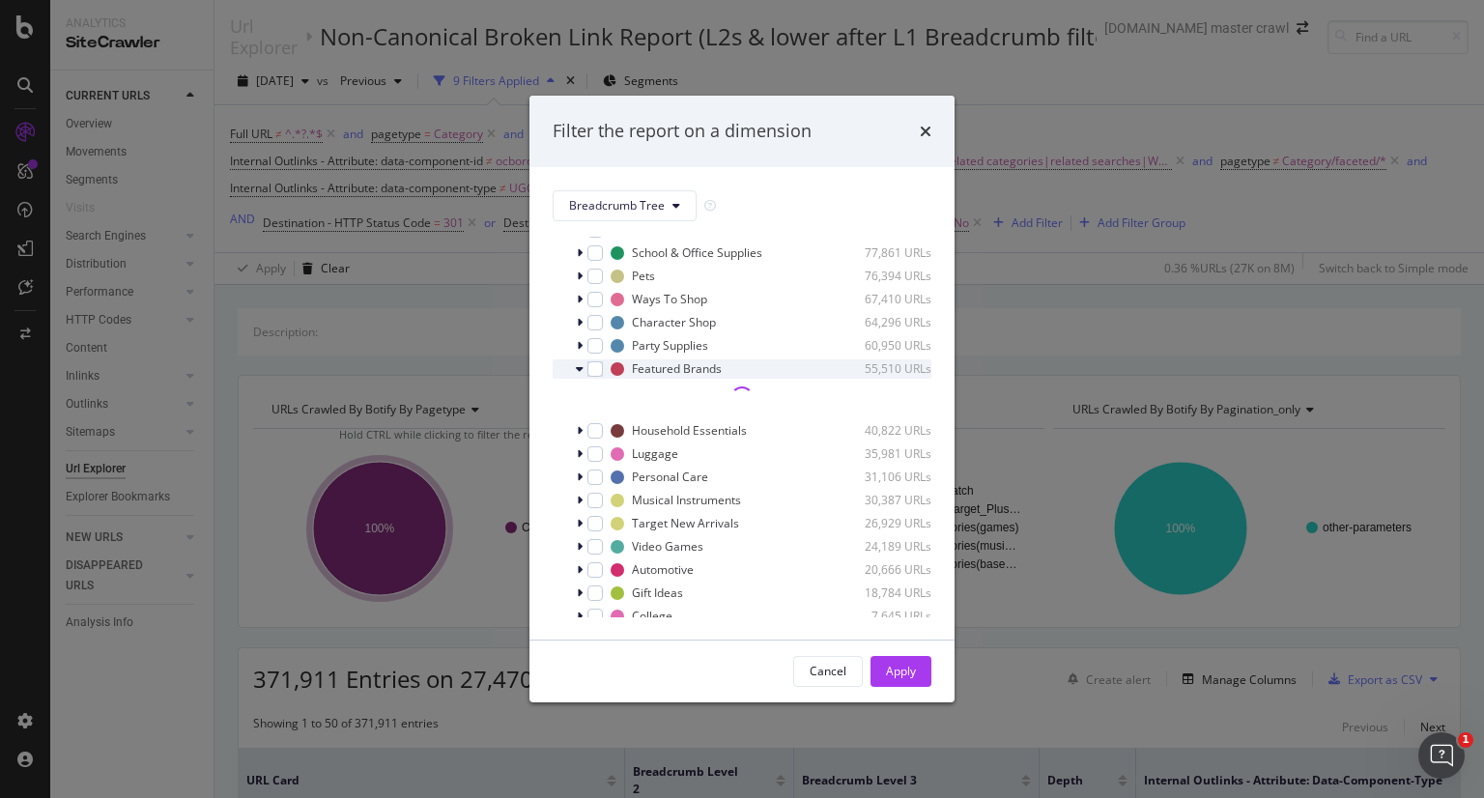
scroll to position [413, 0]
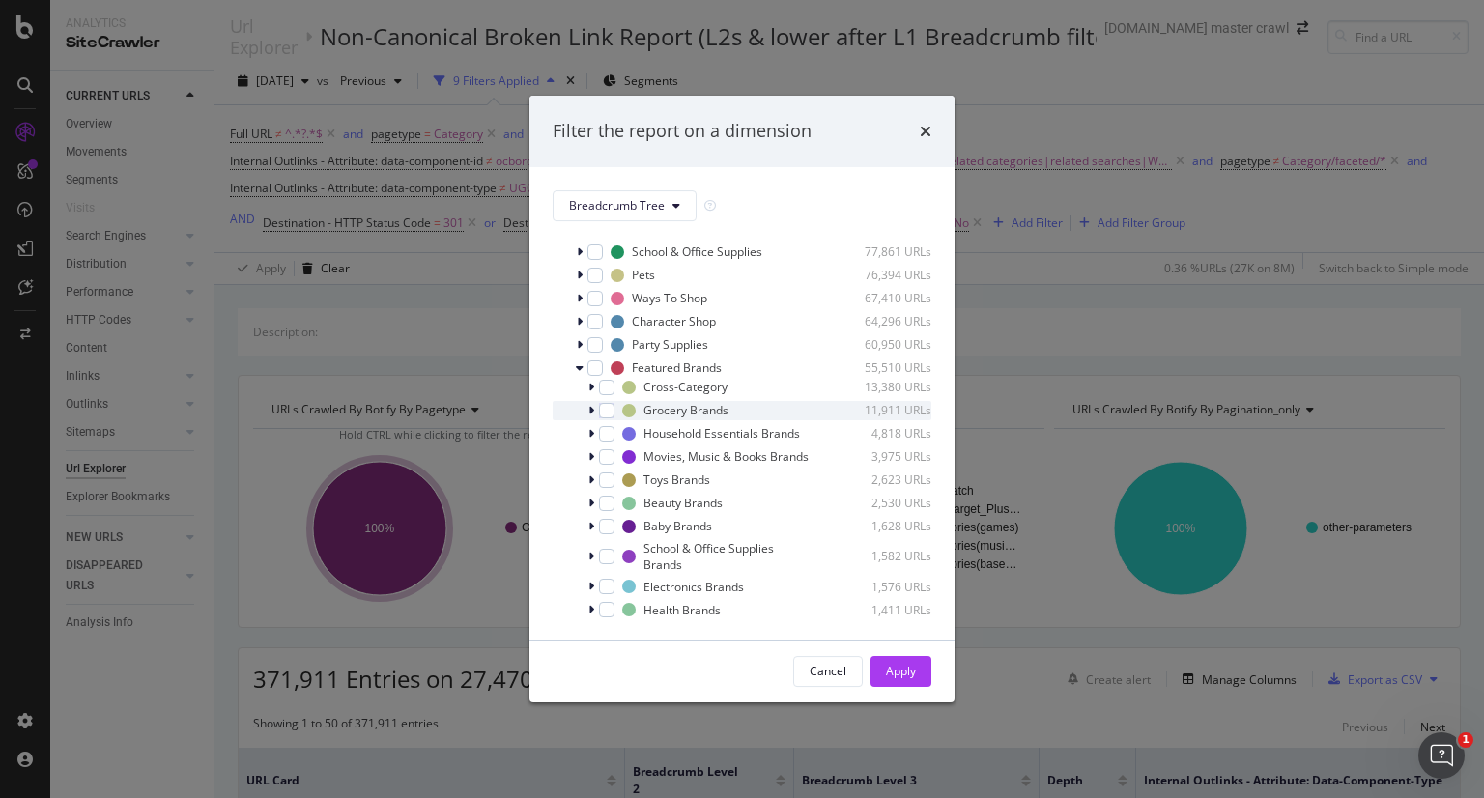
click at [588, 413] on icon "modal" at bounding box center [591, 411] width 6 height 12
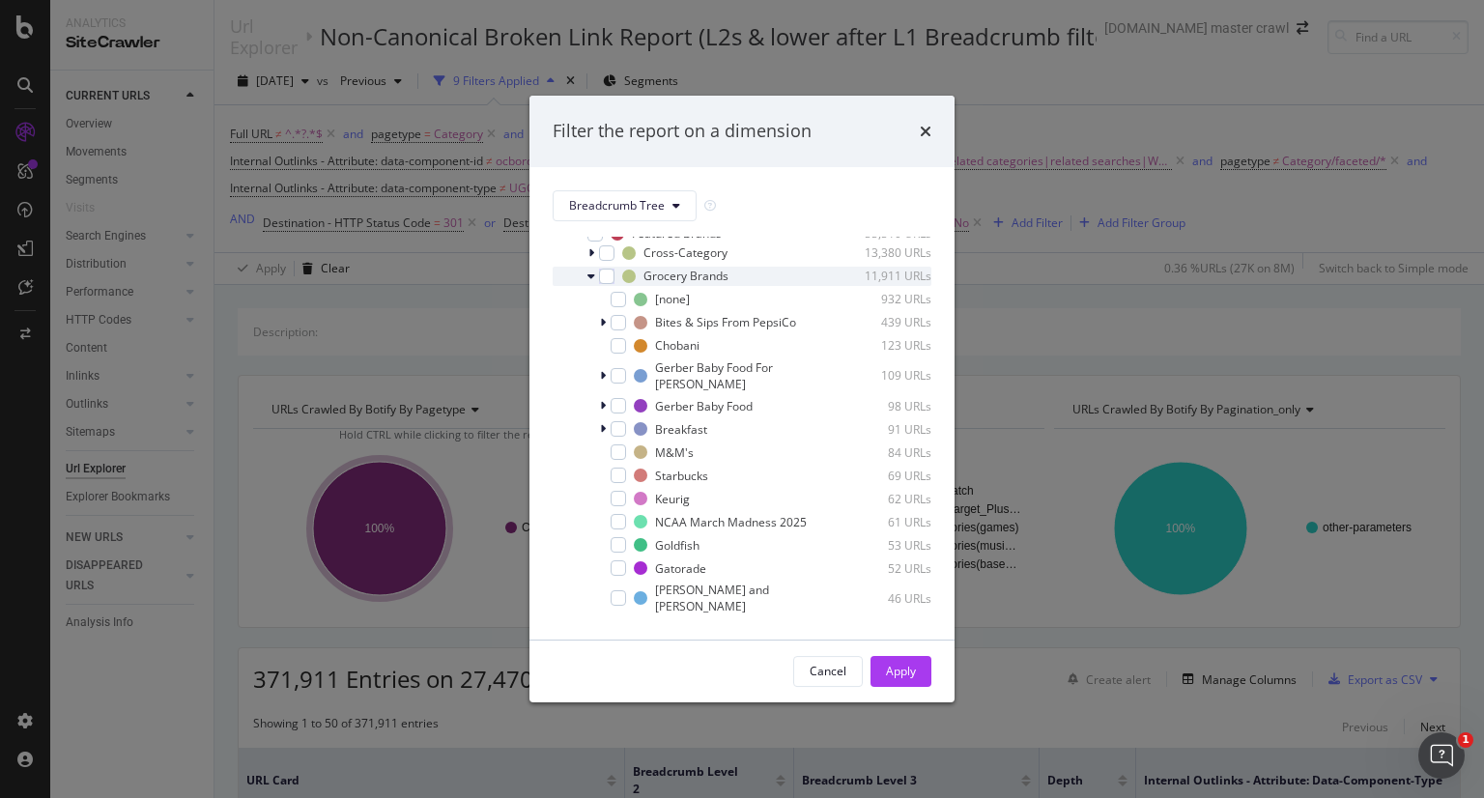
scroll to position [552, 0]
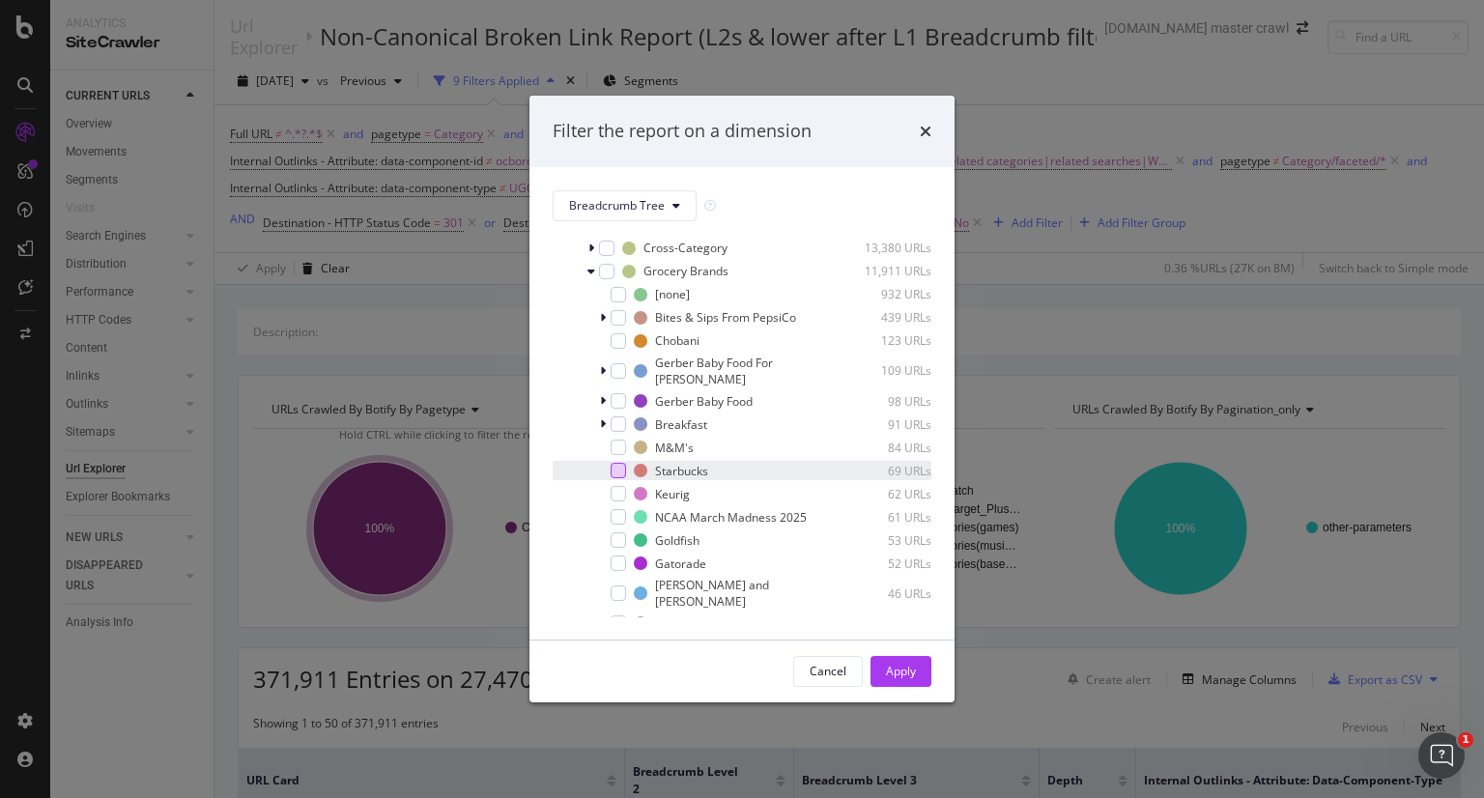
click at [623, 478] on div "modal" at bounding box center [618, 470] width 15 height 15
click at [886, 662] on div "Apply" at bounding box center [901, 671] width 30 height 29
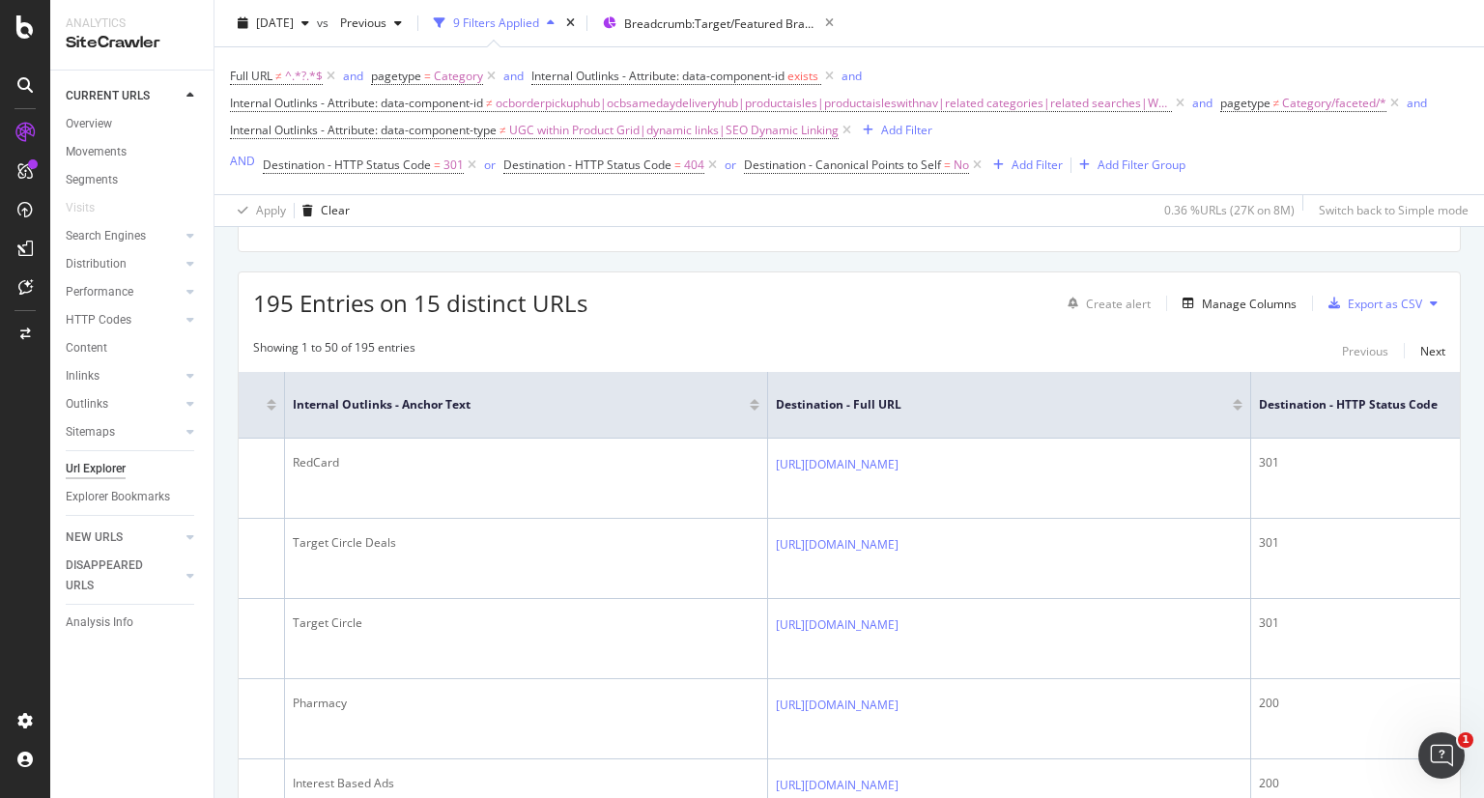
scroll to position [0, 1206]
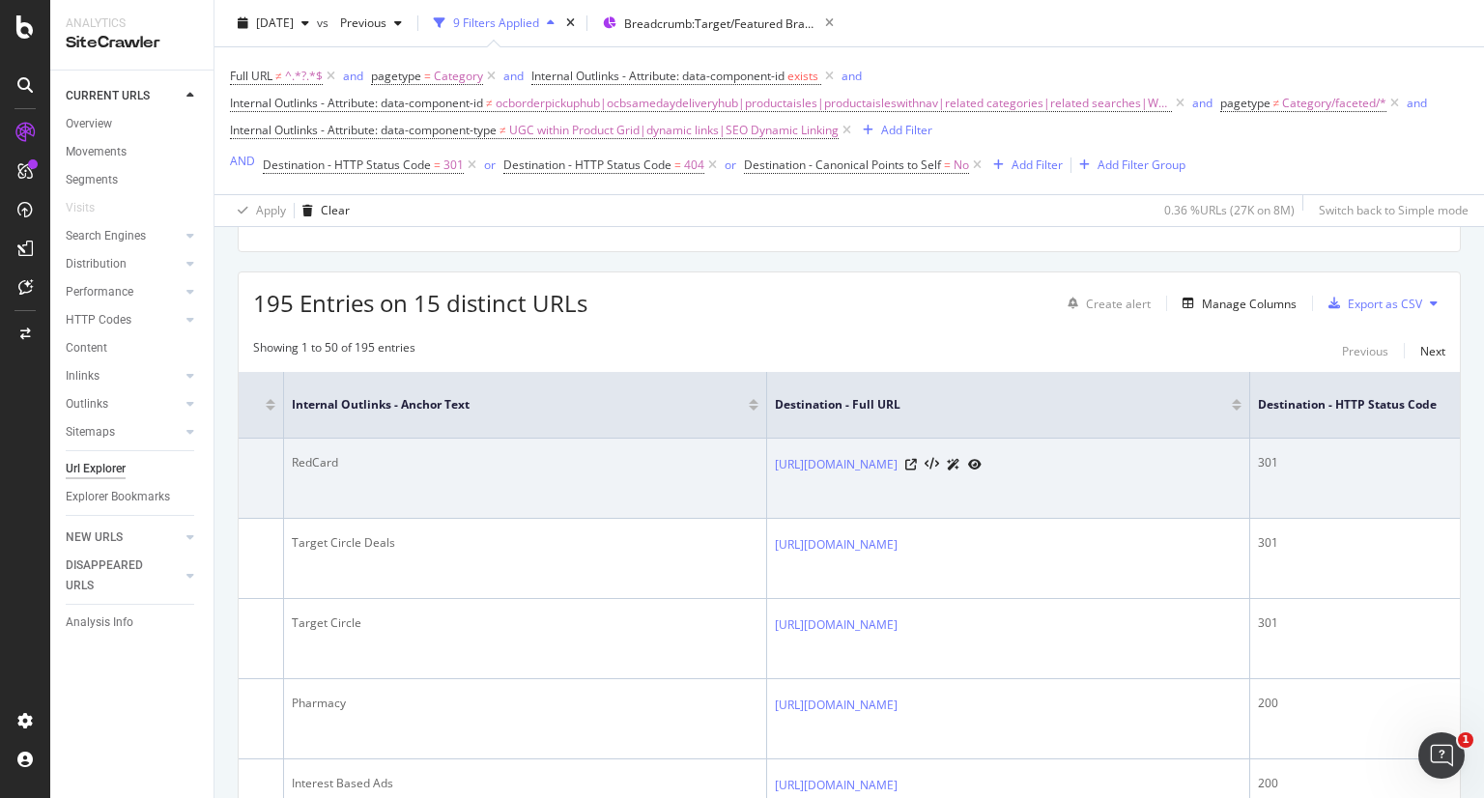
click at [948, 439] on td "[URL][DOMAIN_NAME]" at bounding box center [1008, 479] width 483 height 80
click at [917, 468] on icon at bounding box center [911, 465] width 12 height 12
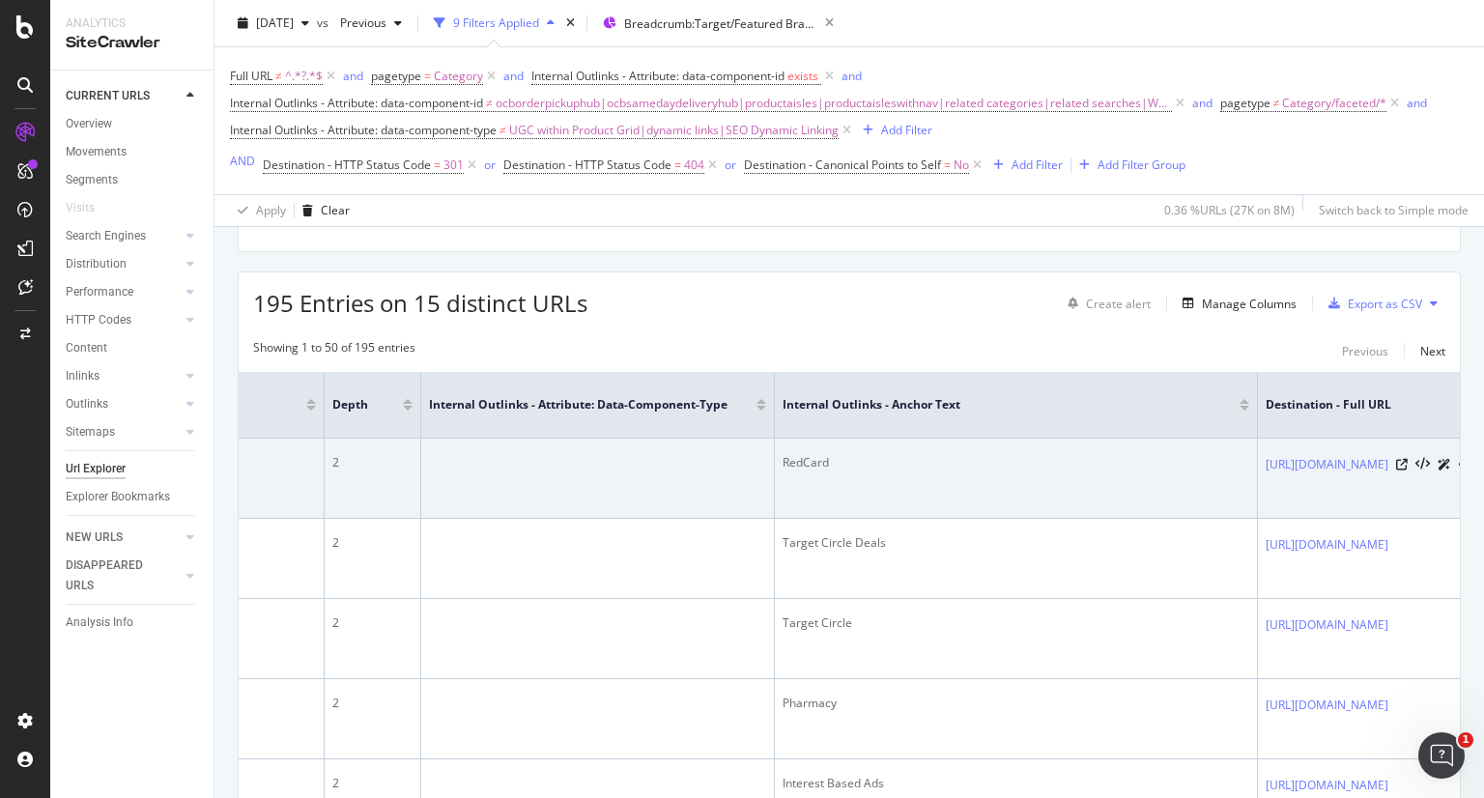
scroll to position [0, 1242]
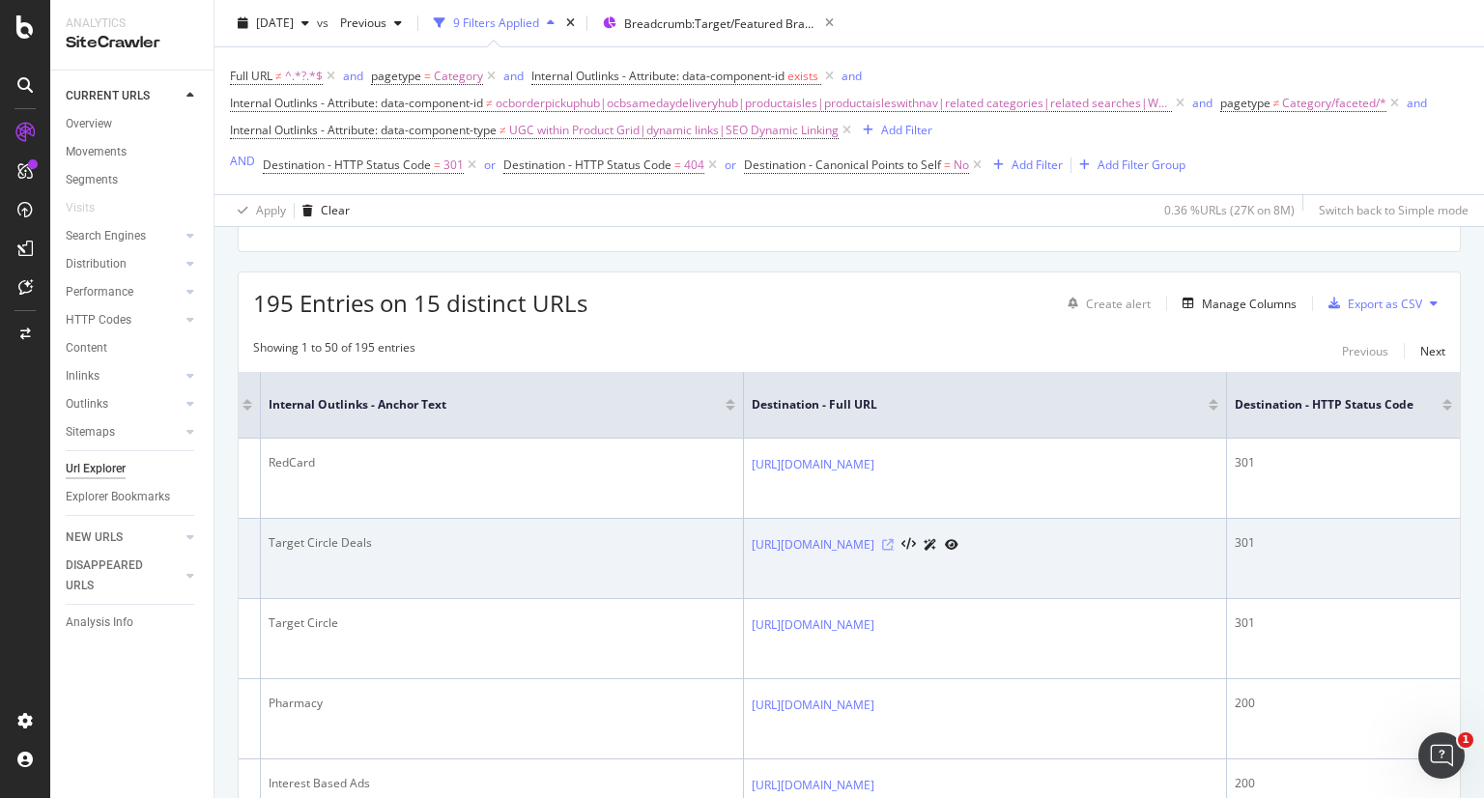
click at [894, 548] on icon at bounding box center [888, 545] width 12 height 12
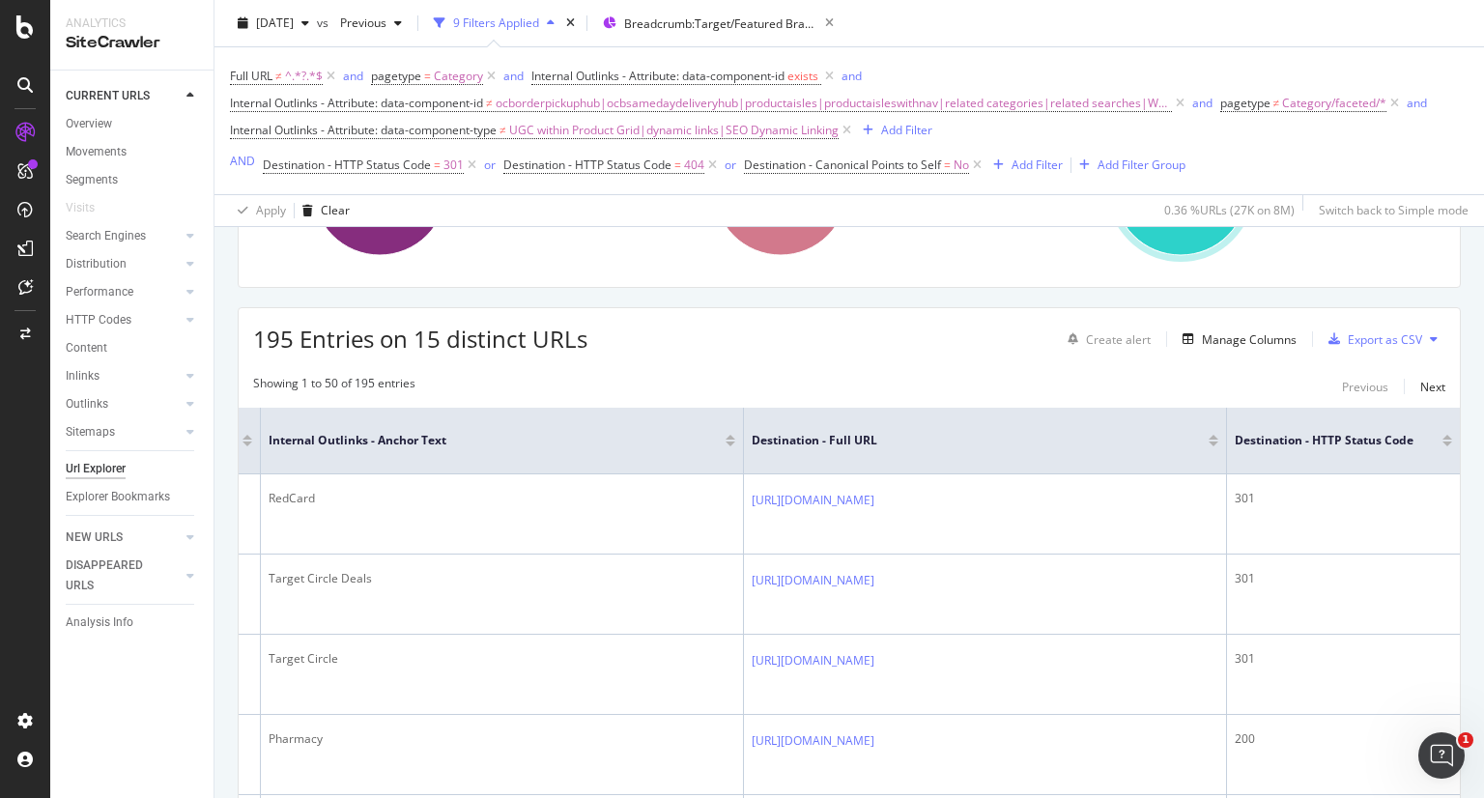
drag, startPoint x: 1047, startPoint y: 521, endPoint x: 912, endPoint y: 400, distance: 181.4
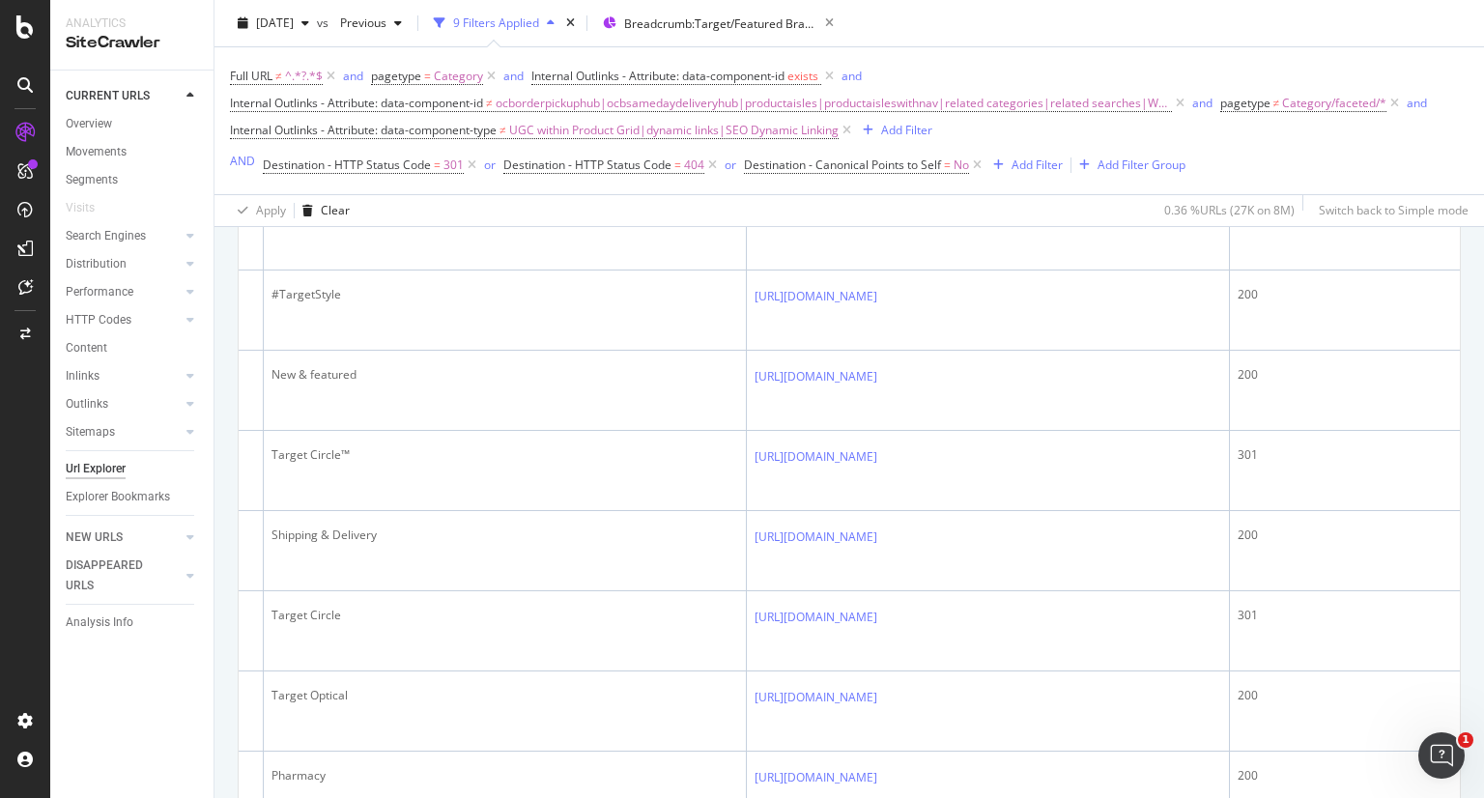
scroll to position [1426, 0]
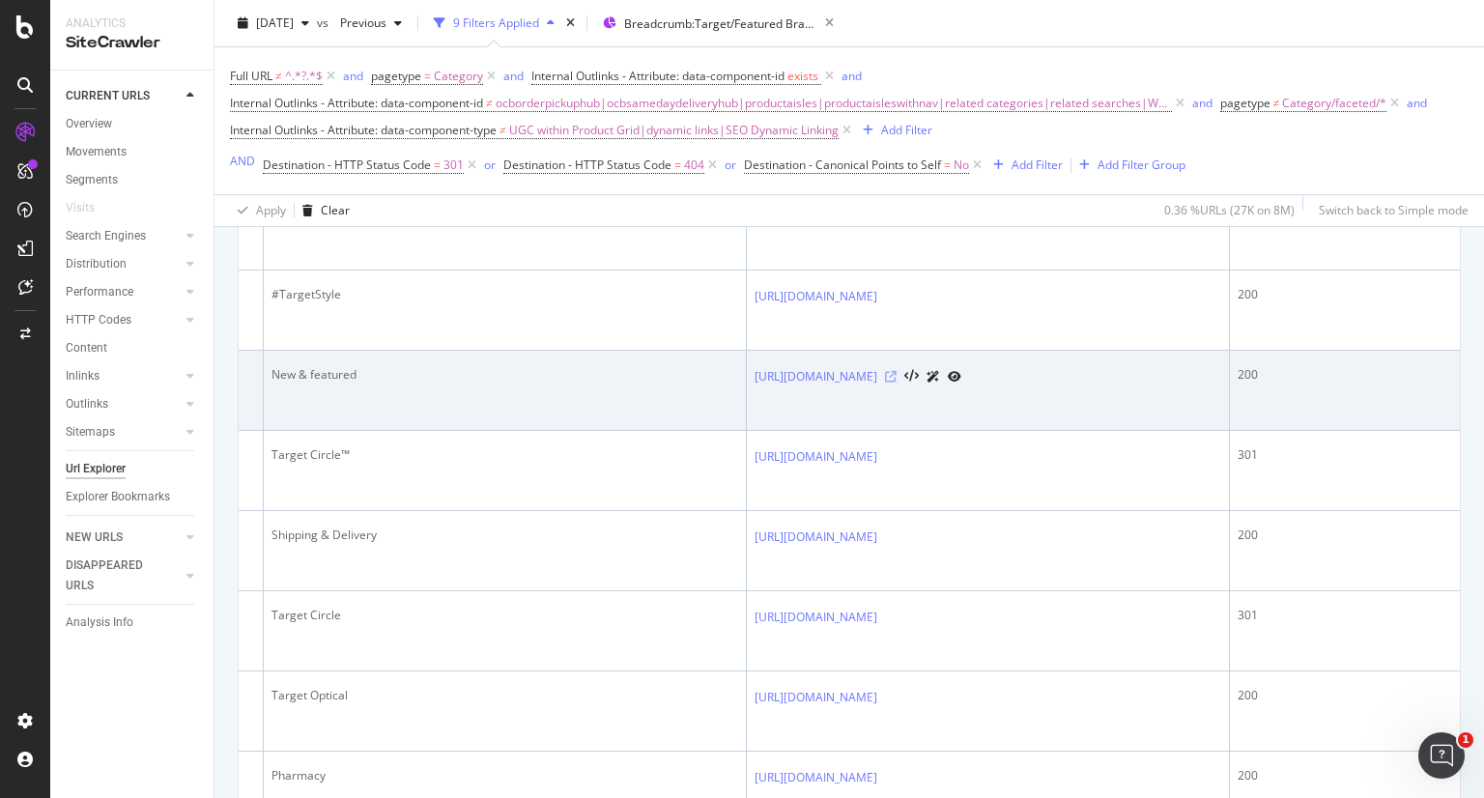
click at [897, 383] on icon at bounding box center [891, 377] width 12 height 12
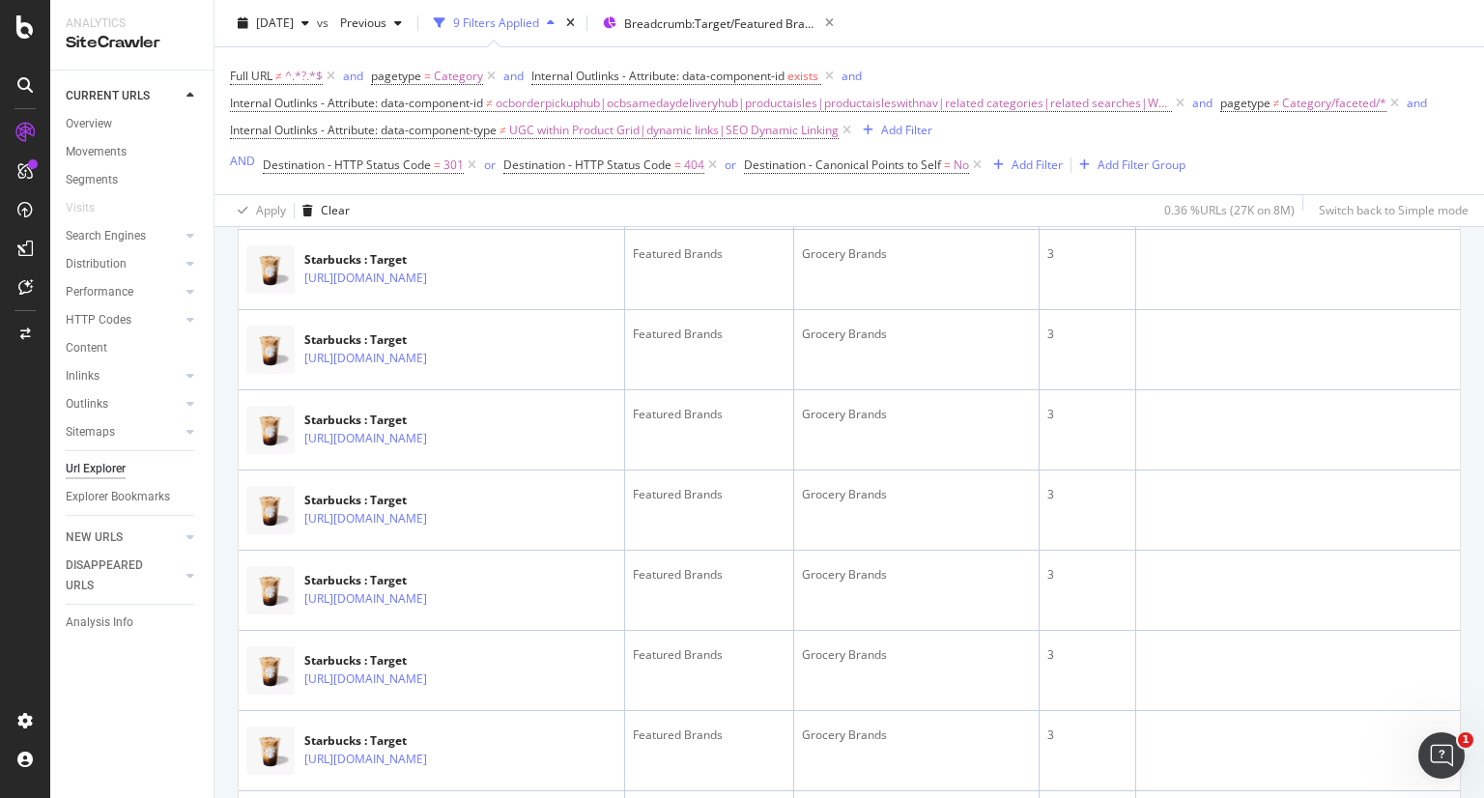
scroll to position [3394, 0]
